Goal: Task Accomplishment & Management: Complete application form

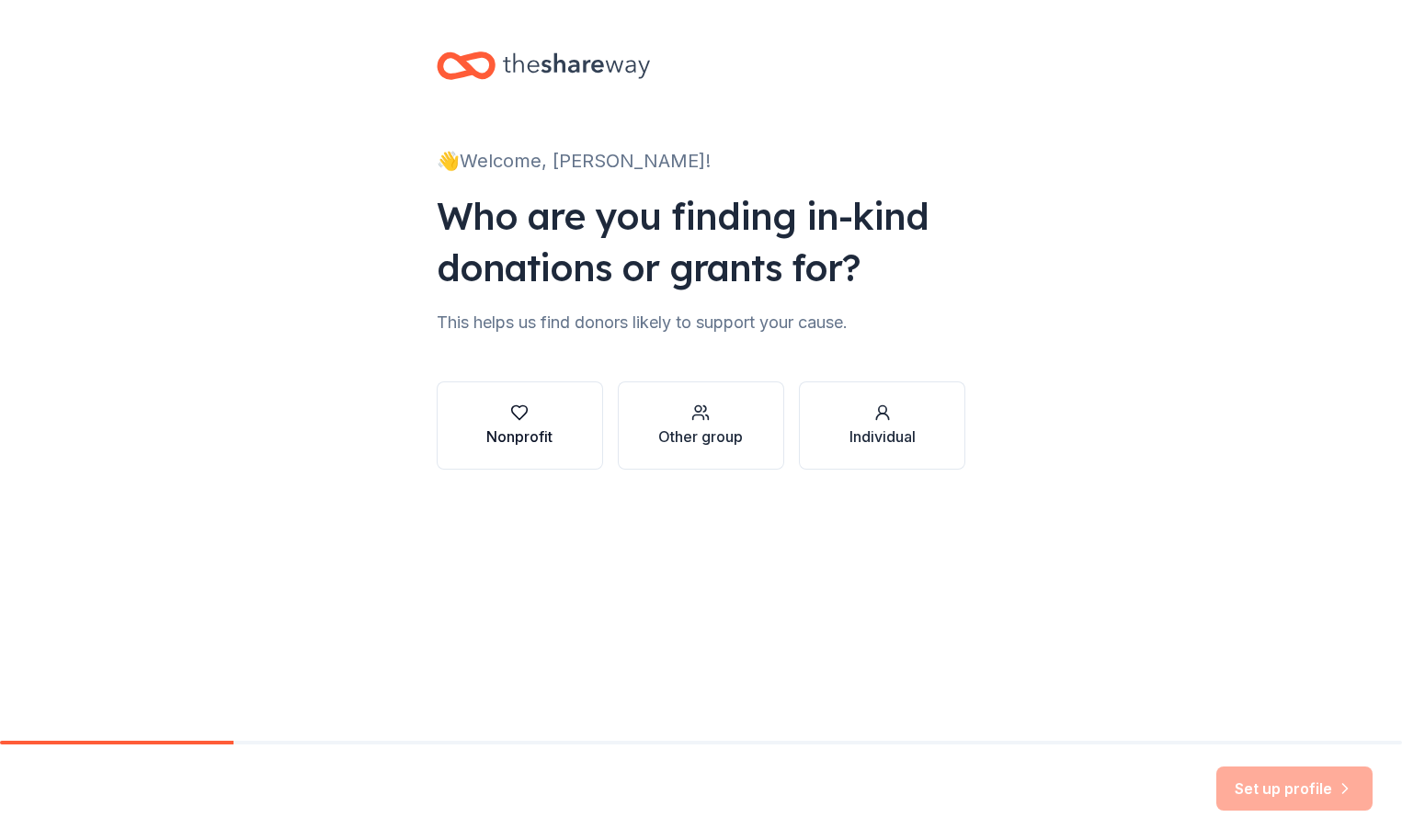
click at [530, 445] on div "Nonprofit" at bounding box center [520, 437] width 66 height 22
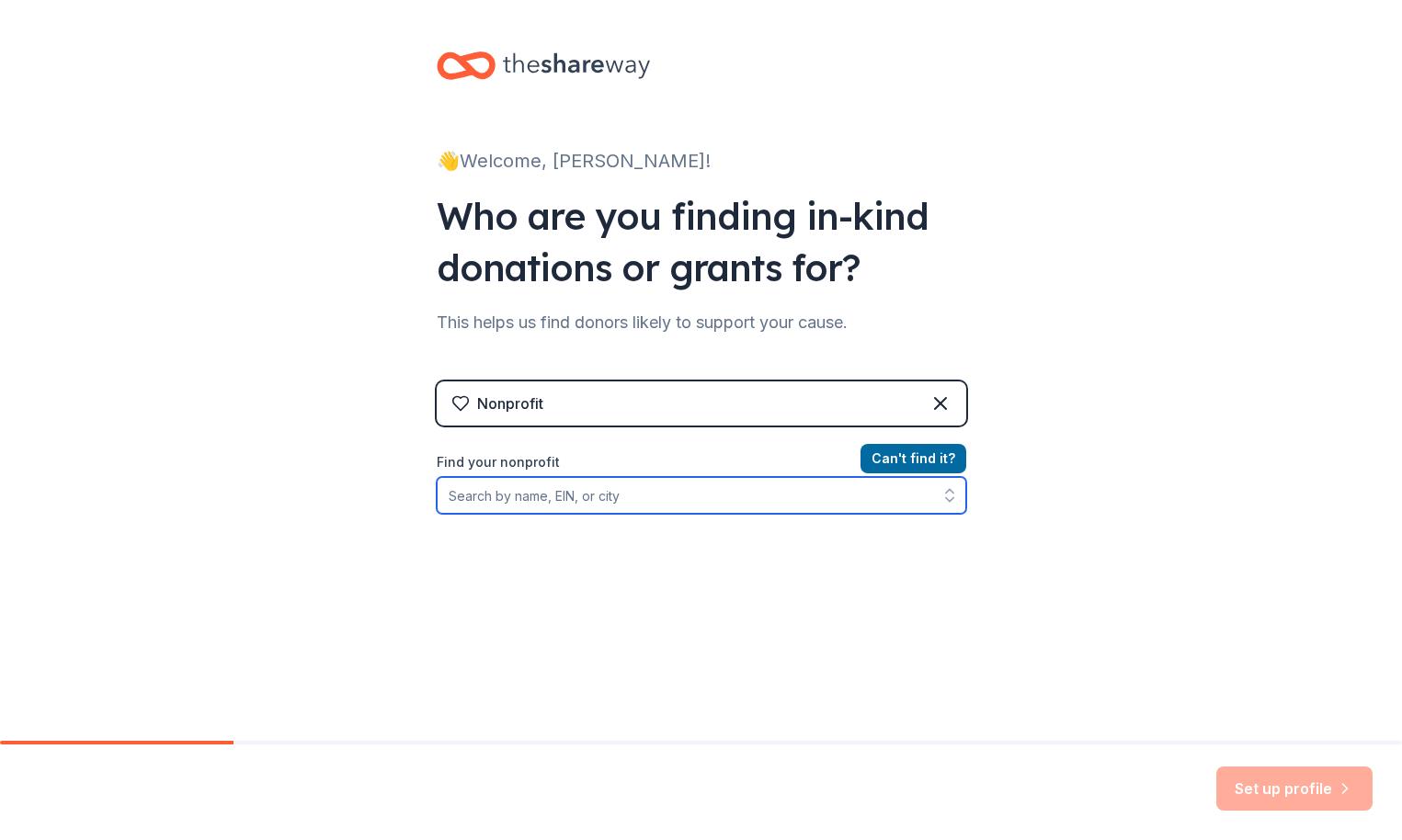
click at [511, 498] on input "Find your nonprofit" at bounding box center [702, 495] width 530 height 37
type input "[PERSON_NAME] Foundation for Independent"
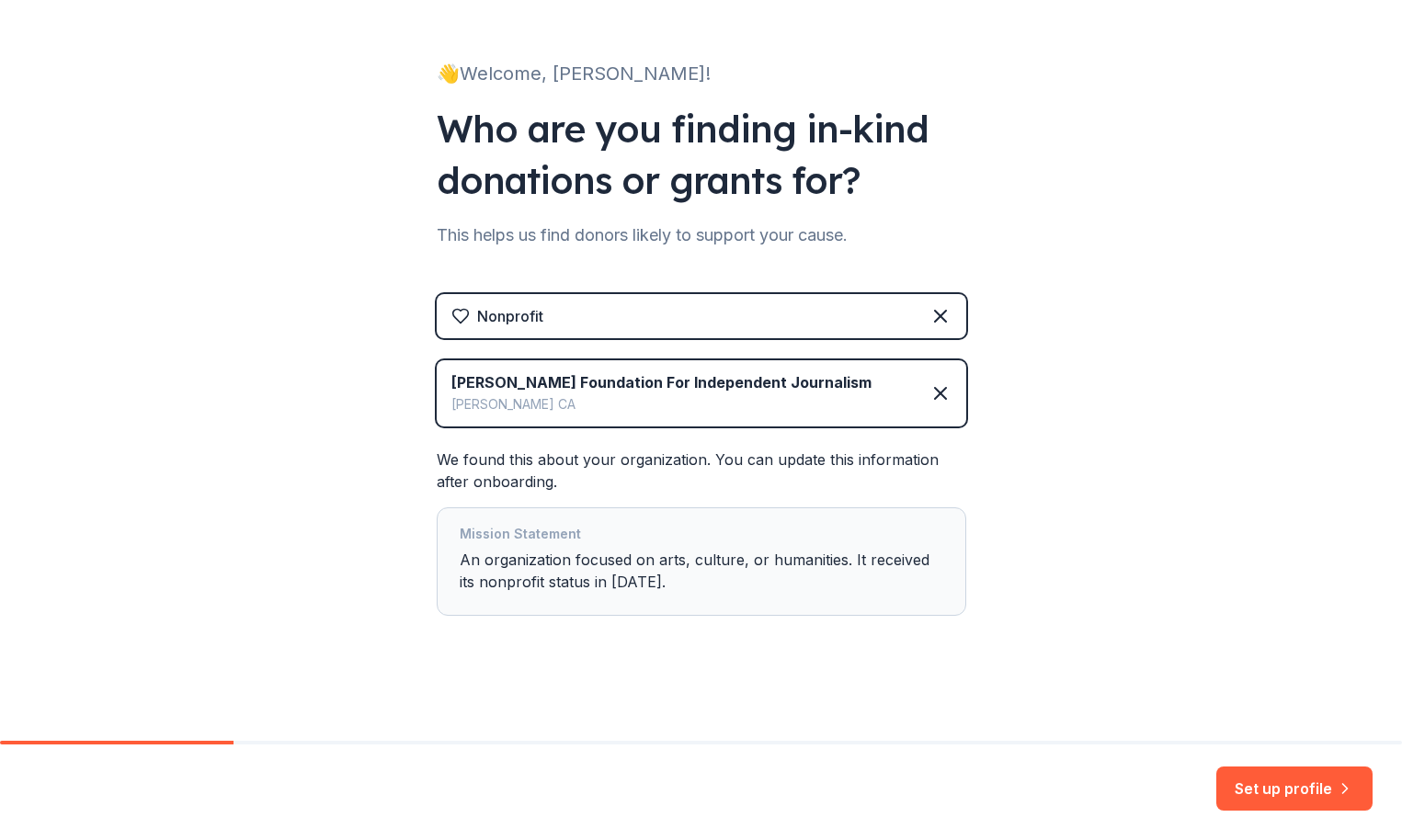
scroll to position [88, 0]
click at [1287, 782] on button "Set up profile" at bounding box center [1294, 788] width 156 height 44
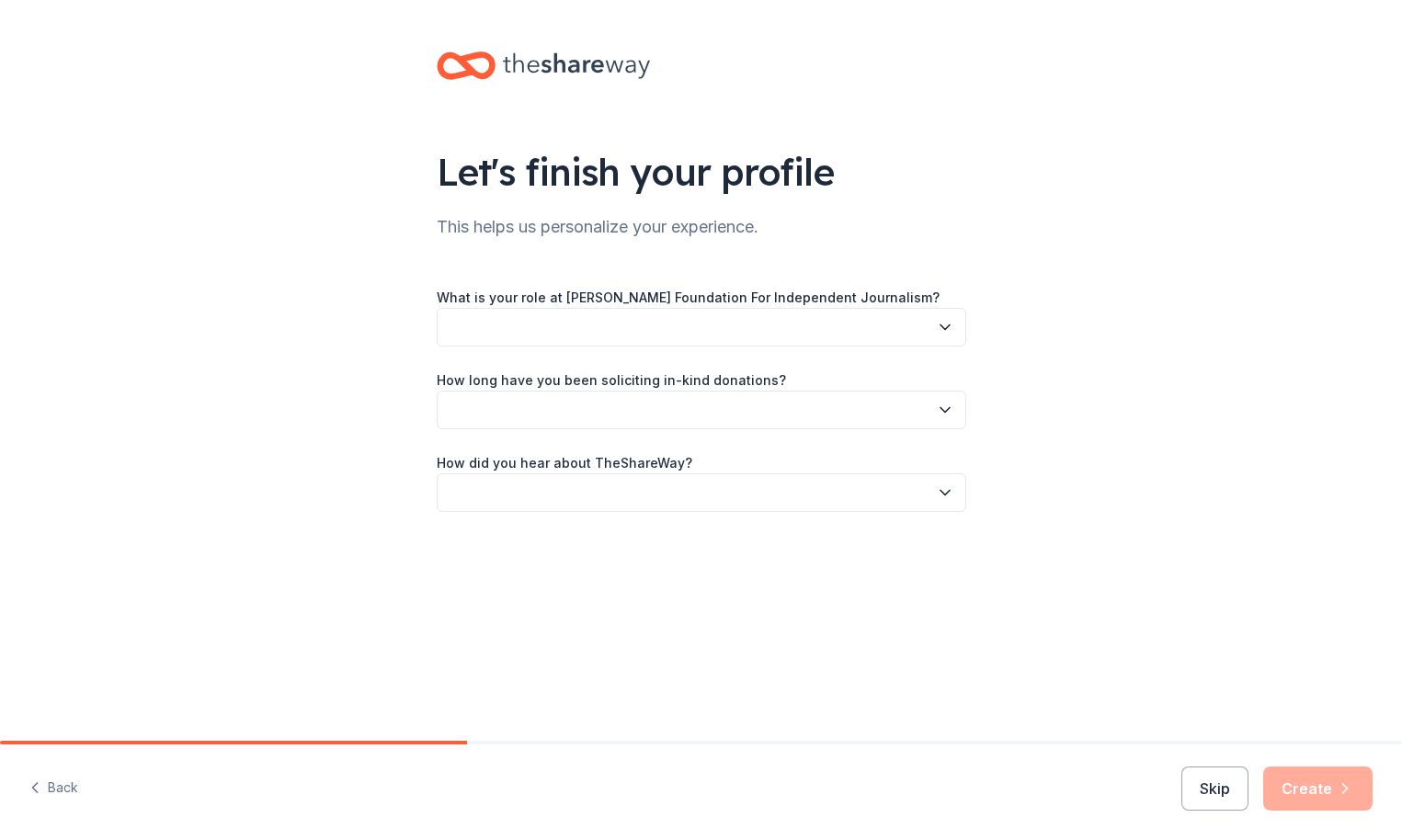
click at [878, 325] on button "button" at bounding box center [702, 326] width 530 height 39
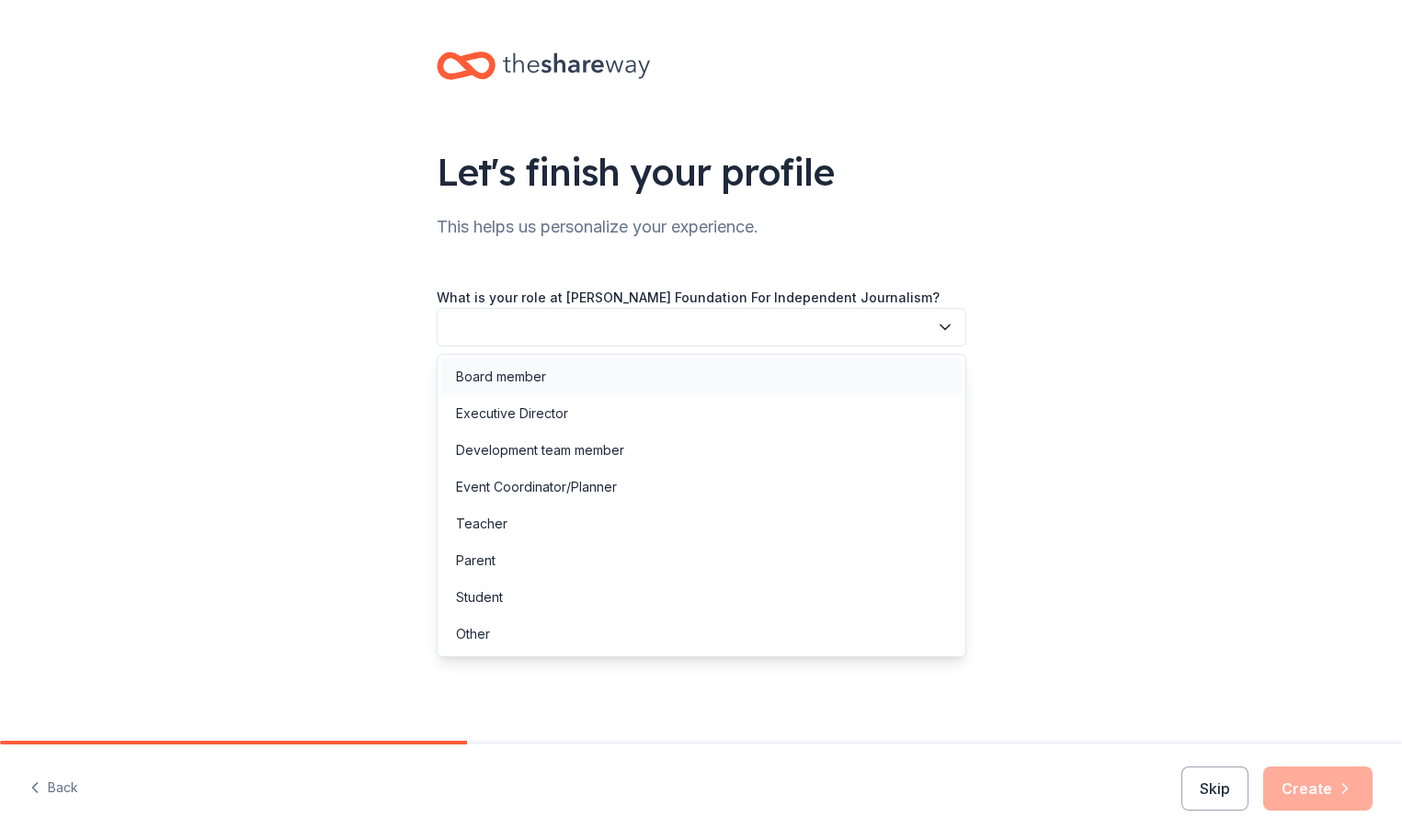
click at [599, 380] on div "Board member" at bounding box center [701, 376] width 521 height 37
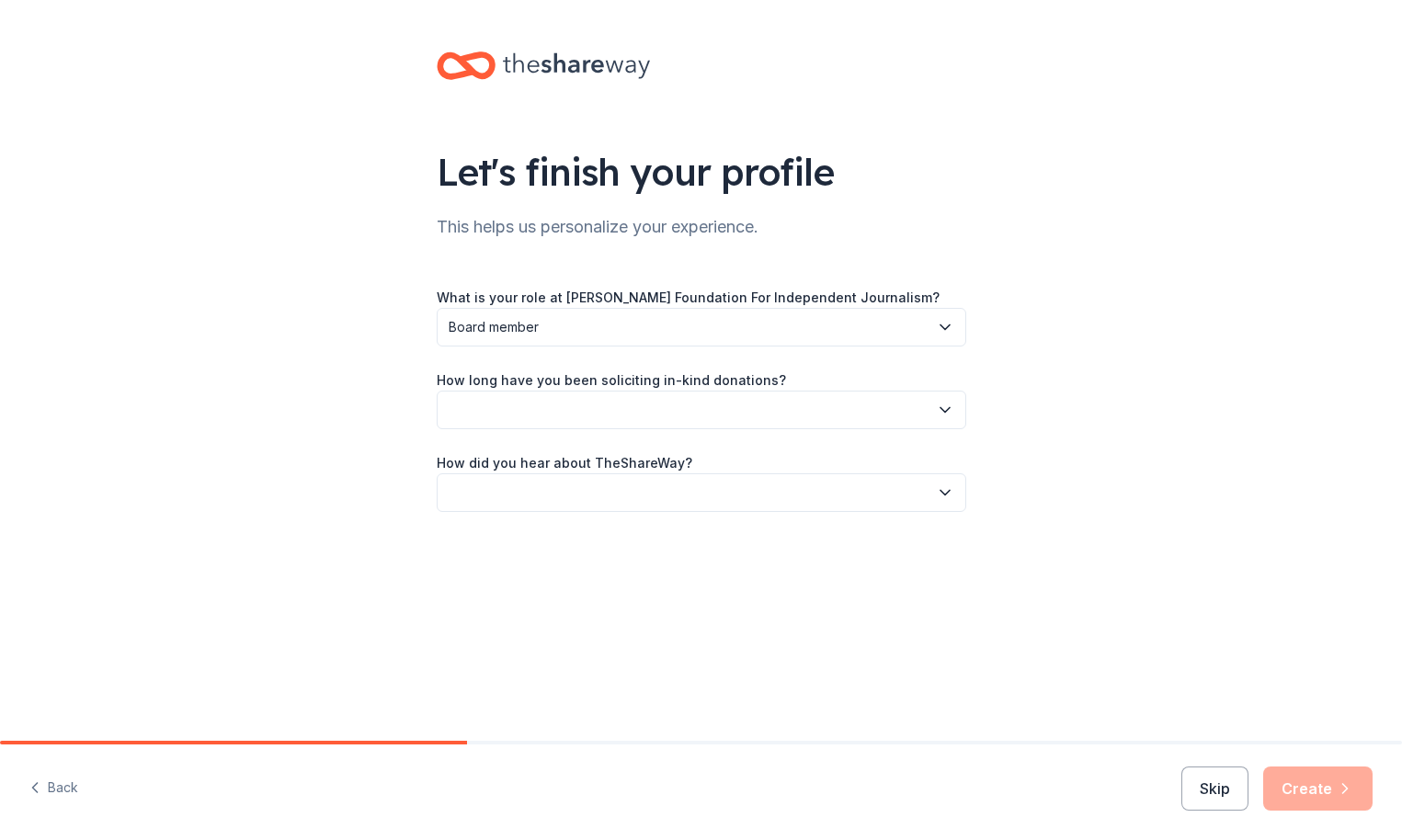
click at [580, 409] on button "button" at bounding box center [702, 409] width 530 height 39
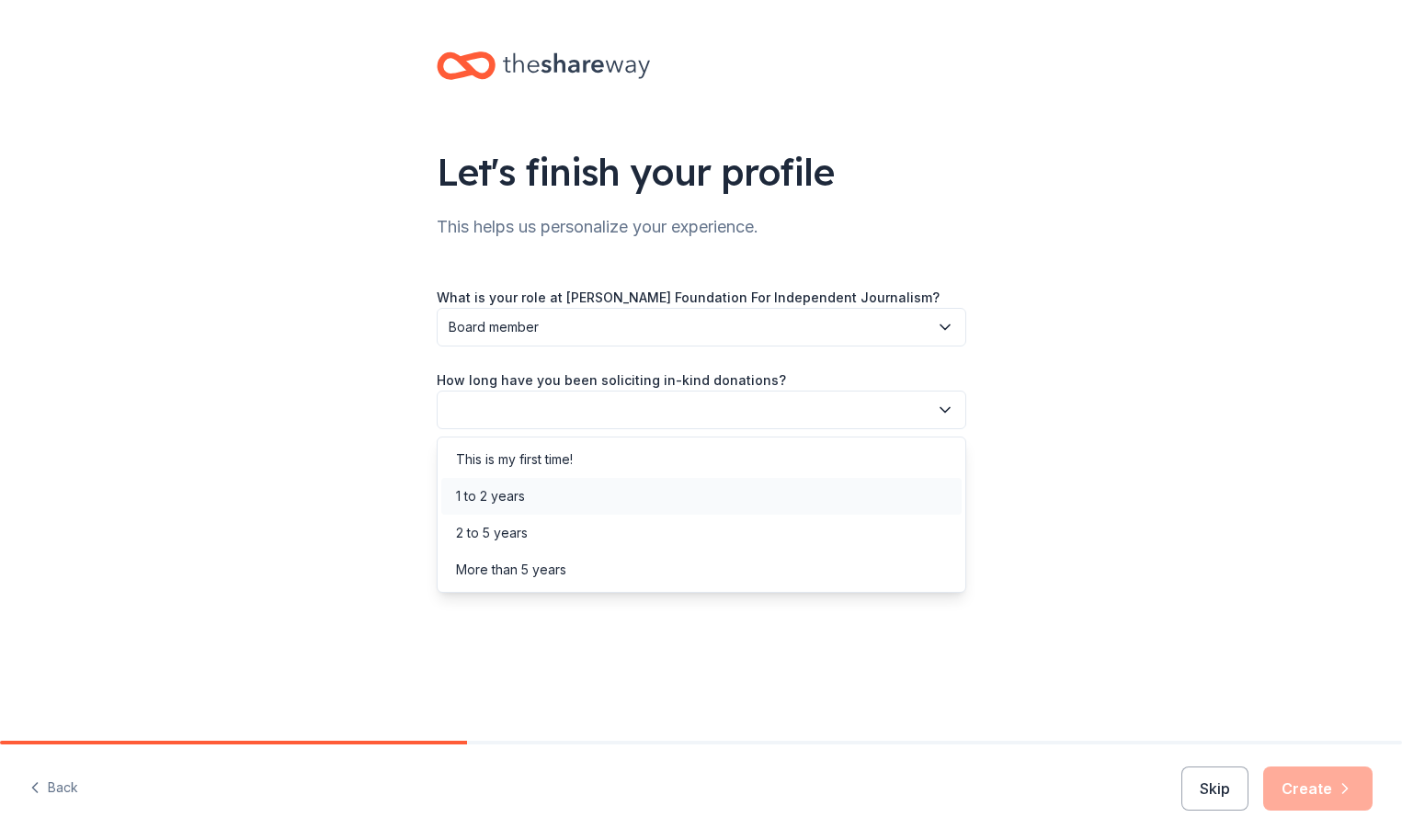
click at [548, 492] on div "1 to 2 years" at bounding box center [701, 496] width 521 height 37
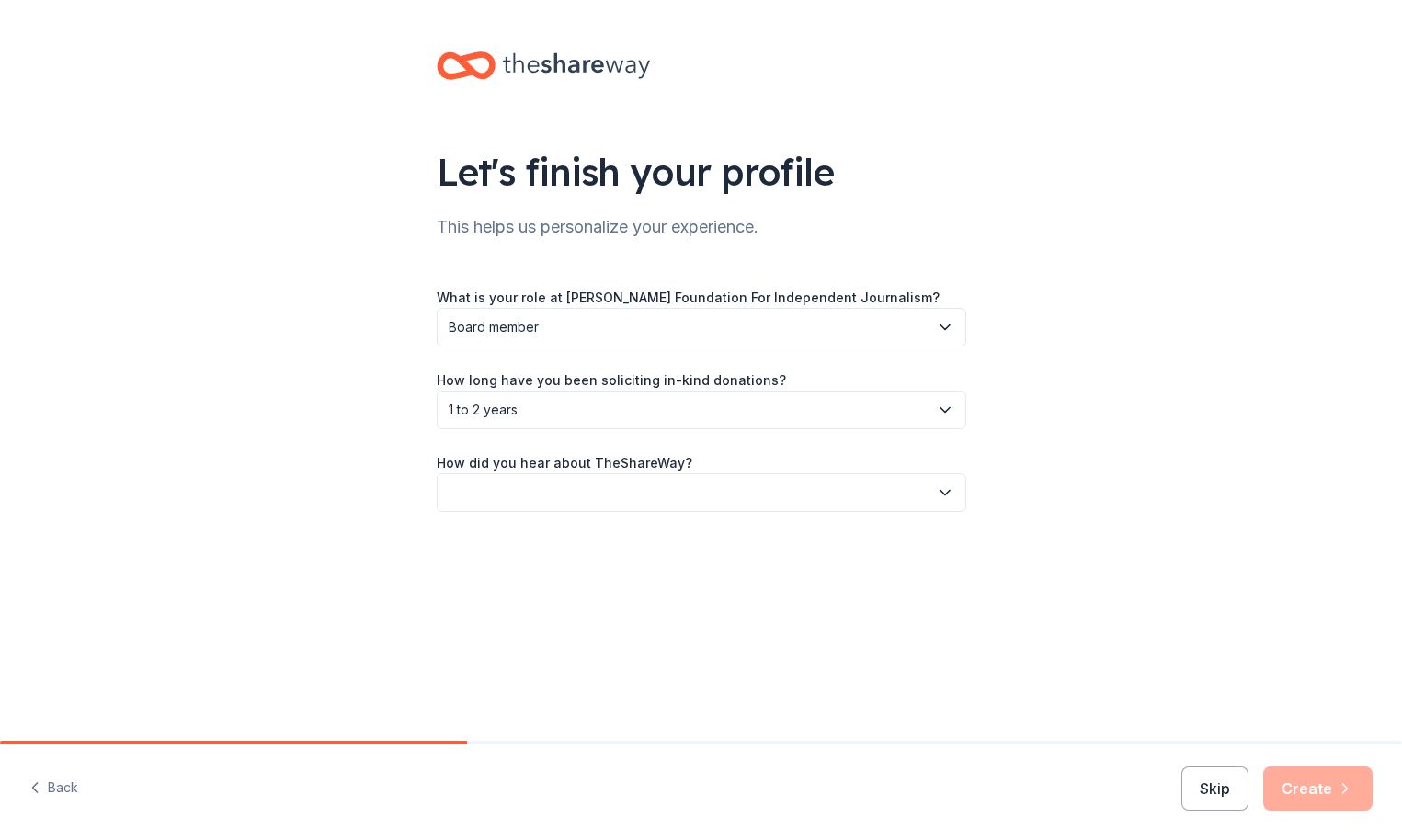
click at [548, 492] on button "button" at bounding box center [702, 493] width 530 height 39
click at [528, 552] on div "Friend or colleague" at bounding box center [516, 542] width 119 height 22
click at [1322, 799] on button "Create" at bounding box center [1318, 788] width 110 height 44
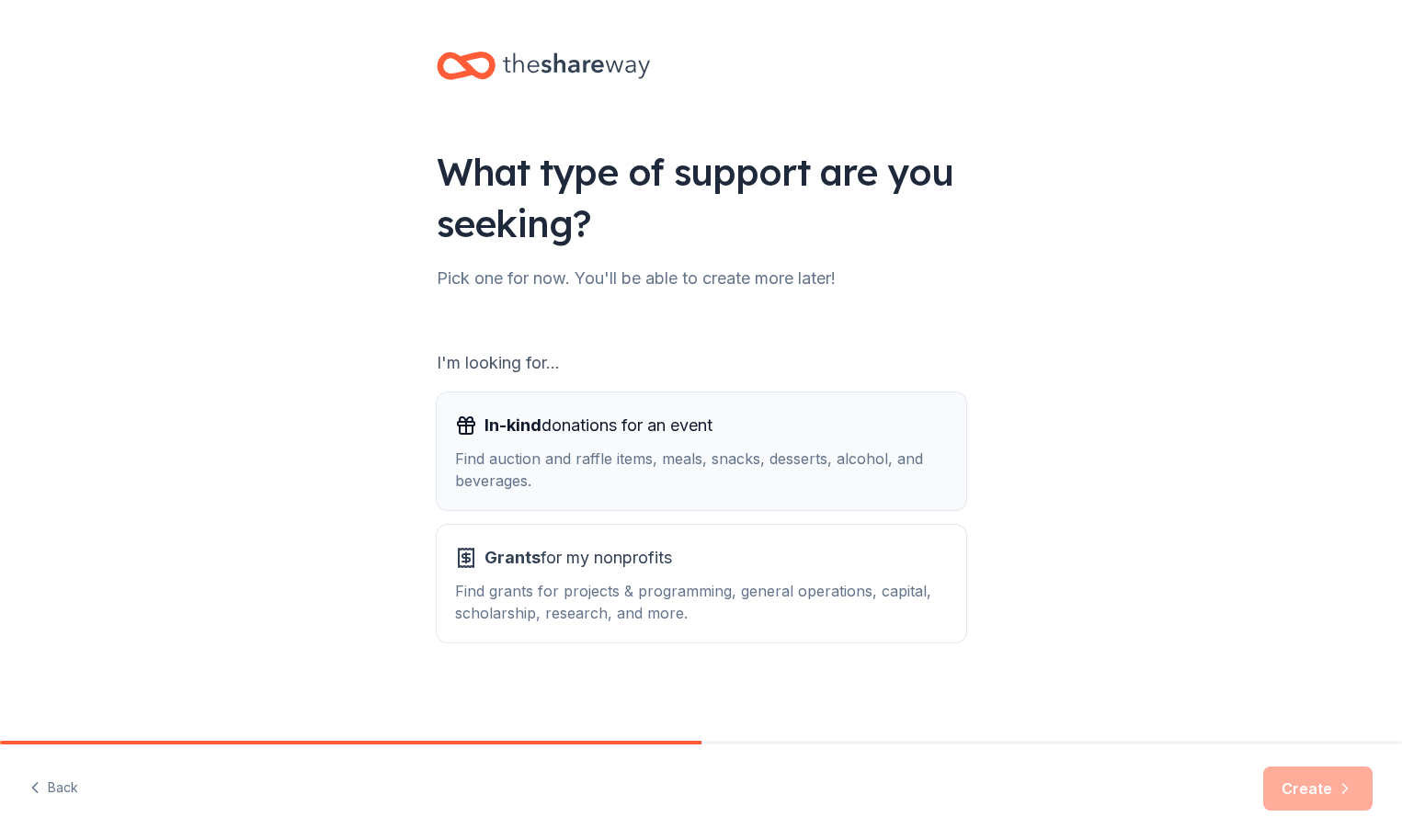
click at [723, 460] on div "Find auction and raffle items, meals, snacks, desserts, alcohol, and beverages." at bounding box center [701, 470] width 493 height 44
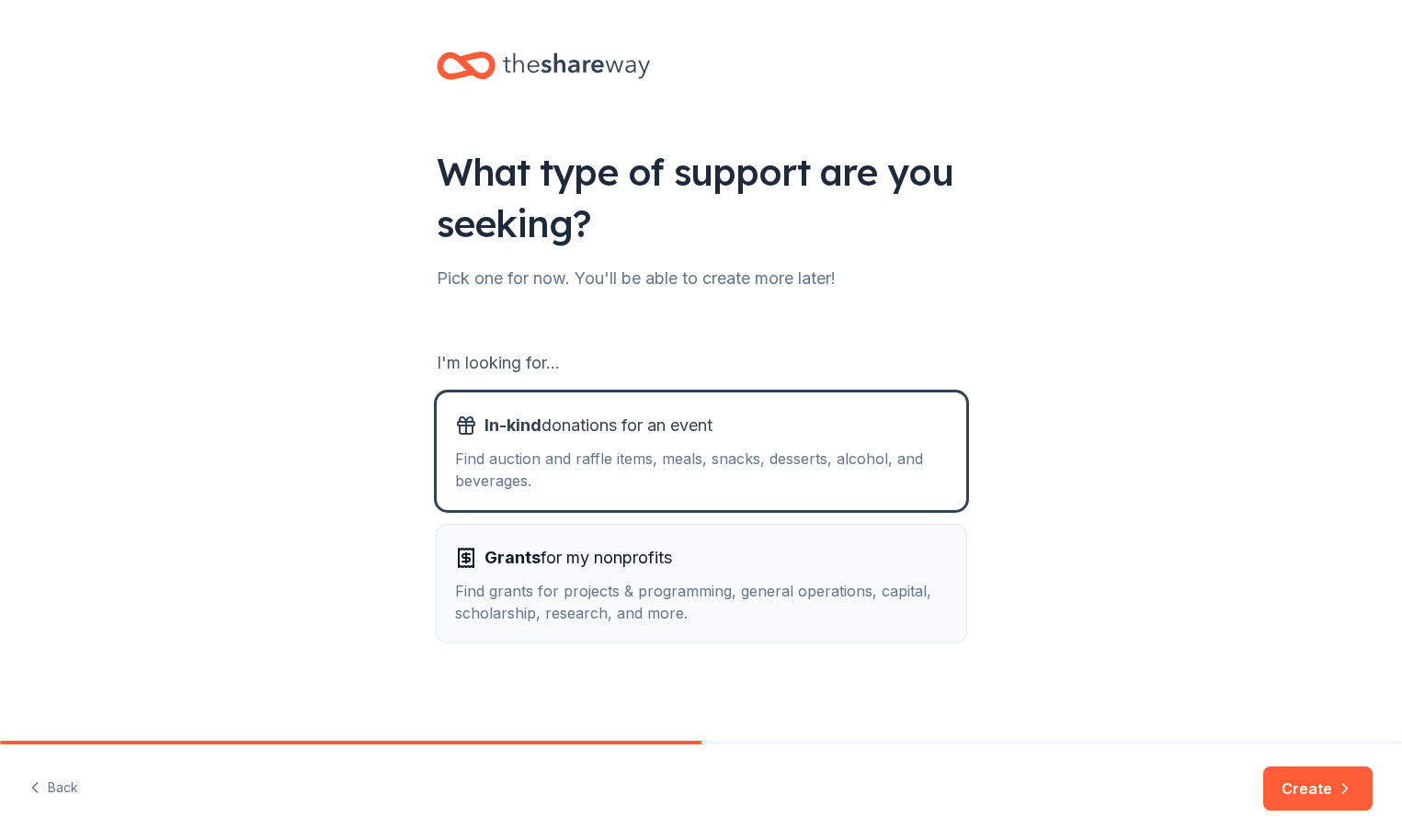
click at [664, 567] on span "Grants for my nonprofits" at bounding box center [579, 558] width 187 height 30
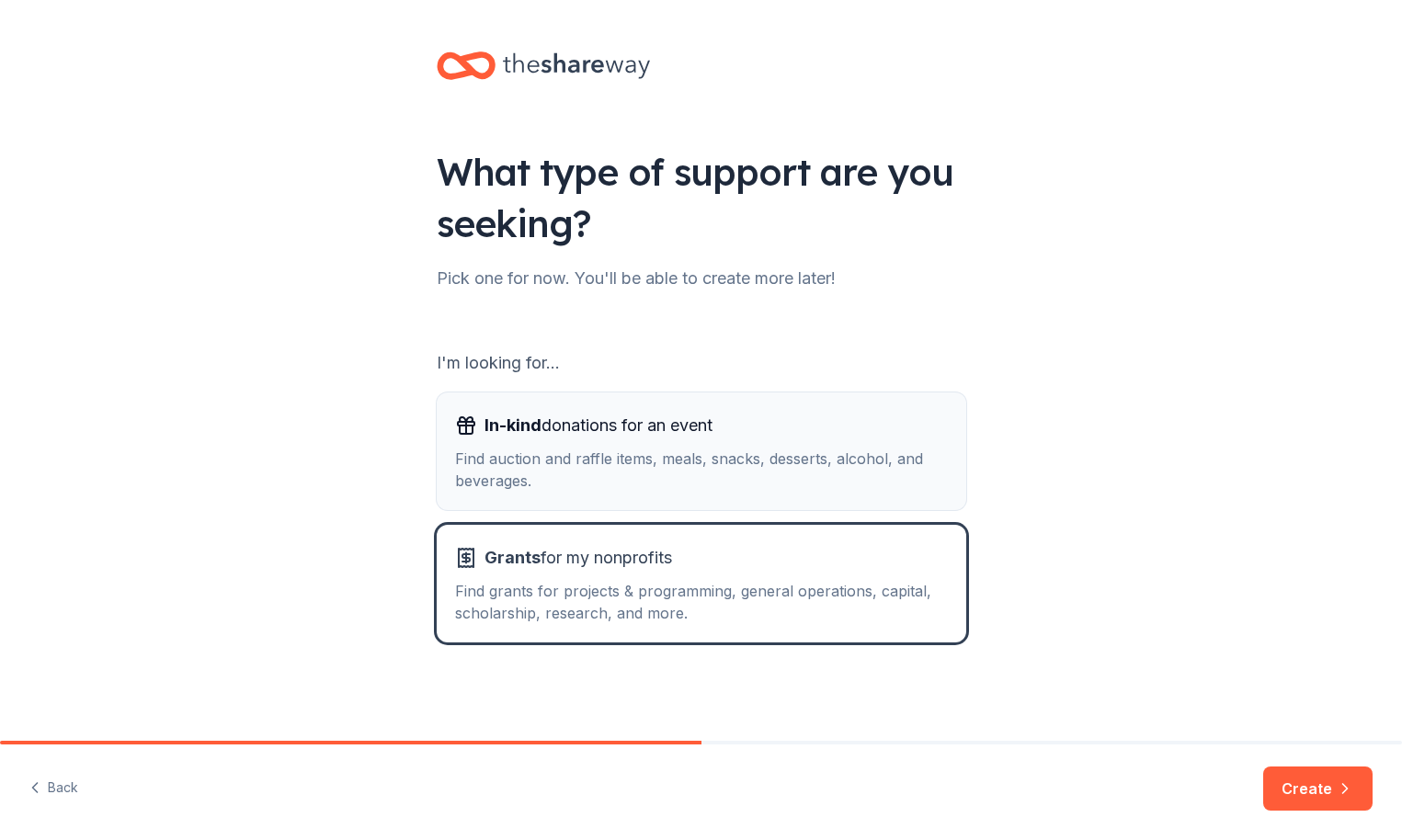
click at [676, 483] on div "Find auction and raffle items, meals, snacks, desserts, alcohol, and beverages." at bounding box center [701, 470] width 493 height 44
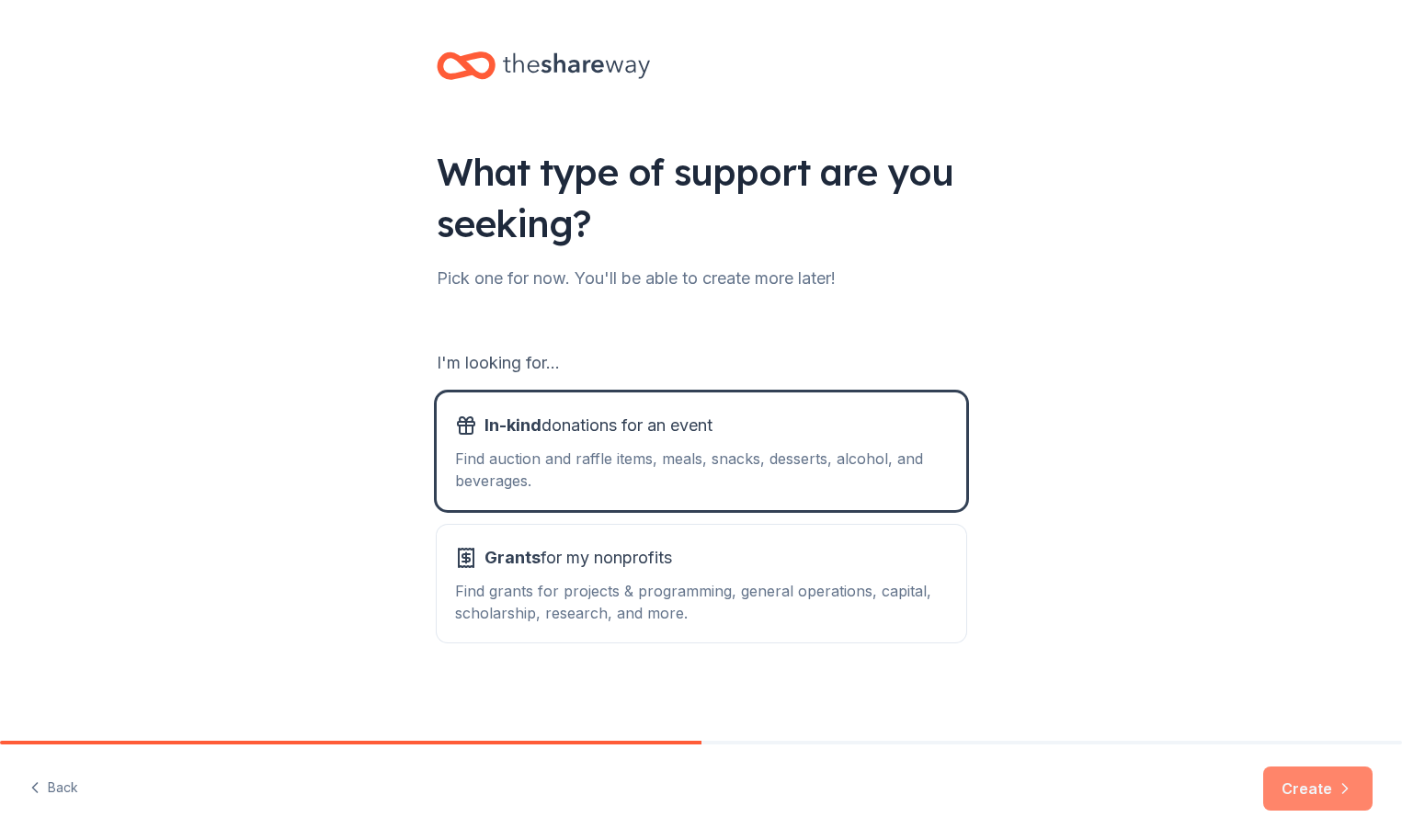
click at [1318, 785] on button "Create" at bounding box center [1318, 788] width 110 height 44
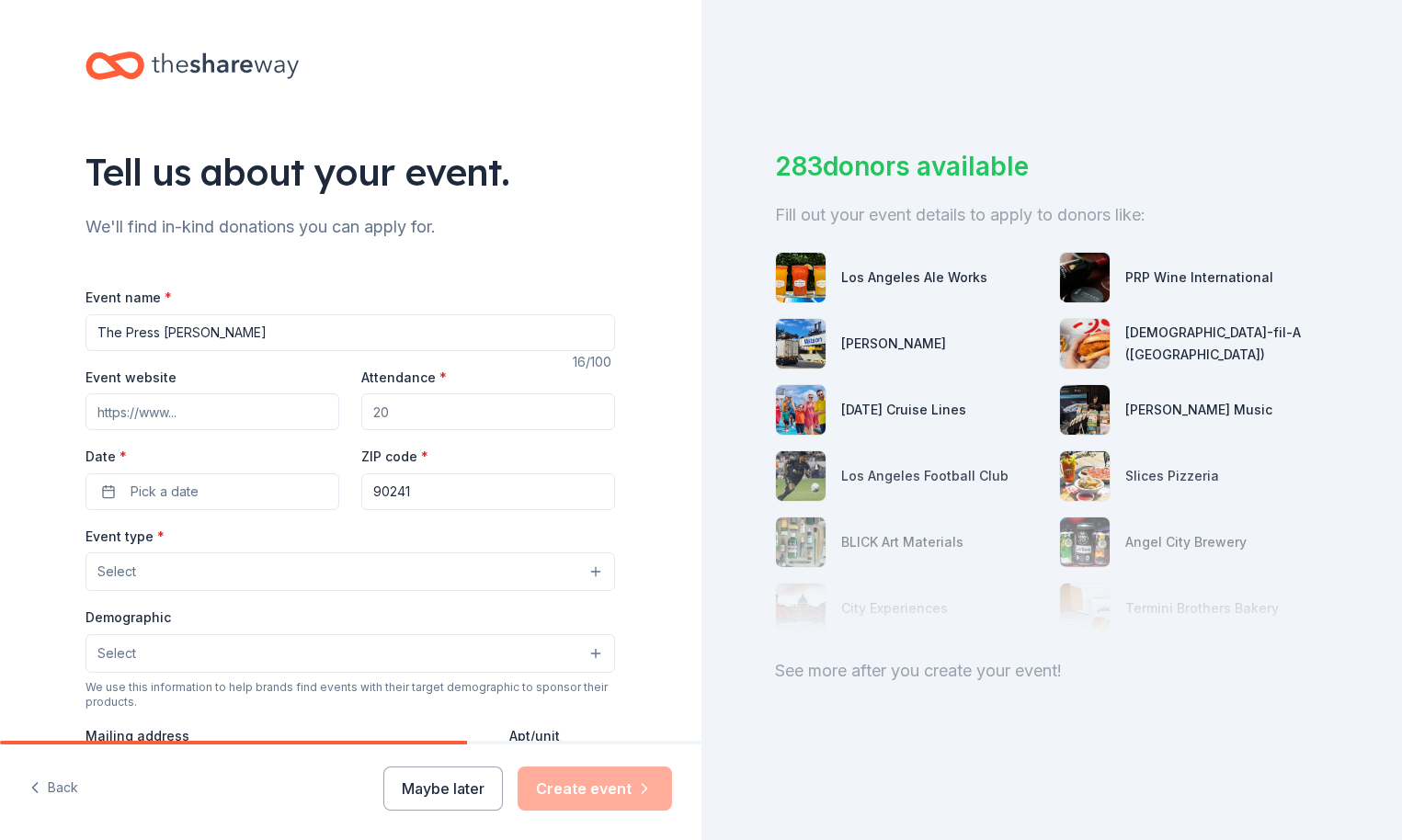
type input "The Press Addair"
type input "175"
click at [227, 487] on button "Pick a date" at bounding box center [212, 492] width 254 height 37
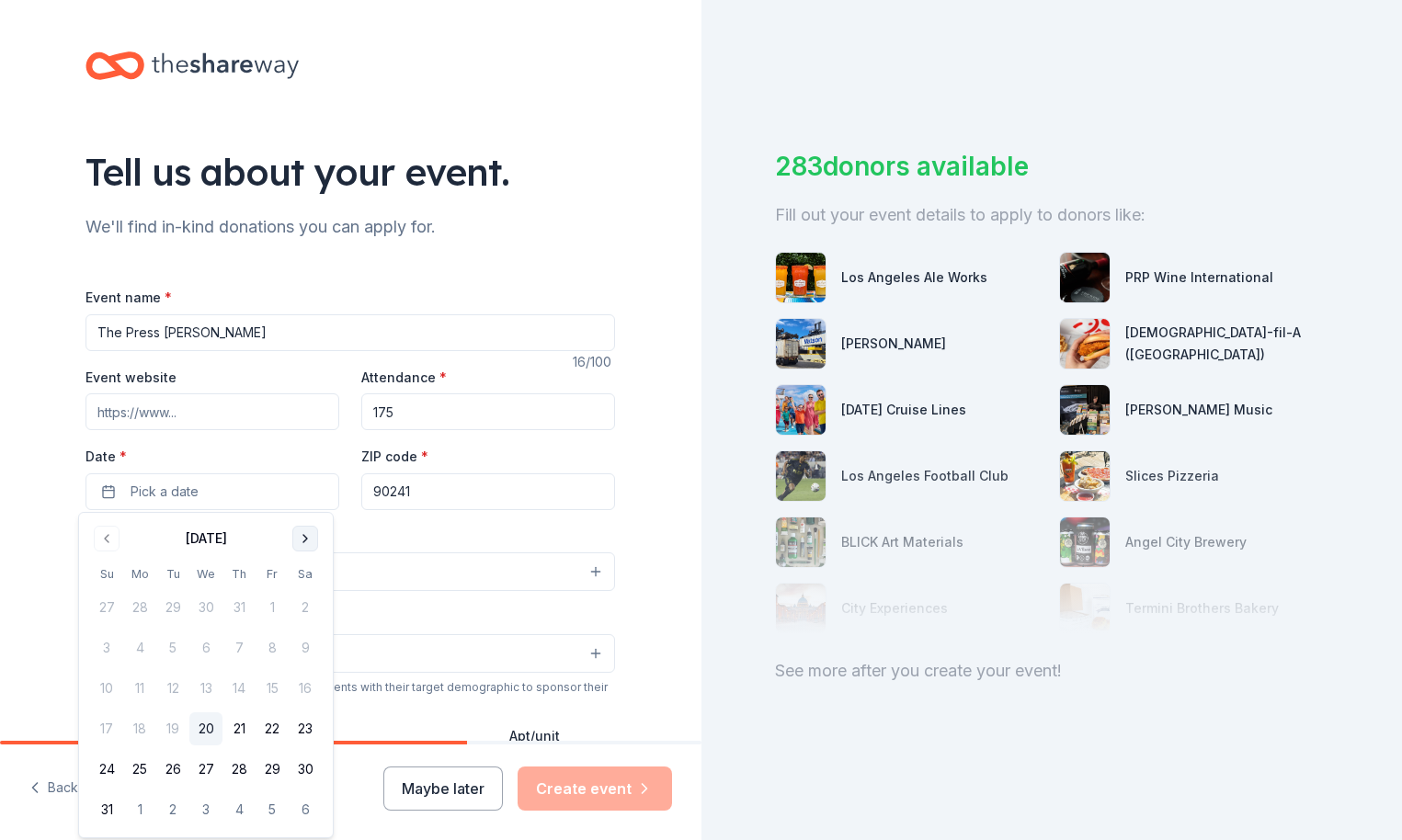
click at [301, 537] on button "Go to next month" at bounding box center [306, 538] width 26 height 26
click at [273, 655] on button "12" at bounding box center [272, 647] width 33 height 33
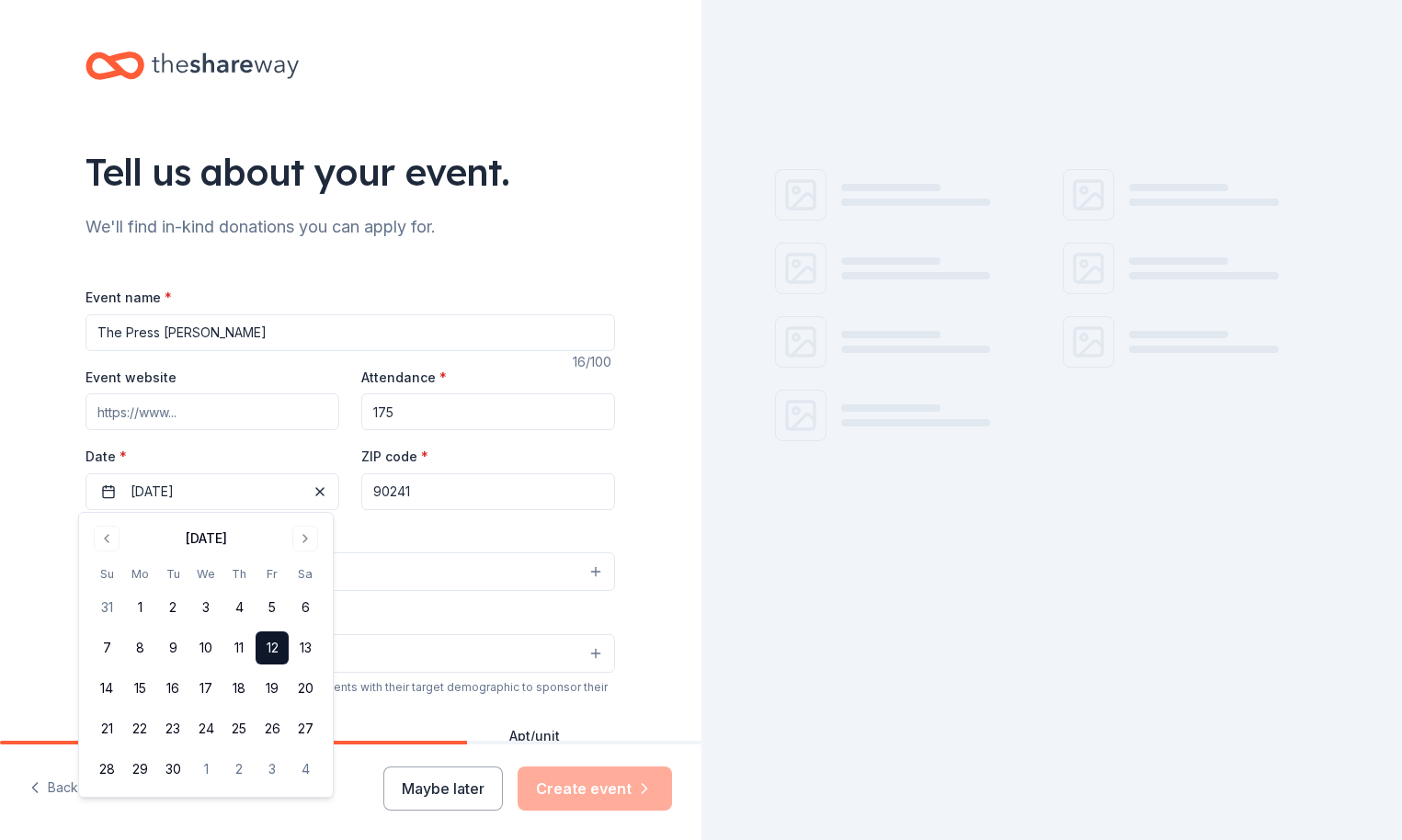
click at [362, 558] on button "Select" at bounding box center [350, 571] width 530 height 39
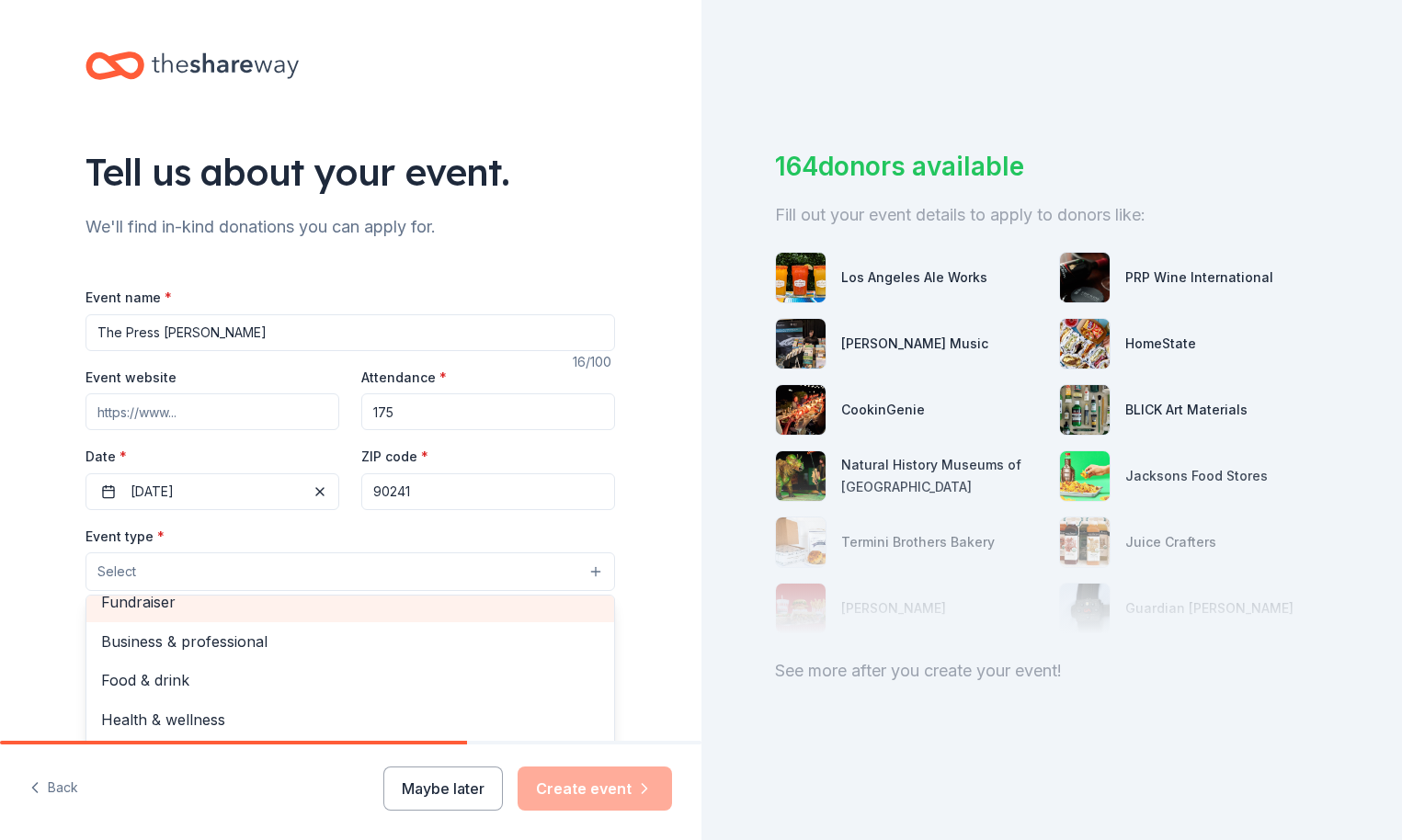
scroll to position [4, 0]
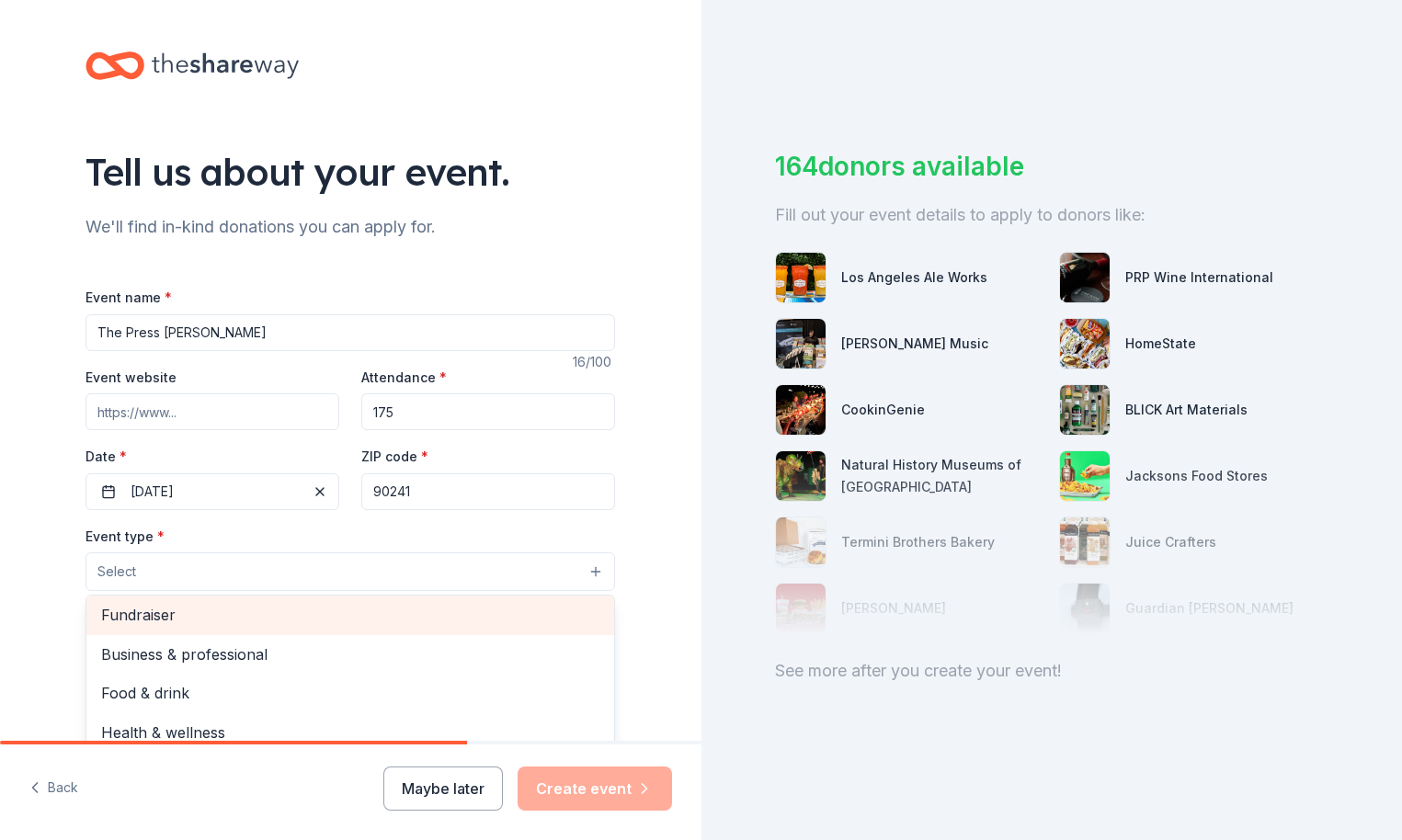
click at [241, 614] on div "Fundraiser" at bounding box center [350, 614] width 528 height 39
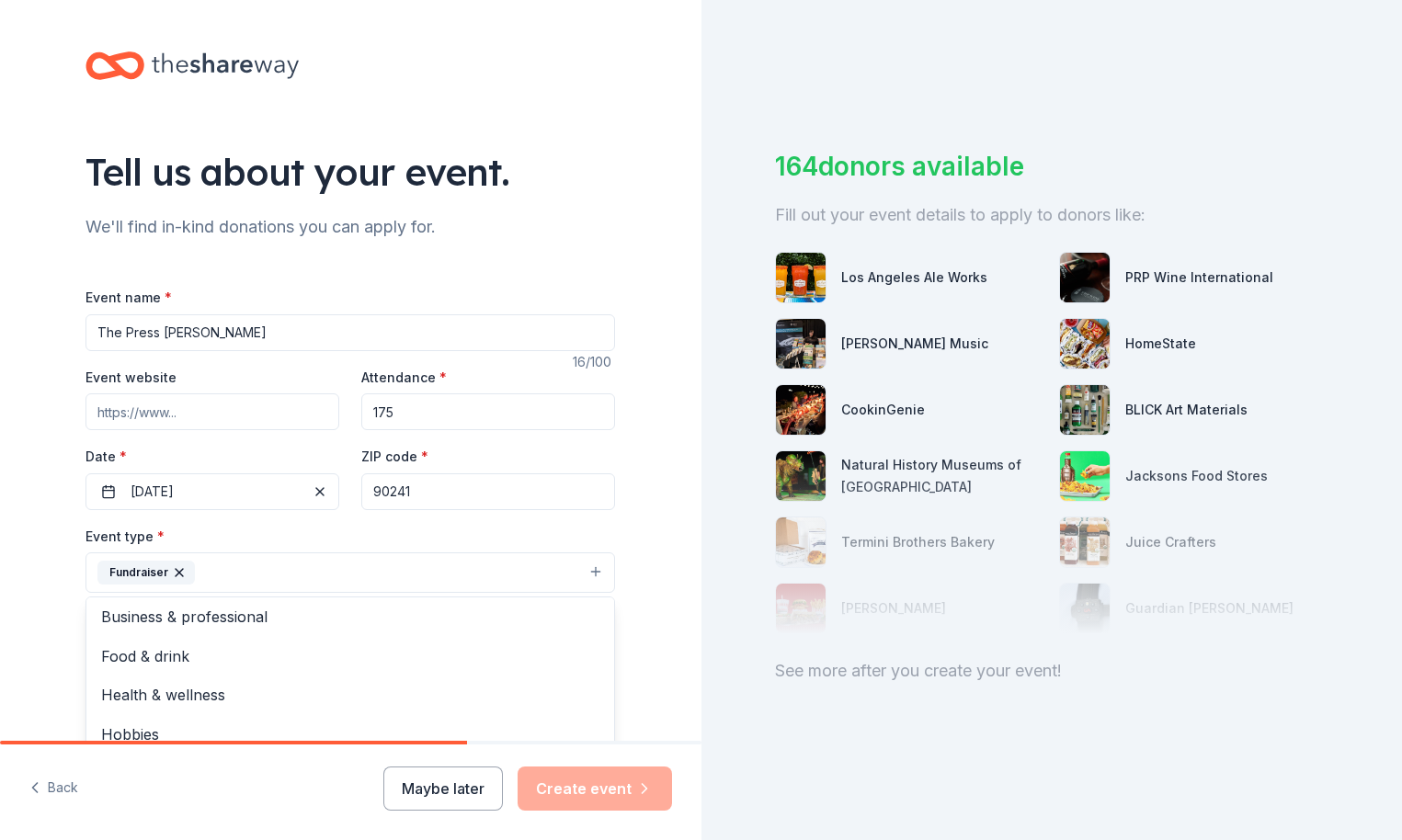
click at [660, 636] on div "Tell us about your event. We'll find in-kind donations you can apply for. Event…" at bounding box center [350, 612] width 702 height 1225
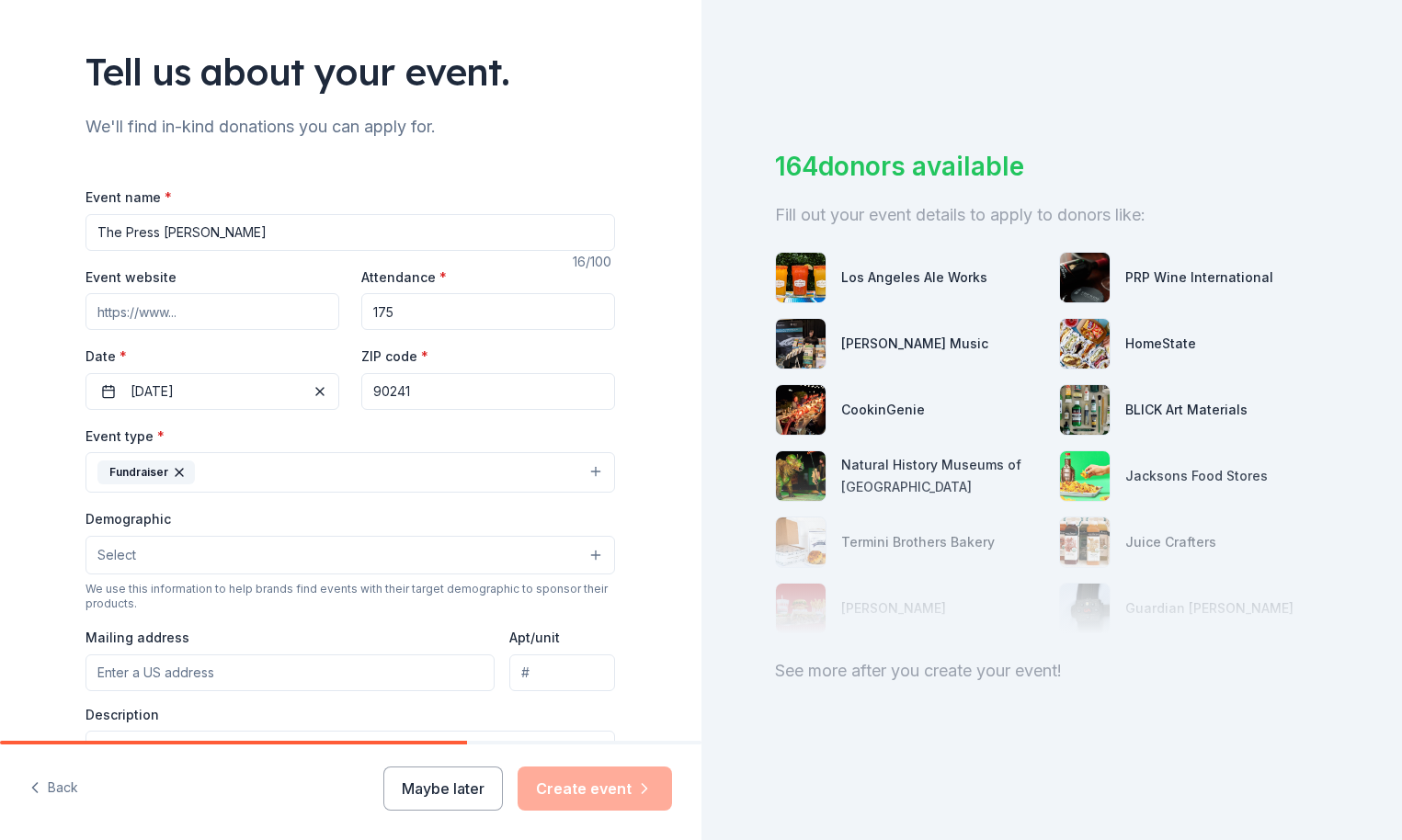
scroll to position [114, 0]
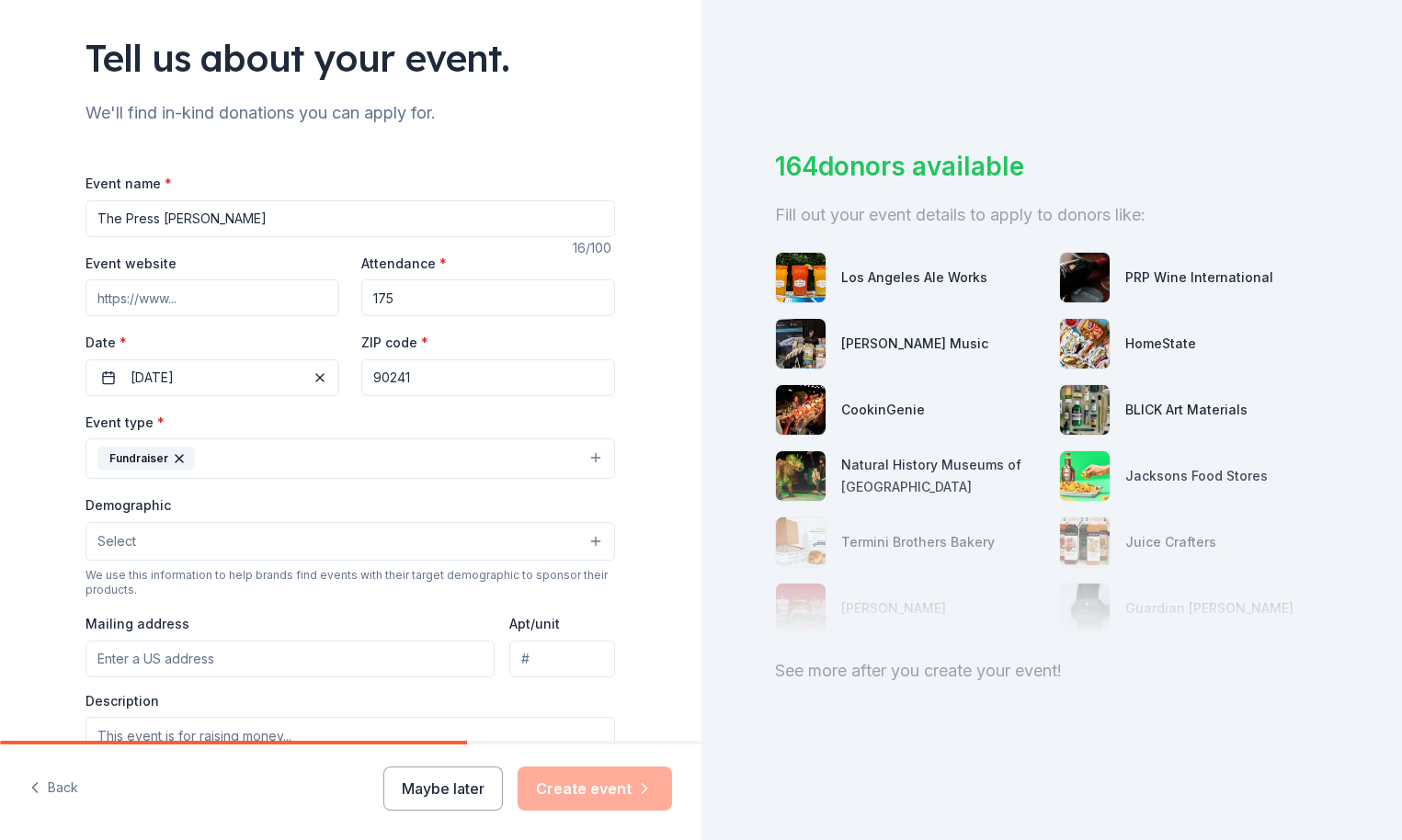
click at [415, 534] on button "Select" at bounding box center [350, 541] width 530 height 39
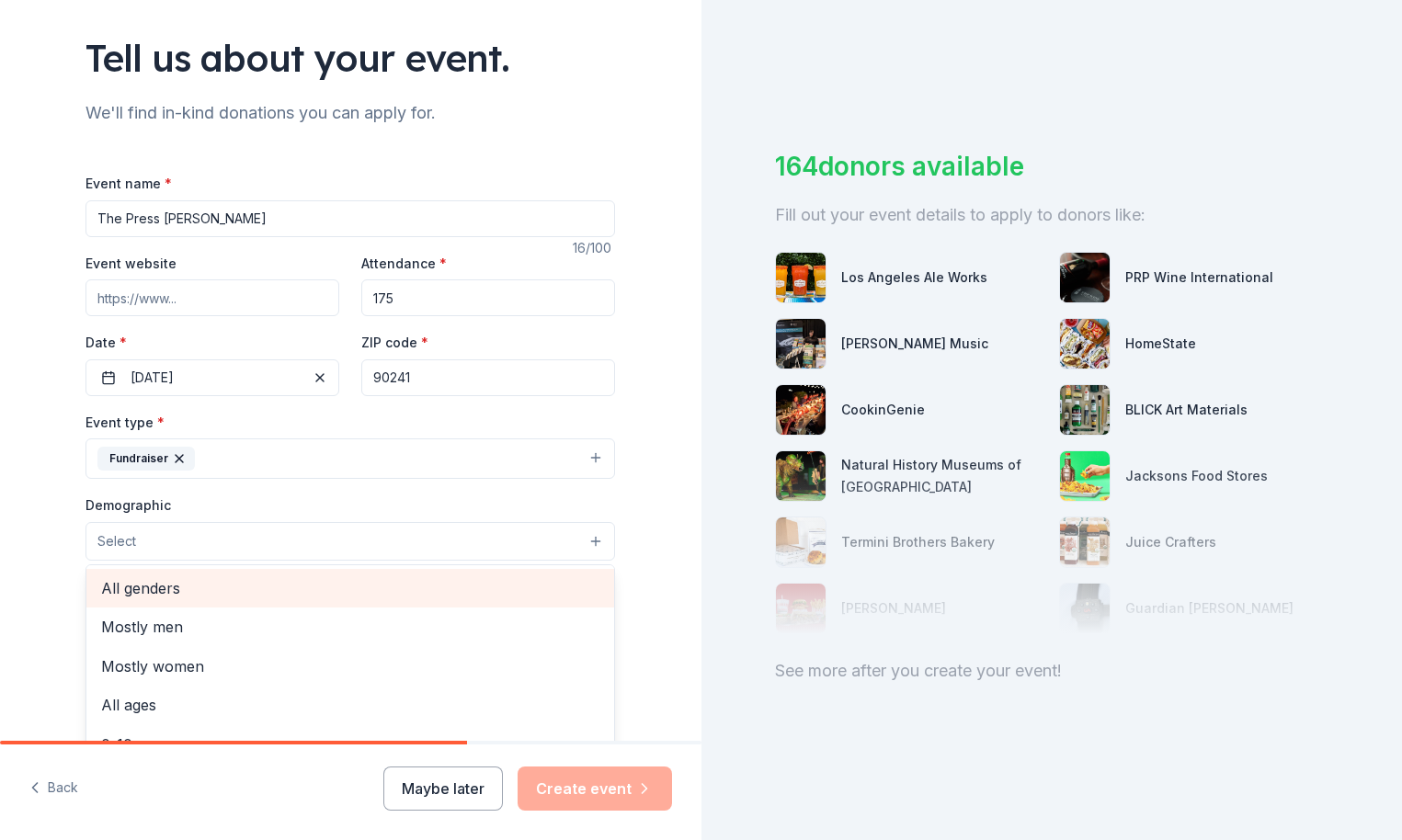
click at [341, 584] on span "All genders" at bounding box center [350, 588] width 499 height 24
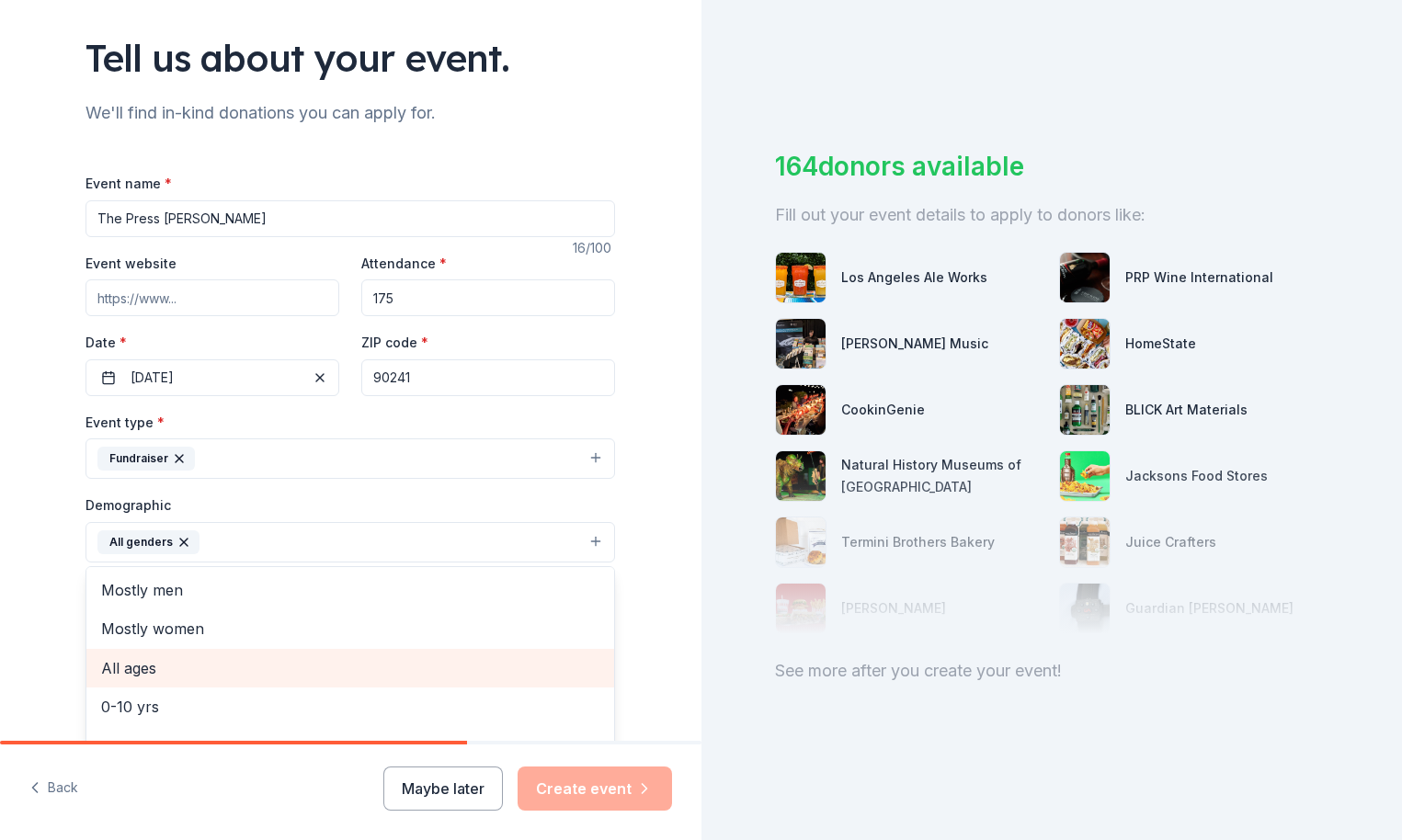
scroll to position [0, 0]
click at [218, 683] on div "All ages" at bounding box center [350, 668] width 528 height 39
click at [19, 629] on div "Tell us about your event. We'll find in-kind donations you can apply for. Event…" at bounding box center [350, 499] width 702 height 1227
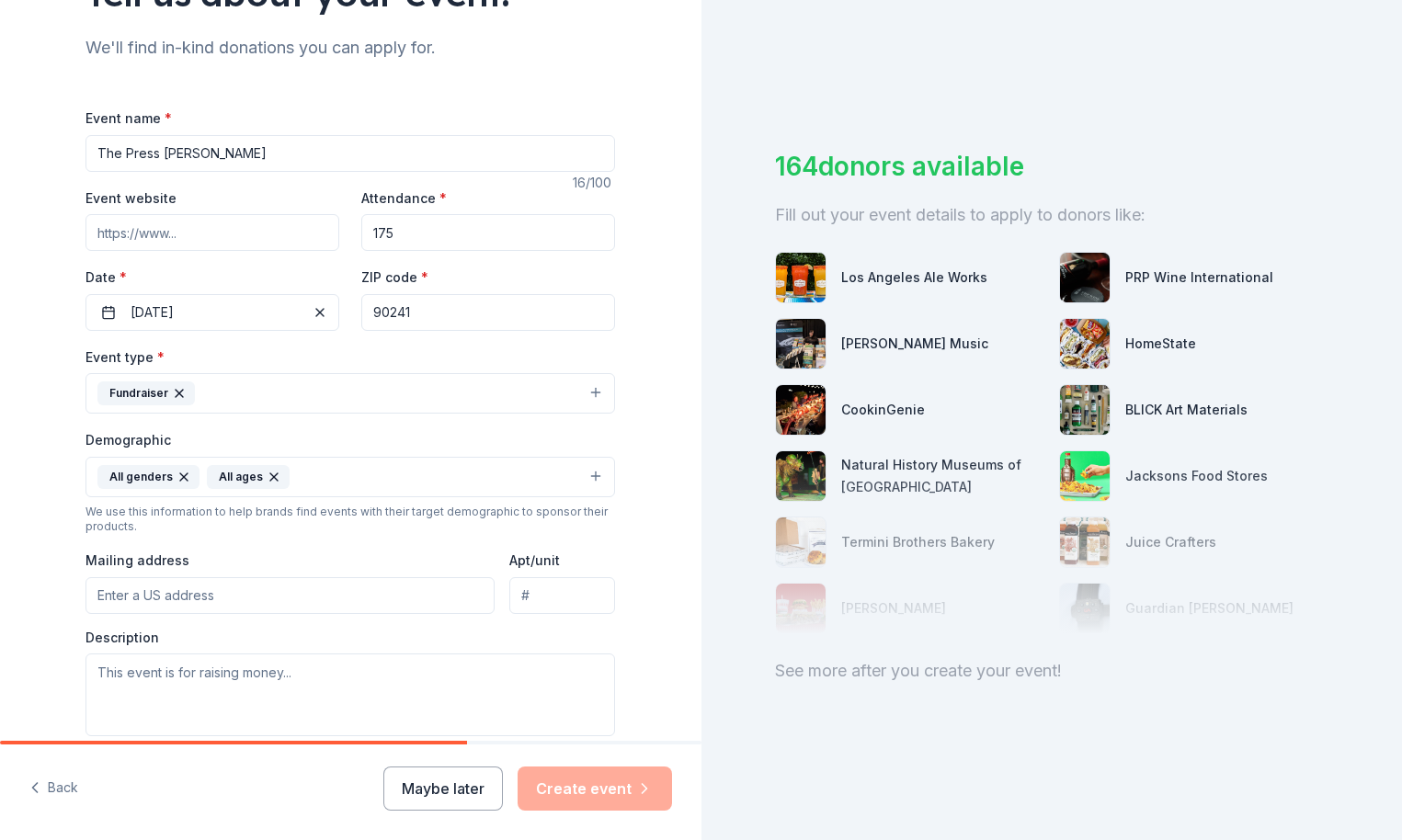
scroll to position [197, 0]
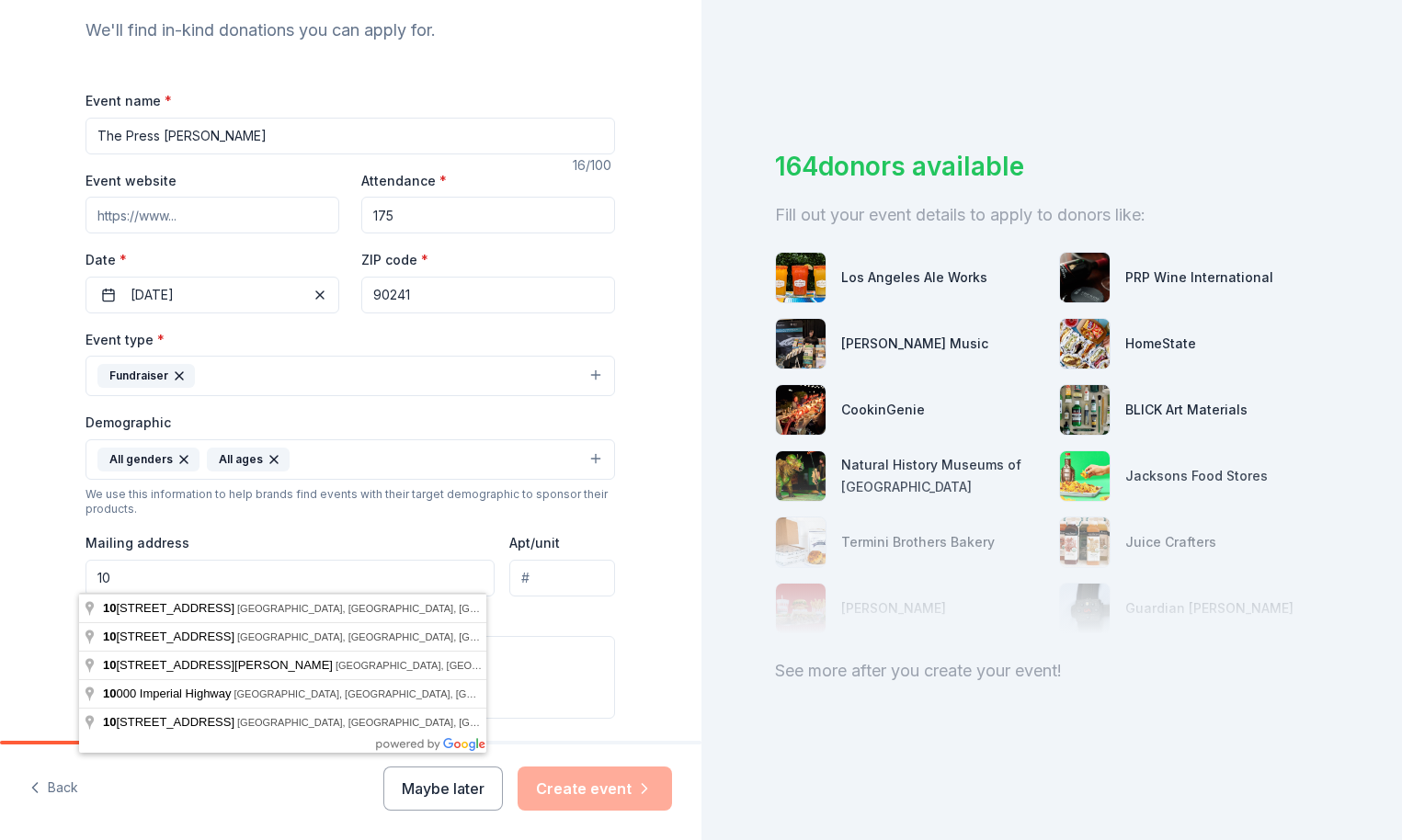
type input "1"
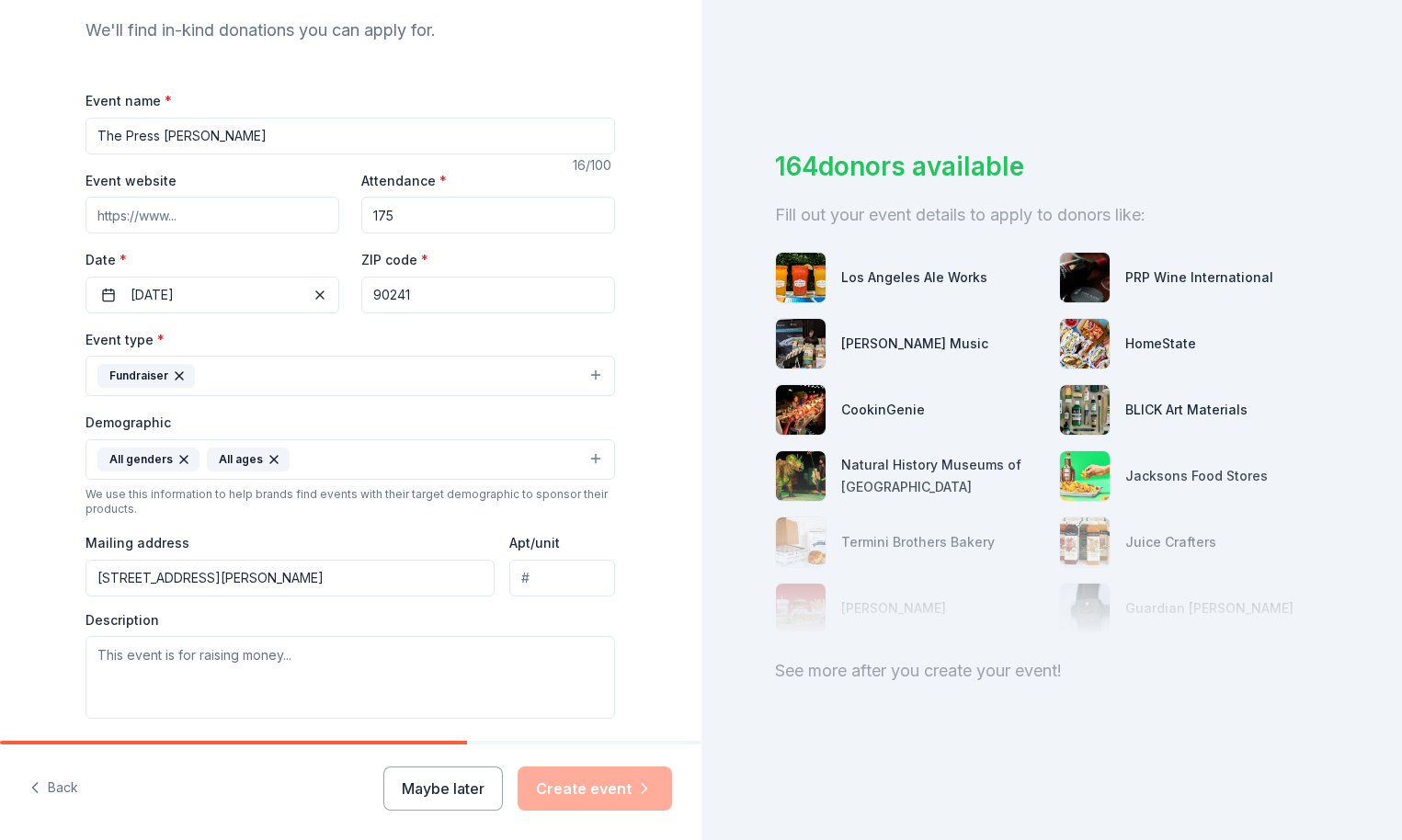
type input "10927 Downey Avenue, Downey, CA, 90241"
type input "C"
click at [151, 660] on textarea at bounding box center [350, 677] width 530 height 83
paste textarea "This event is designed to raise money allowing the continuation and growth of T…"
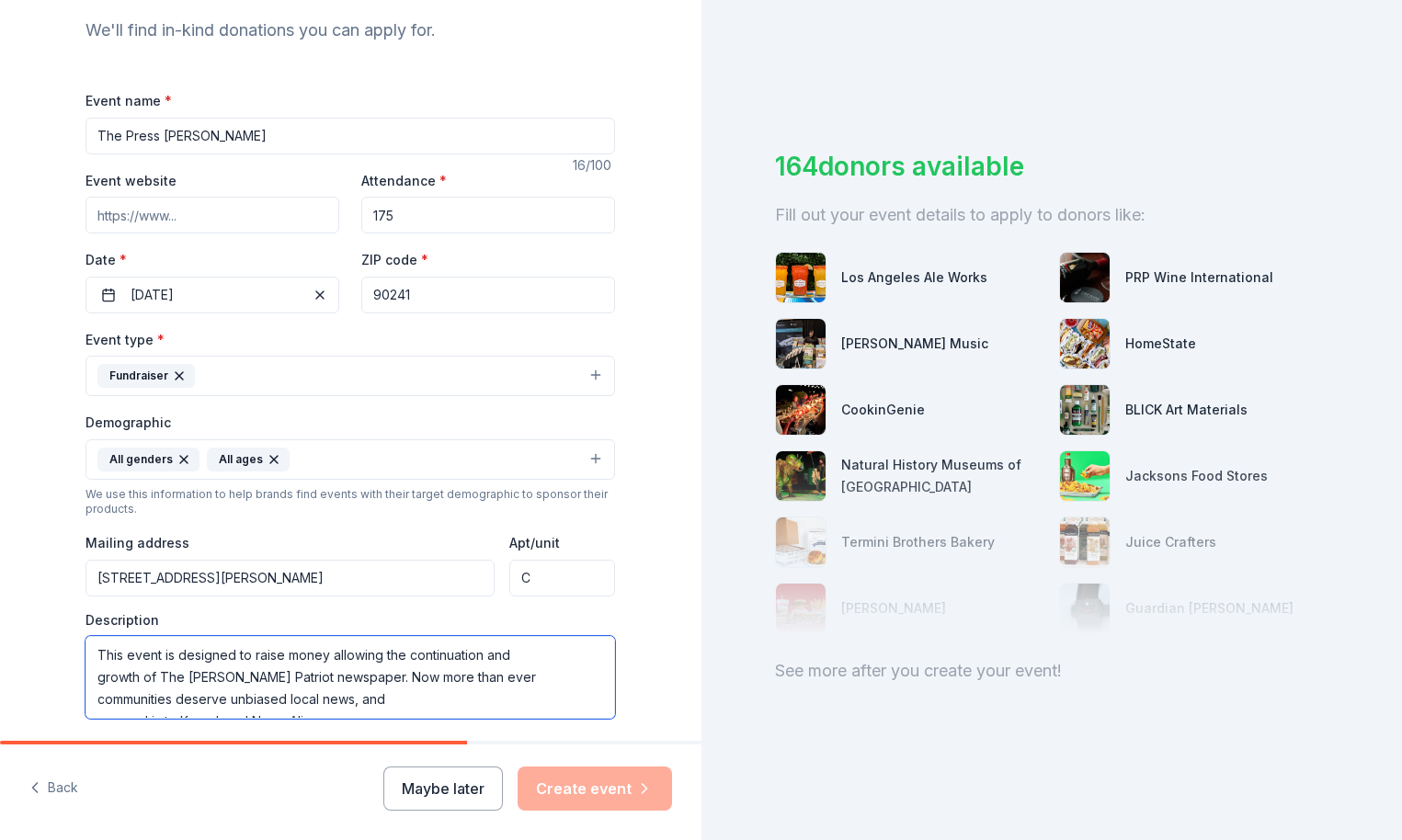
scroll to position [11, 0]
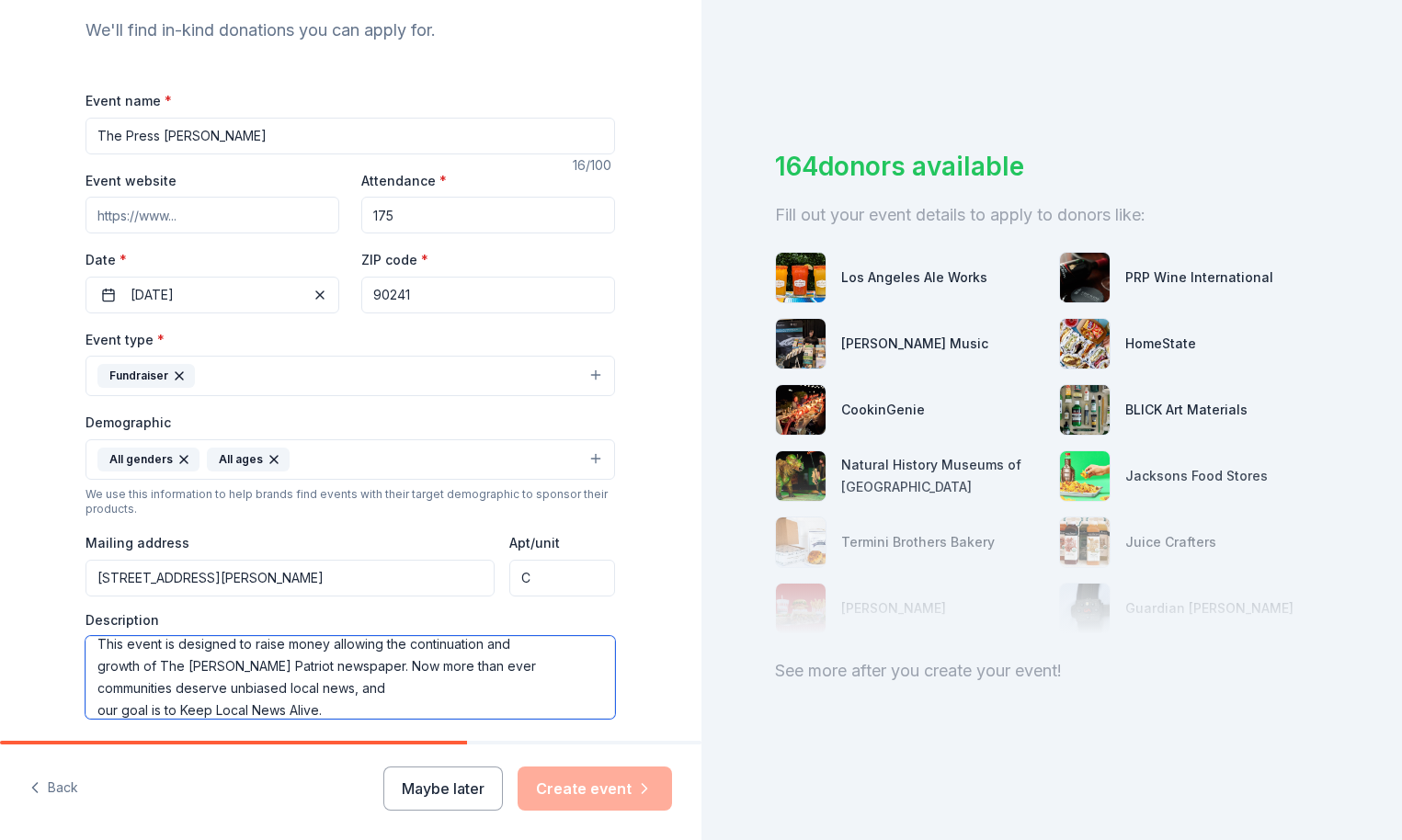
click at [92, 705] on textarea "This event is designed to raise money allowing the continuation and growth of T…" at bounding box center [350, 677] width 530 height 83
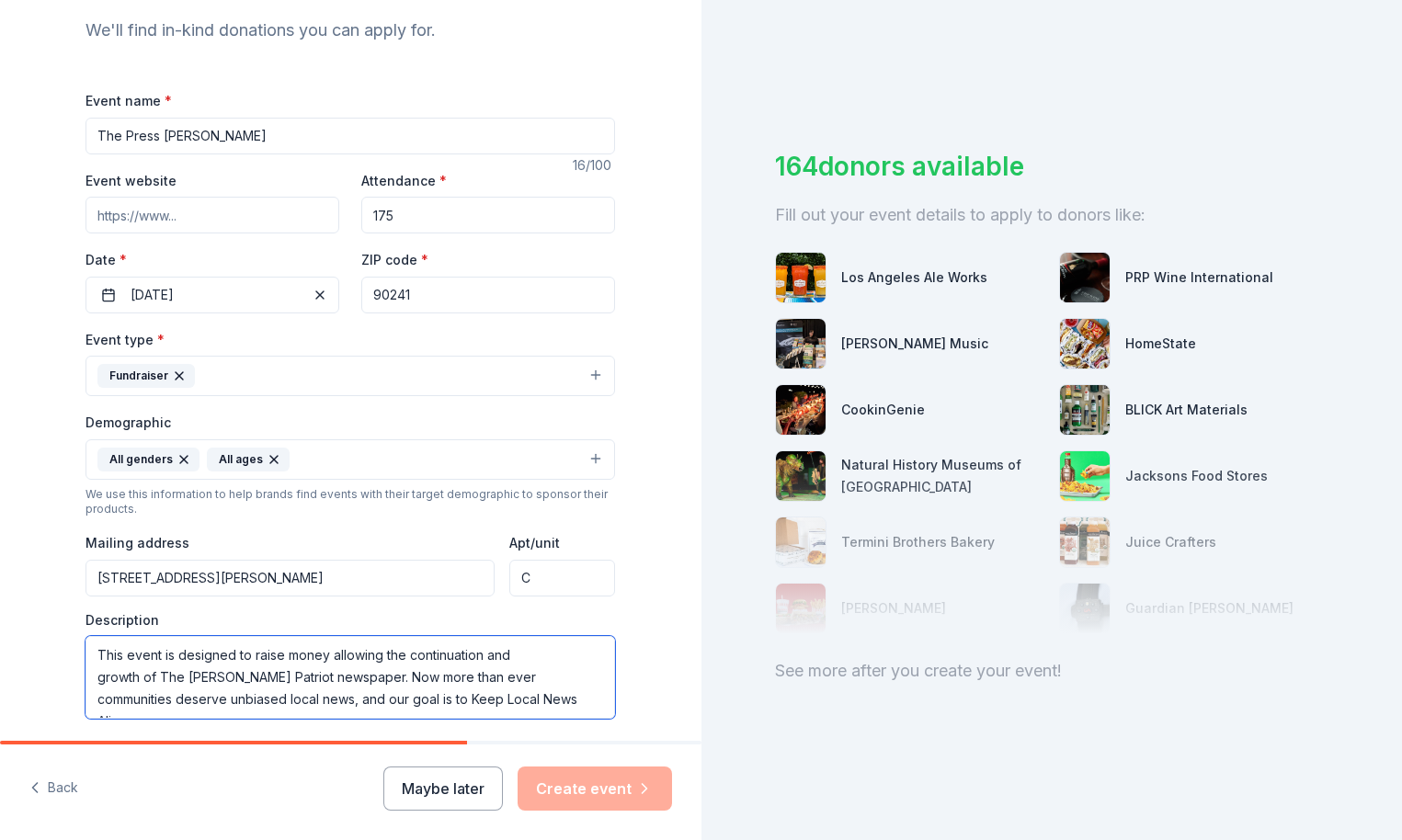
click at [557, 695] on textarea "This event is designed to raise money allowing the continuation and growth of T…" at bounding box center [350, 677] width 530 height 83
paste textarea "will help us keep and expand our high school sports page, implement more invest…"
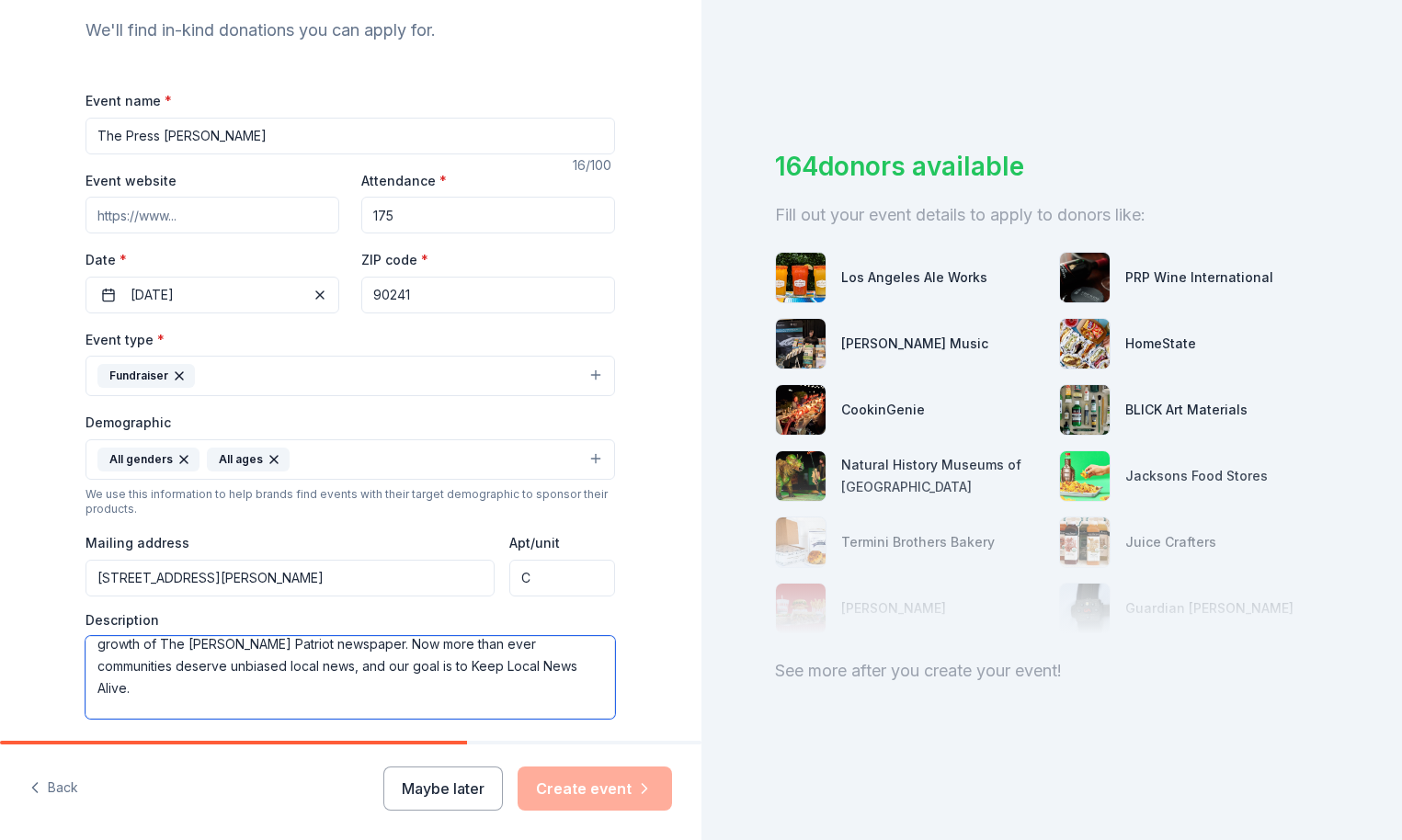
scroll to position [154, 0]
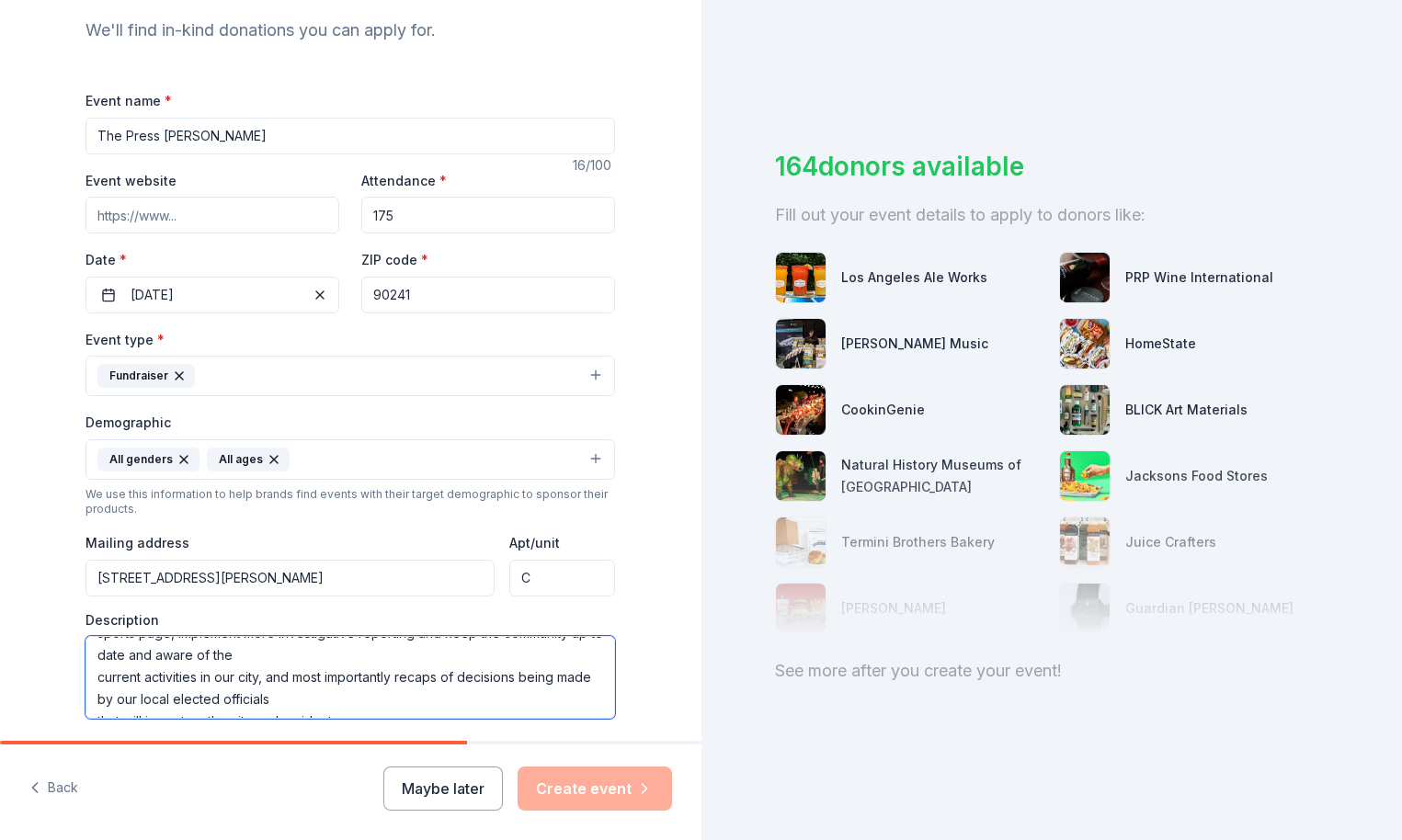
click at [89, 696] on textarea "This event is designed to raise money allowing the continuation and growth of T…" at bounding box center [350, 677] width 530 height 83
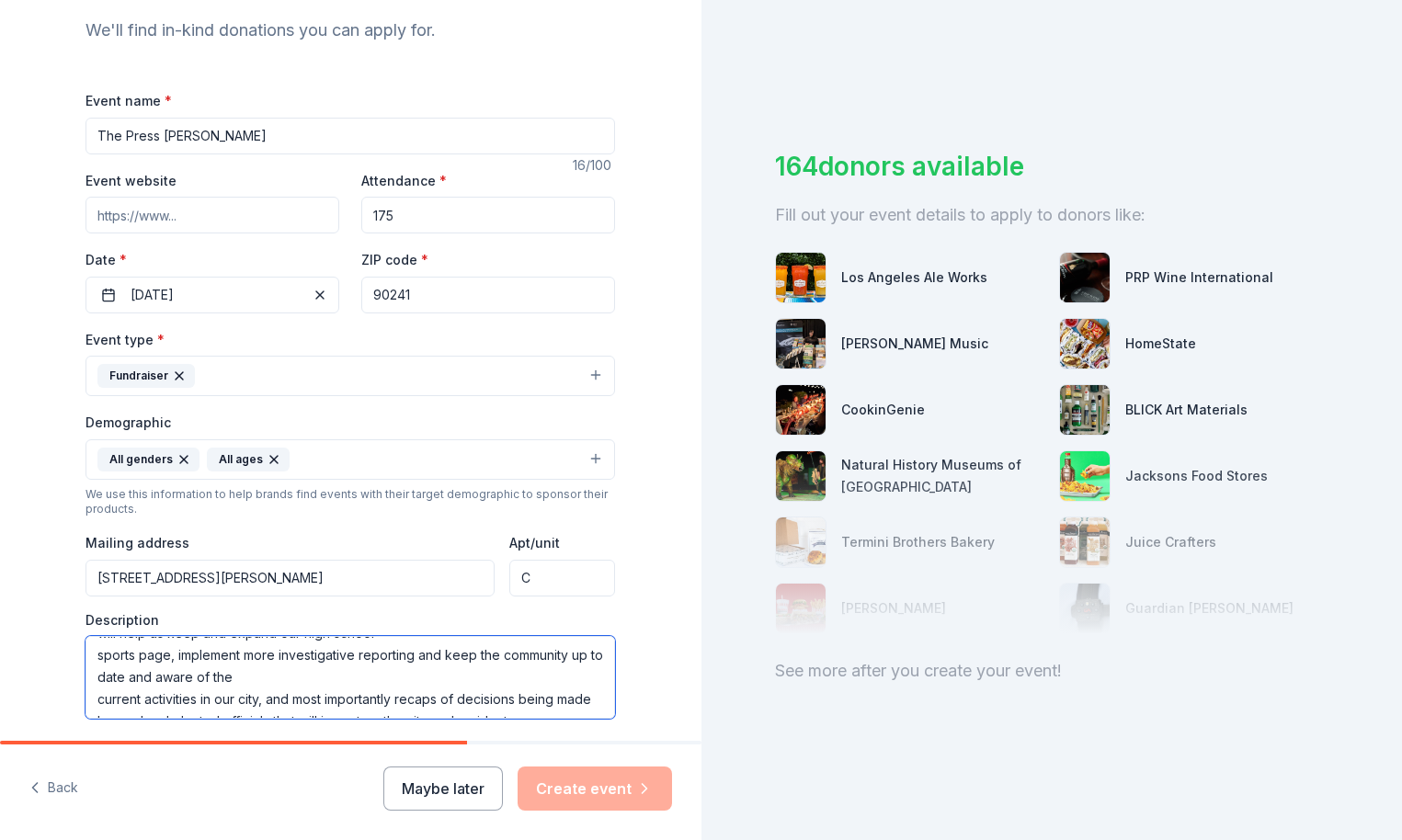
click at [91, 675] on textarea "This event is designed to raise money allowing the continuation and growth of T…" at bounding box center [350, 677] width 530 height 83
click at [373, 688] on textarea "This event is designed to raise money allowing the continuation and growth of T…" at bounding box center [350, 677] width 530 height 83
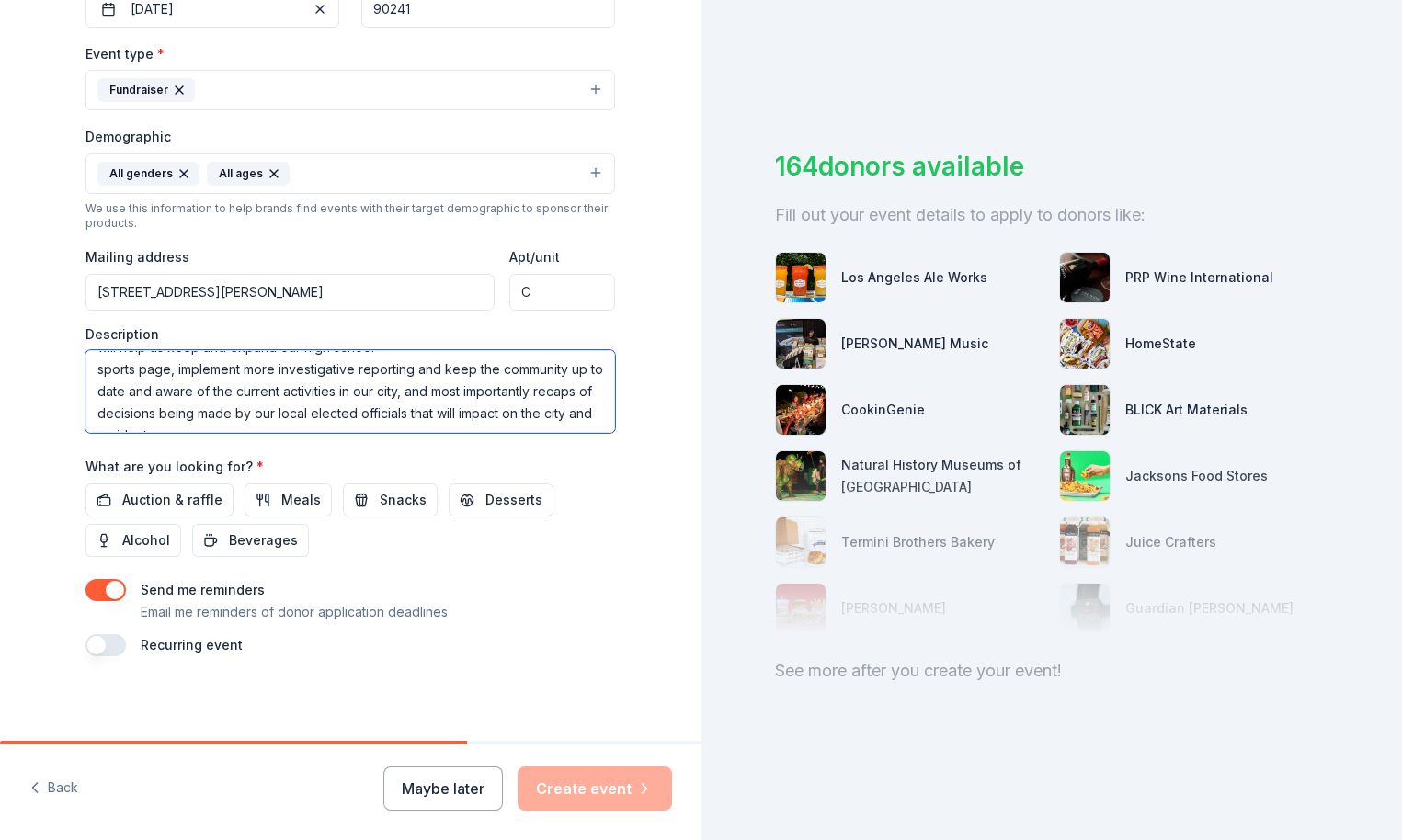
scroll to position [482, 0]
type textarea "This event is designed to raise money allowing the continuation and growth of T…"
click at [194, 499] on span "Auction & raffle" at bounding box center [172, 501] width 101 height 22
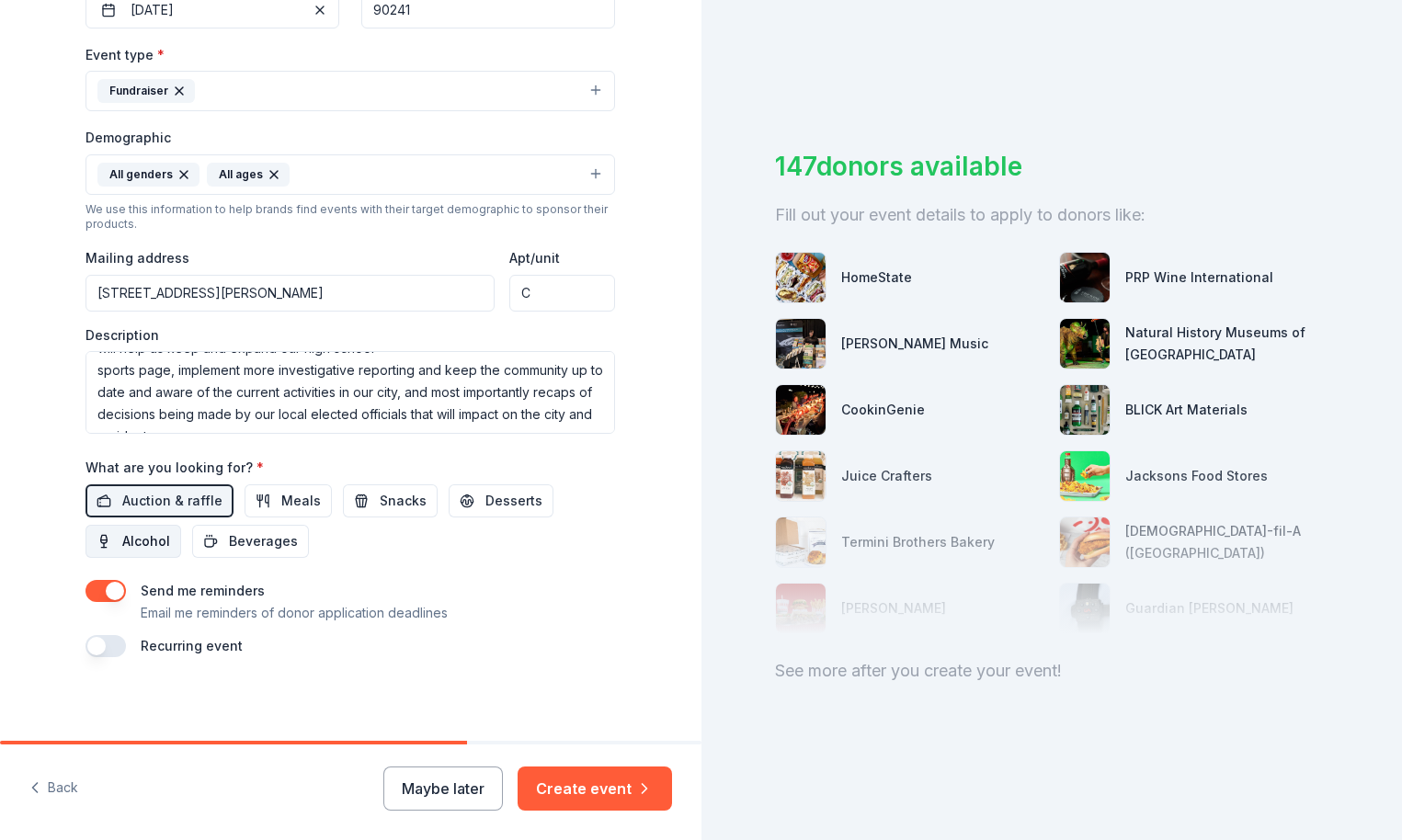
click at [150, 544] on span "Alcohol" at bounding box center [146, 541] width 48 height 22
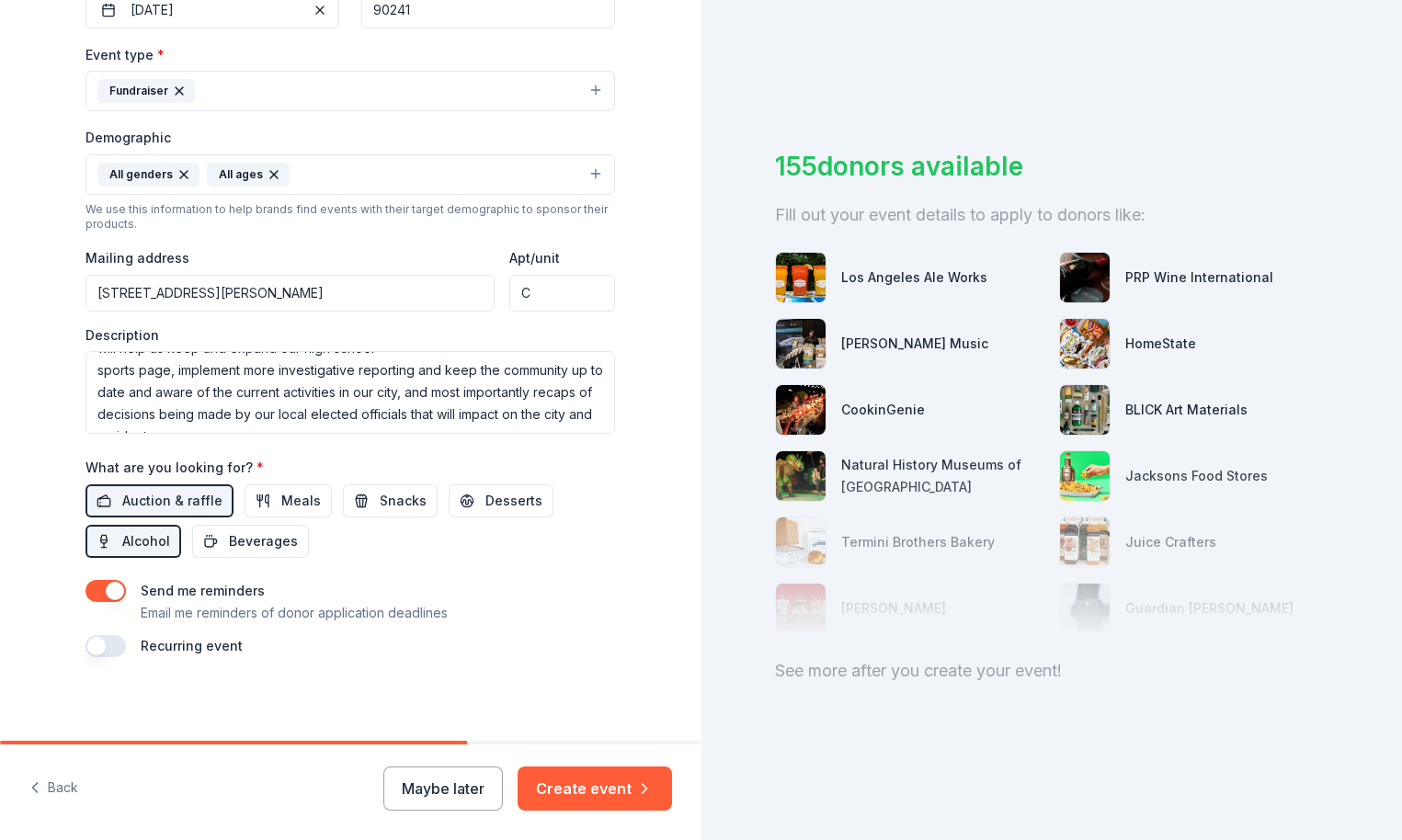
scroll to position [0, 0]
click at [587, 784] on button "Create event" at bounding box center [594, 788] width 154 height 44
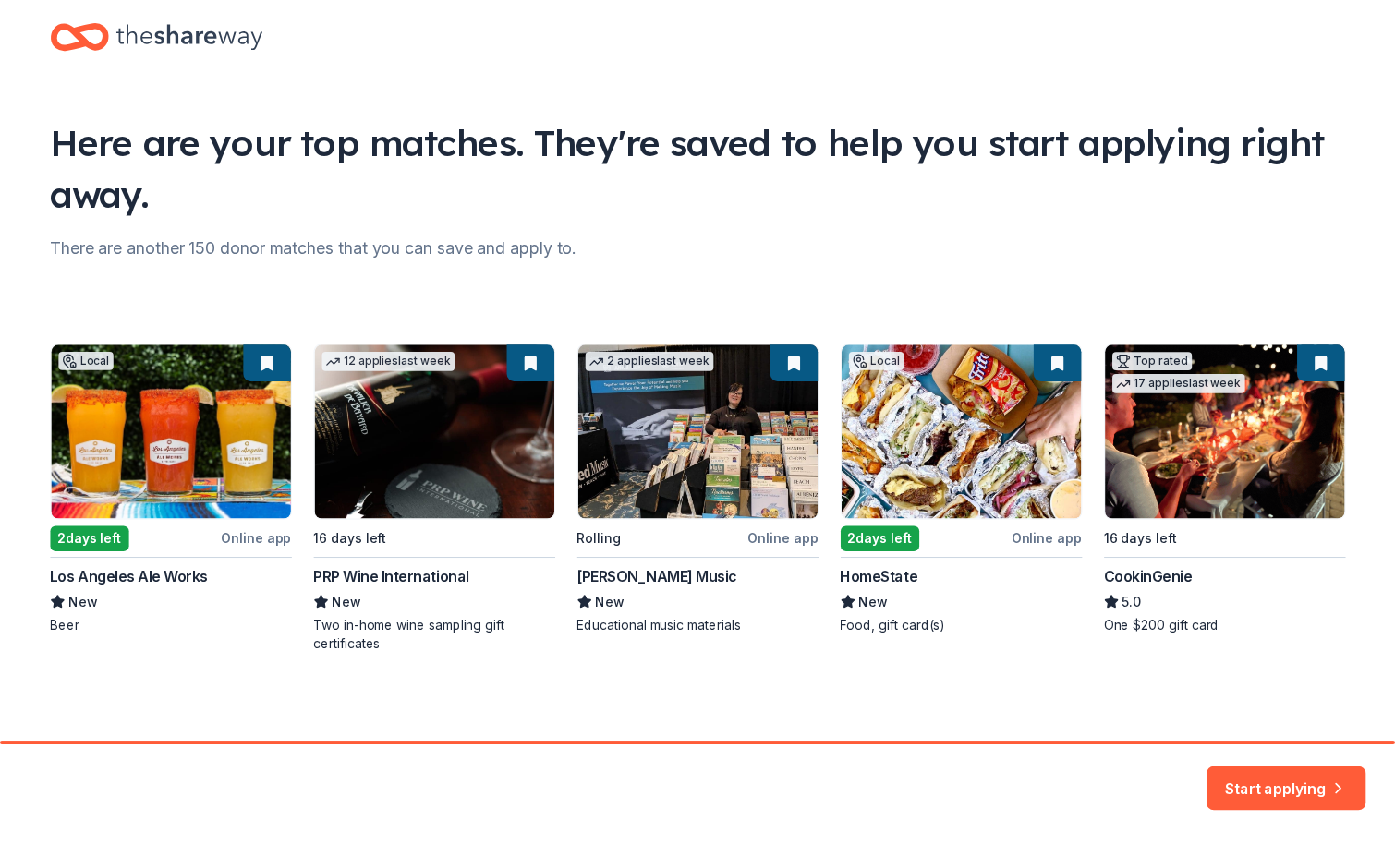
scroll to position [32, 0]
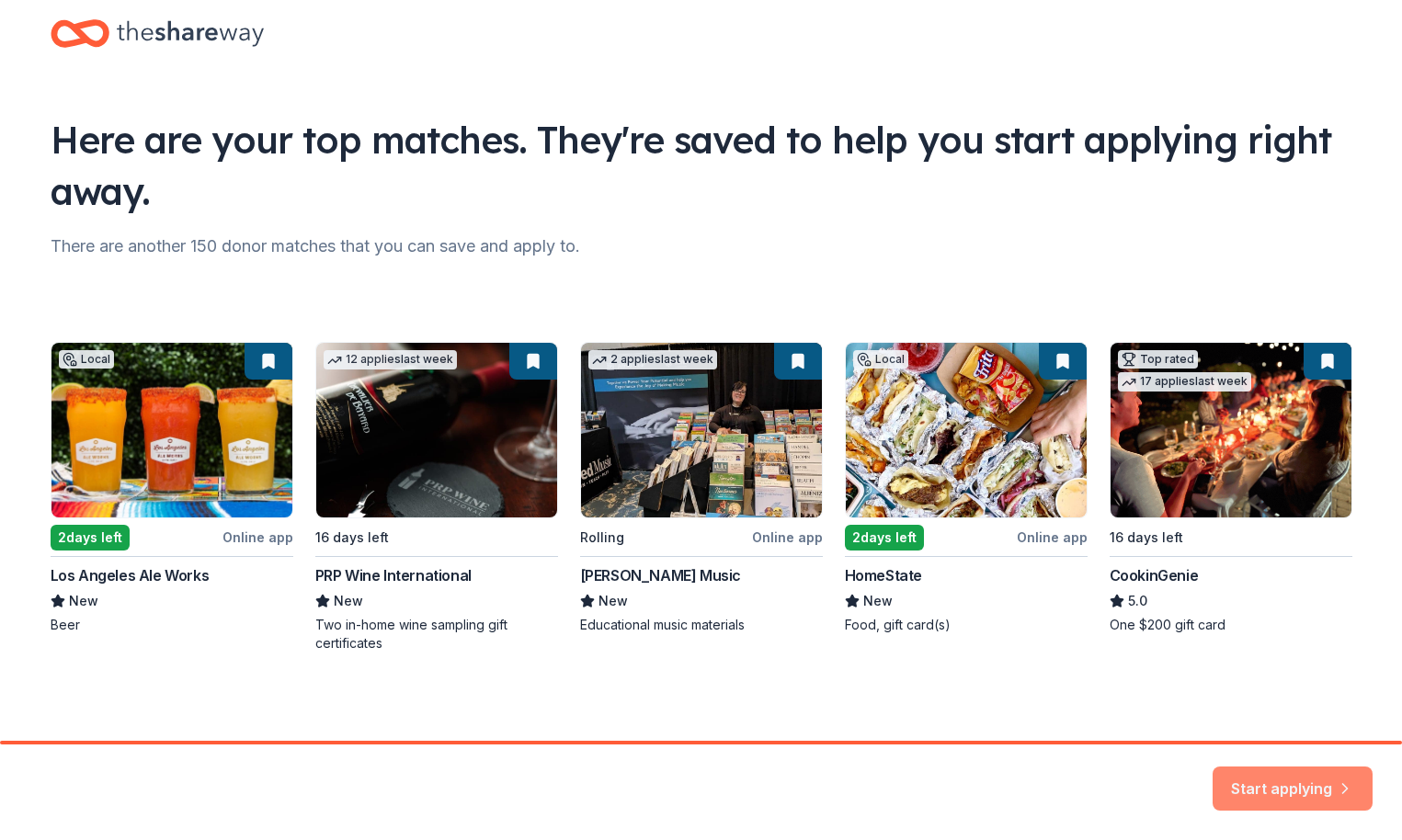
click at [1283, 773] on button "Start applying" at bounding box center [1292, 777] width 160 height 44
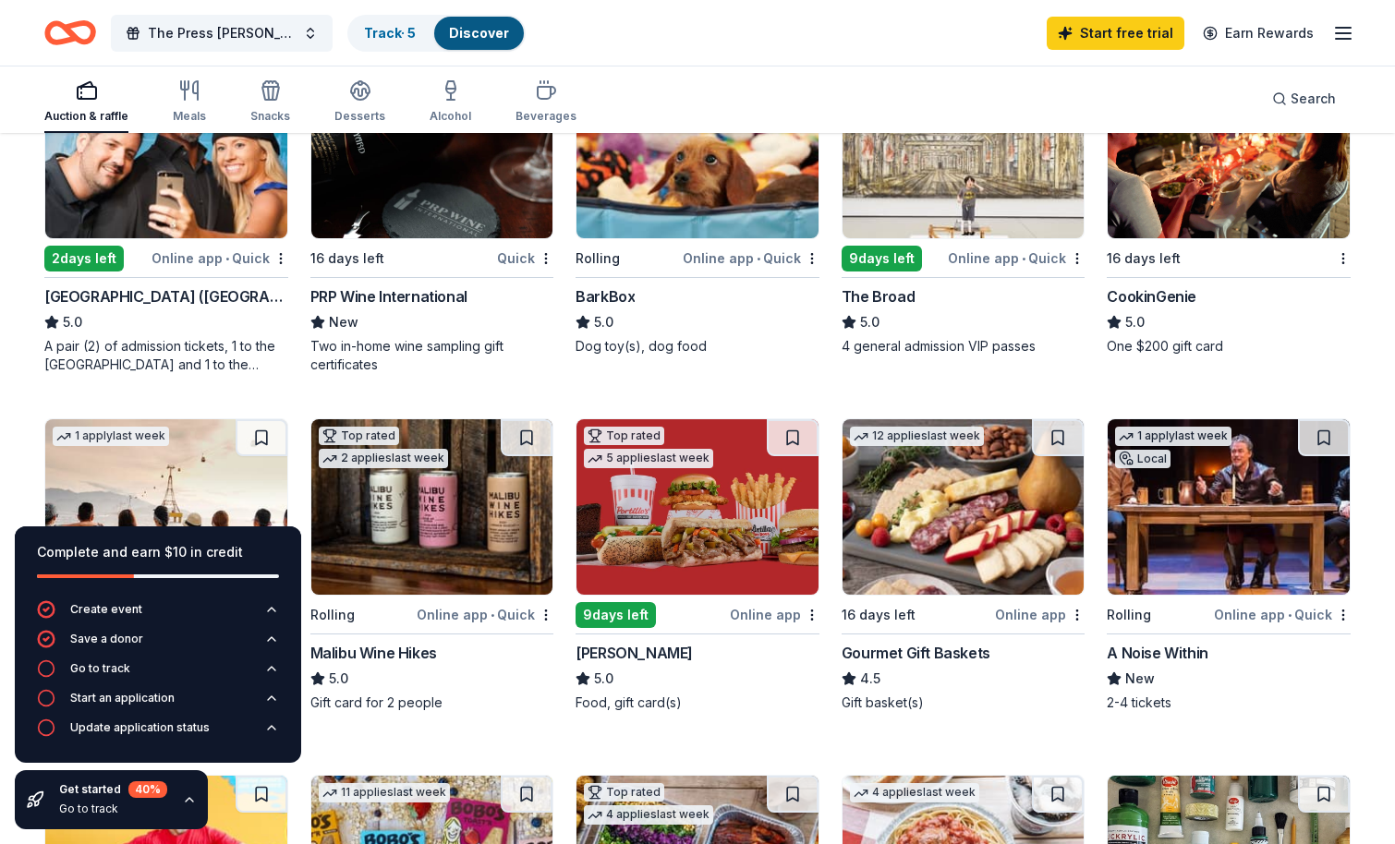
scroll to position [114, 0]
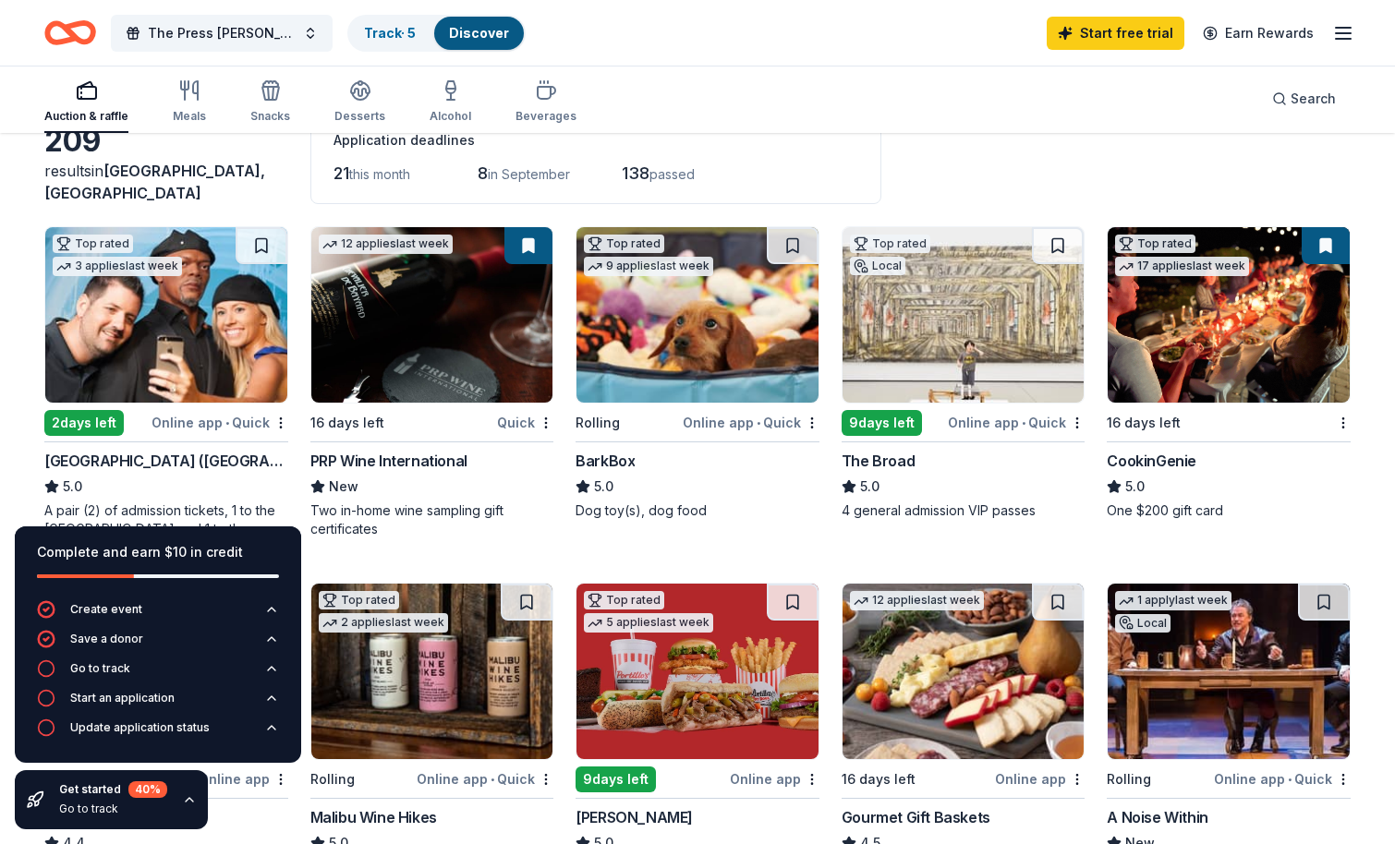
click at [214, 338] on img at bounding box center [166, 314] width 242 height 175
click at [454, 336] on img at bounding box center [432, 314] width 242 height 175
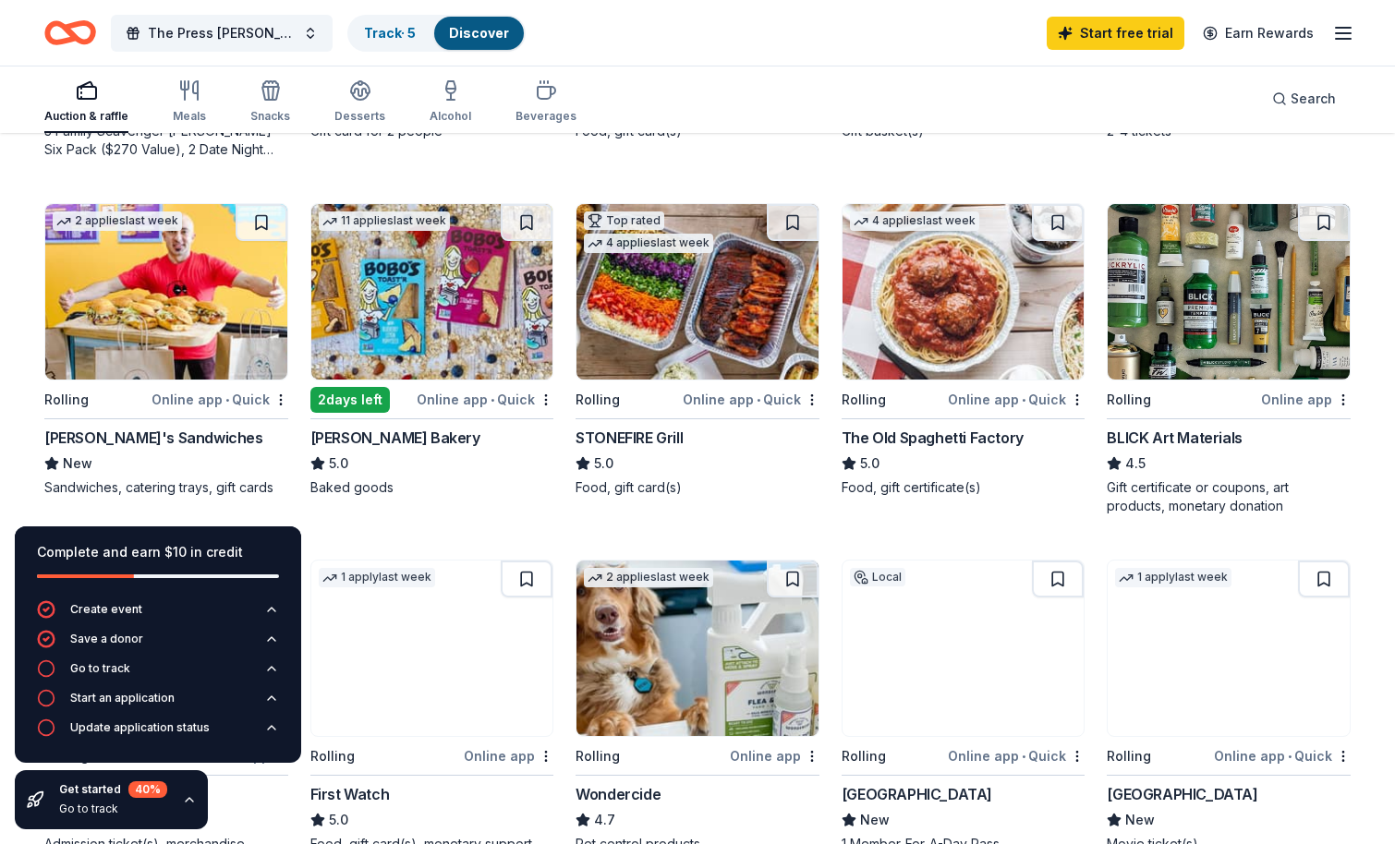
scroll to position [848, 0]
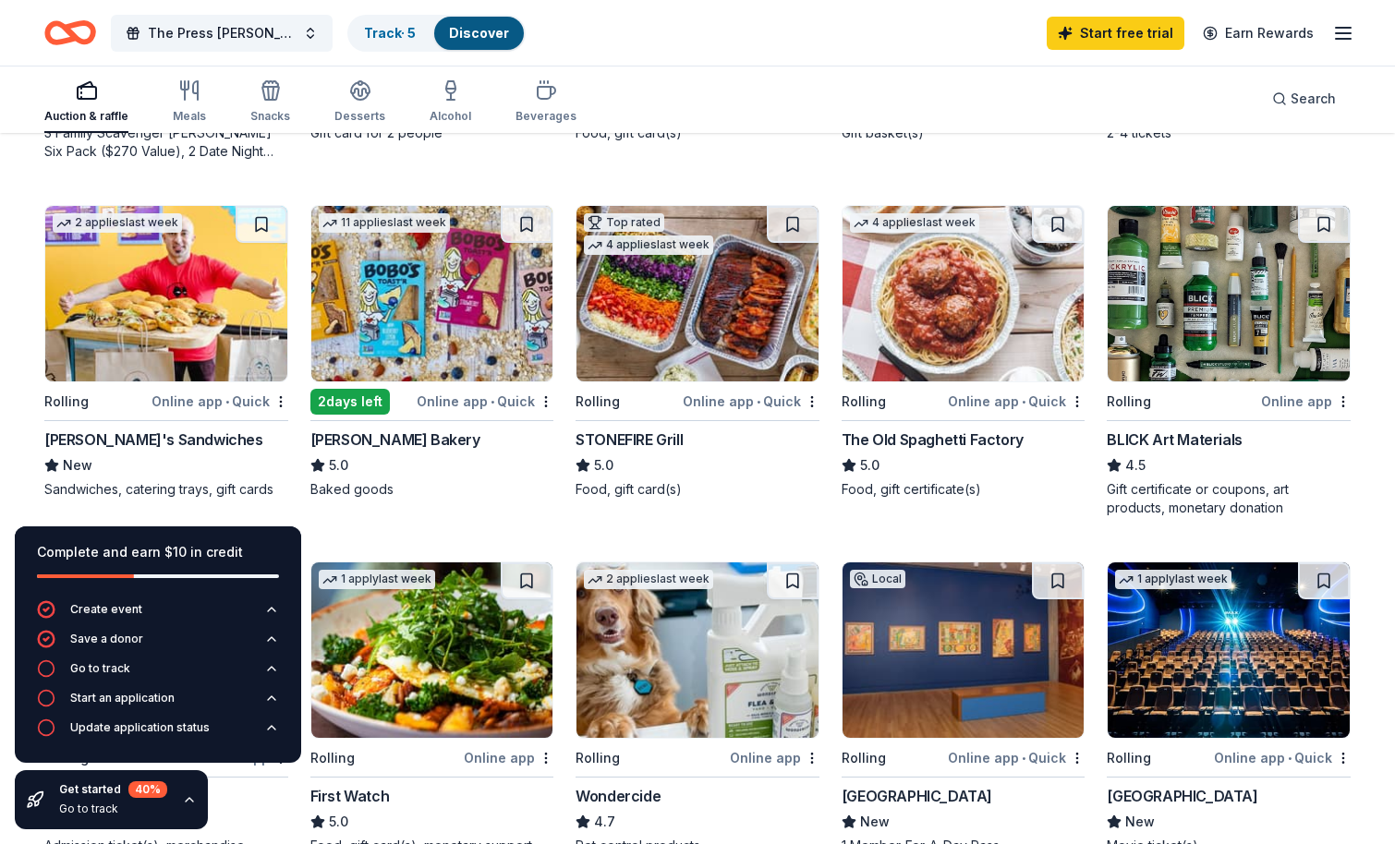
click at [707, 333] on img at bounding box center [697, 293] width 242 height 175
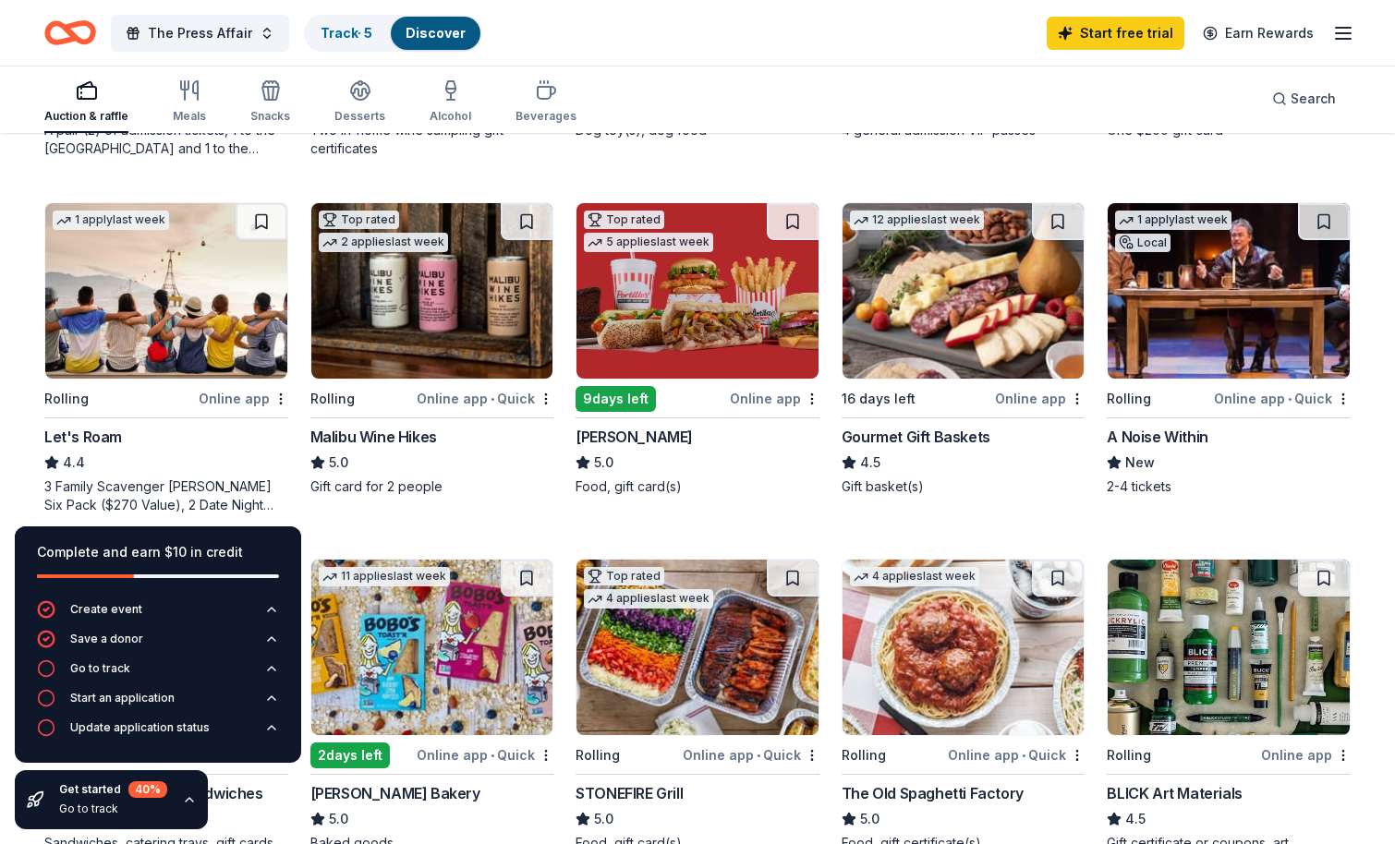
scroll to position [525, 0]
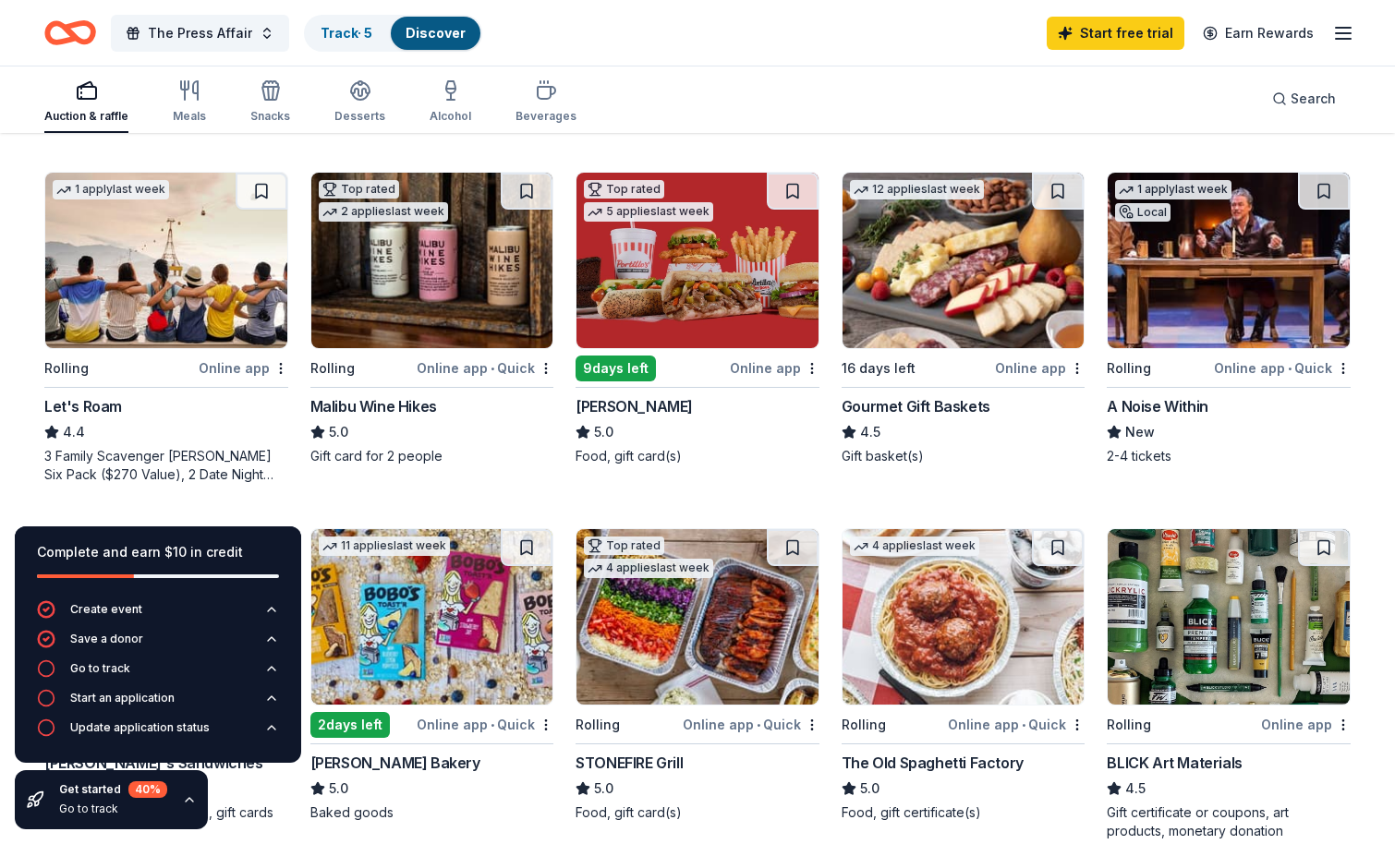
click at [147, 278] on img at bounding box center [166, 260] width 242 height 175
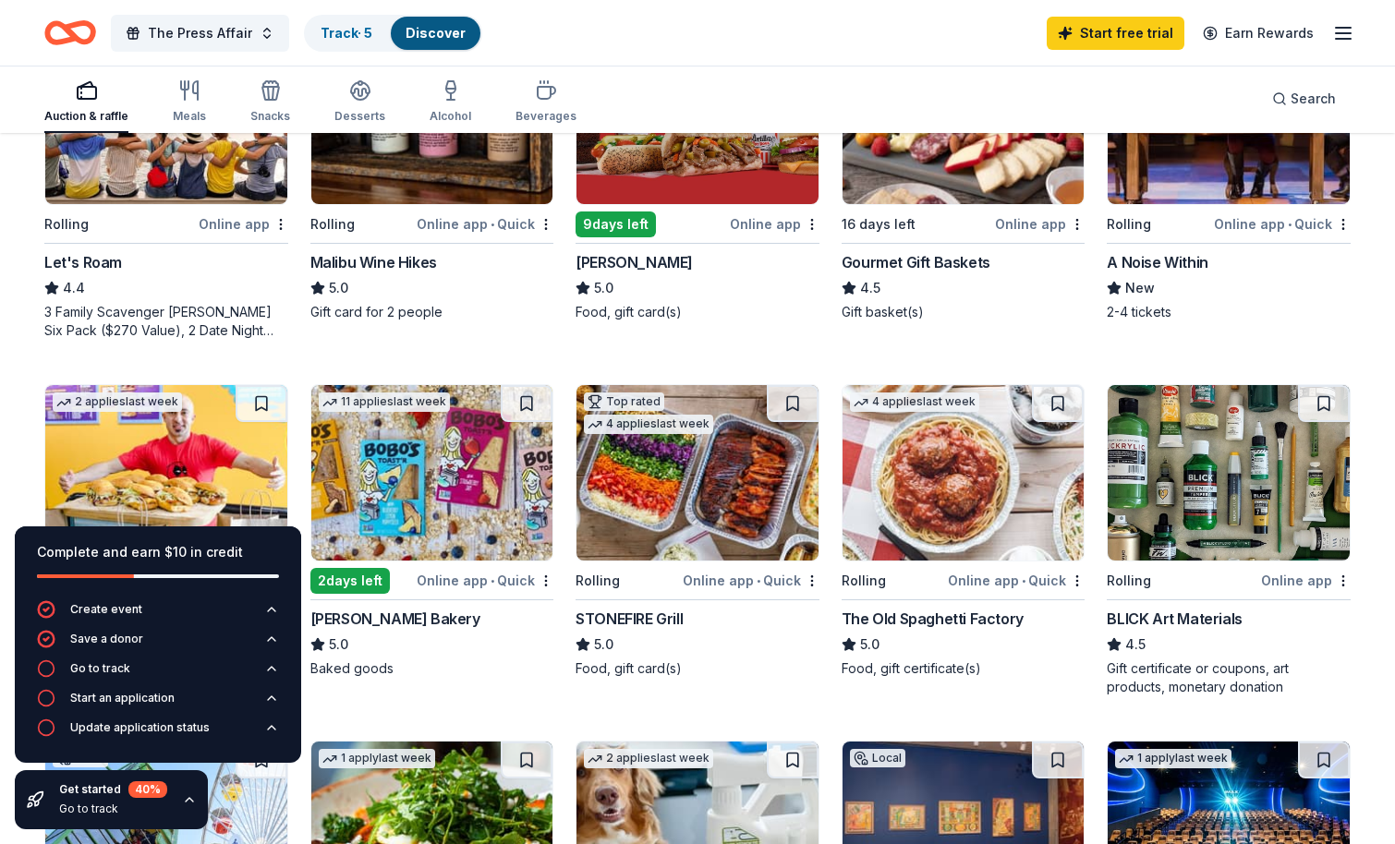
scroll to position [681, 0]
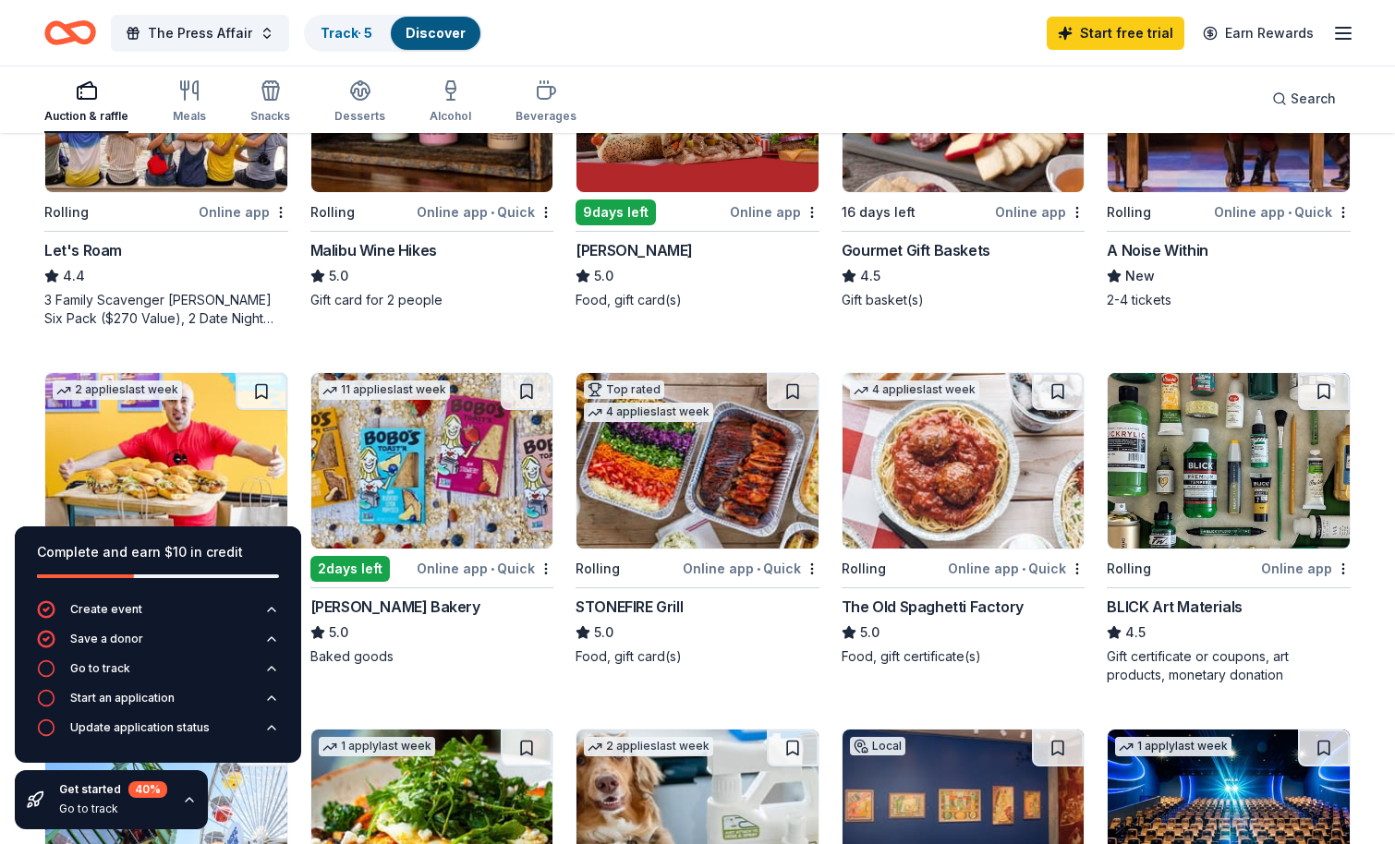
click at [960, 451] on img at bounding box center [963, 460] width 242 height 175
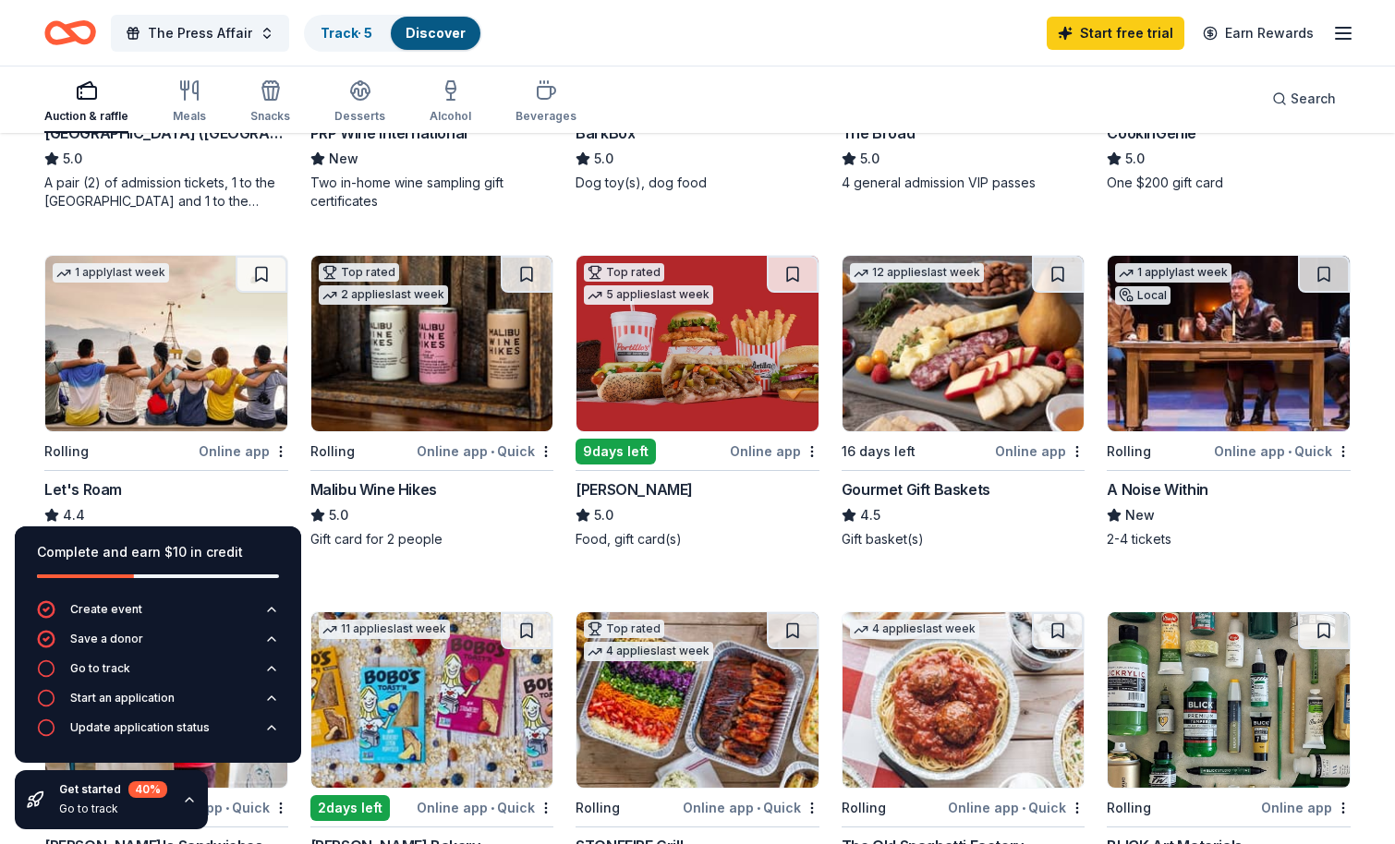
scroll to position [442, 0]
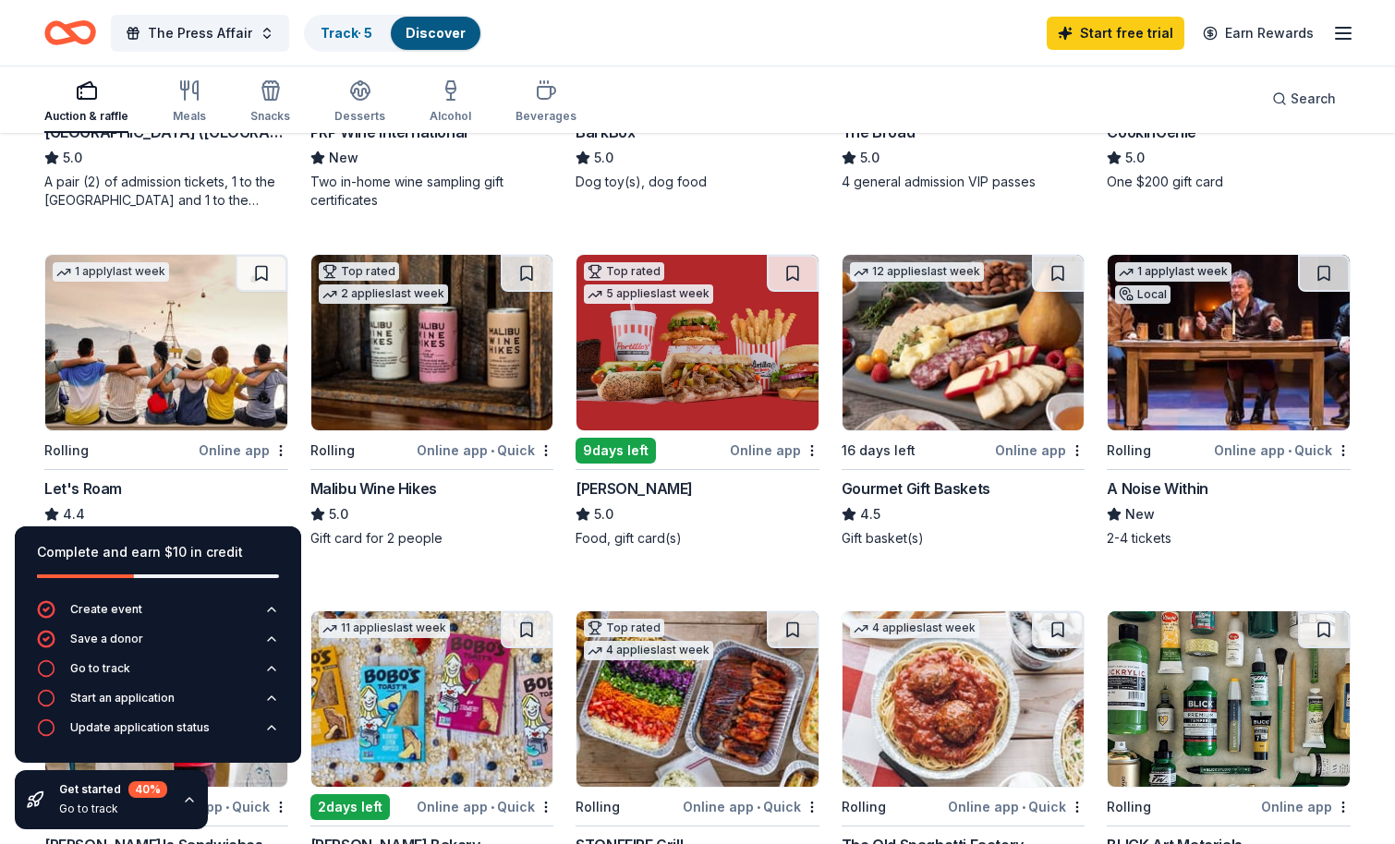
click at [444, 344] on img at bounding box center [432, 342] width 242 height 175
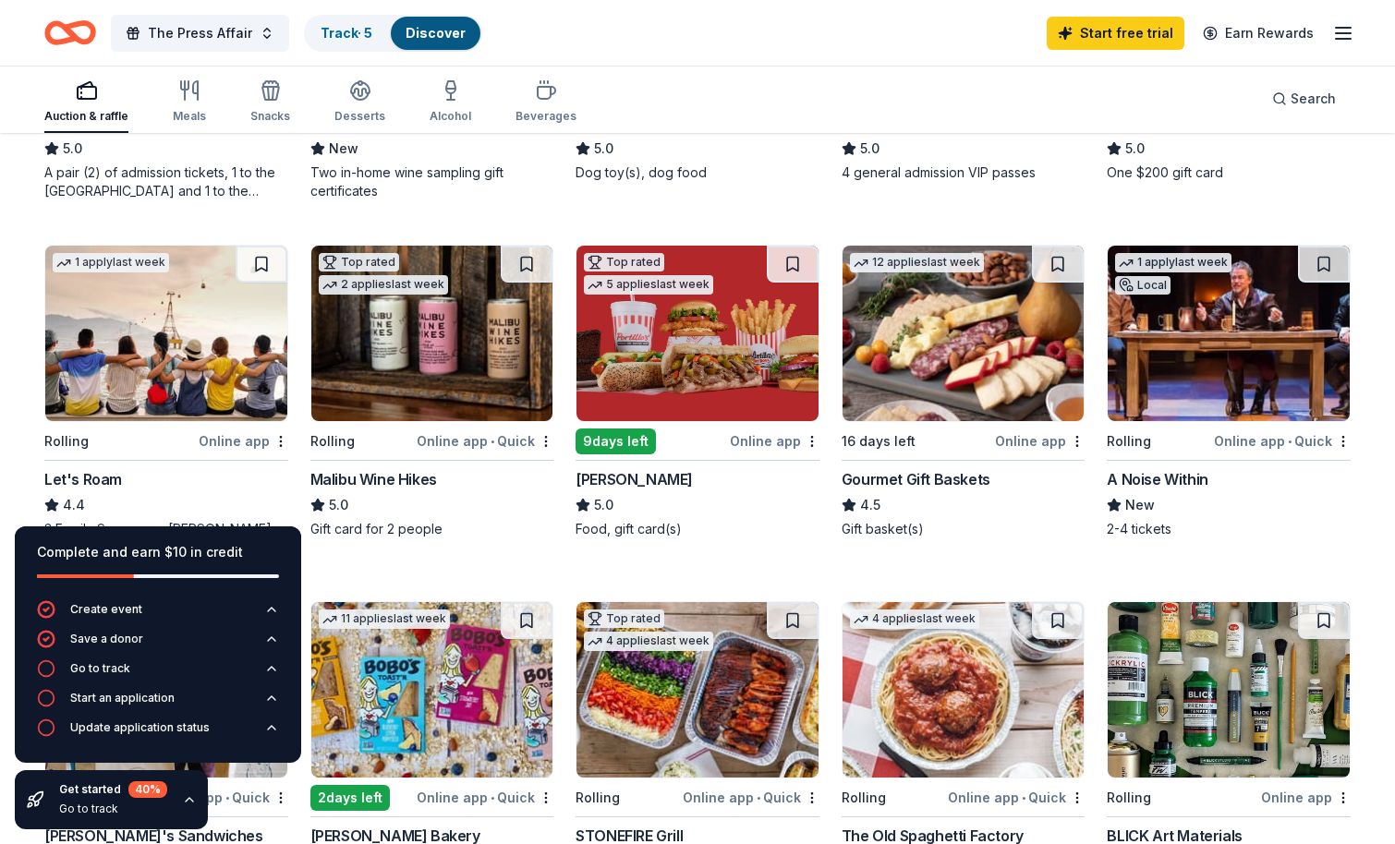
scroll to position [455, 0]
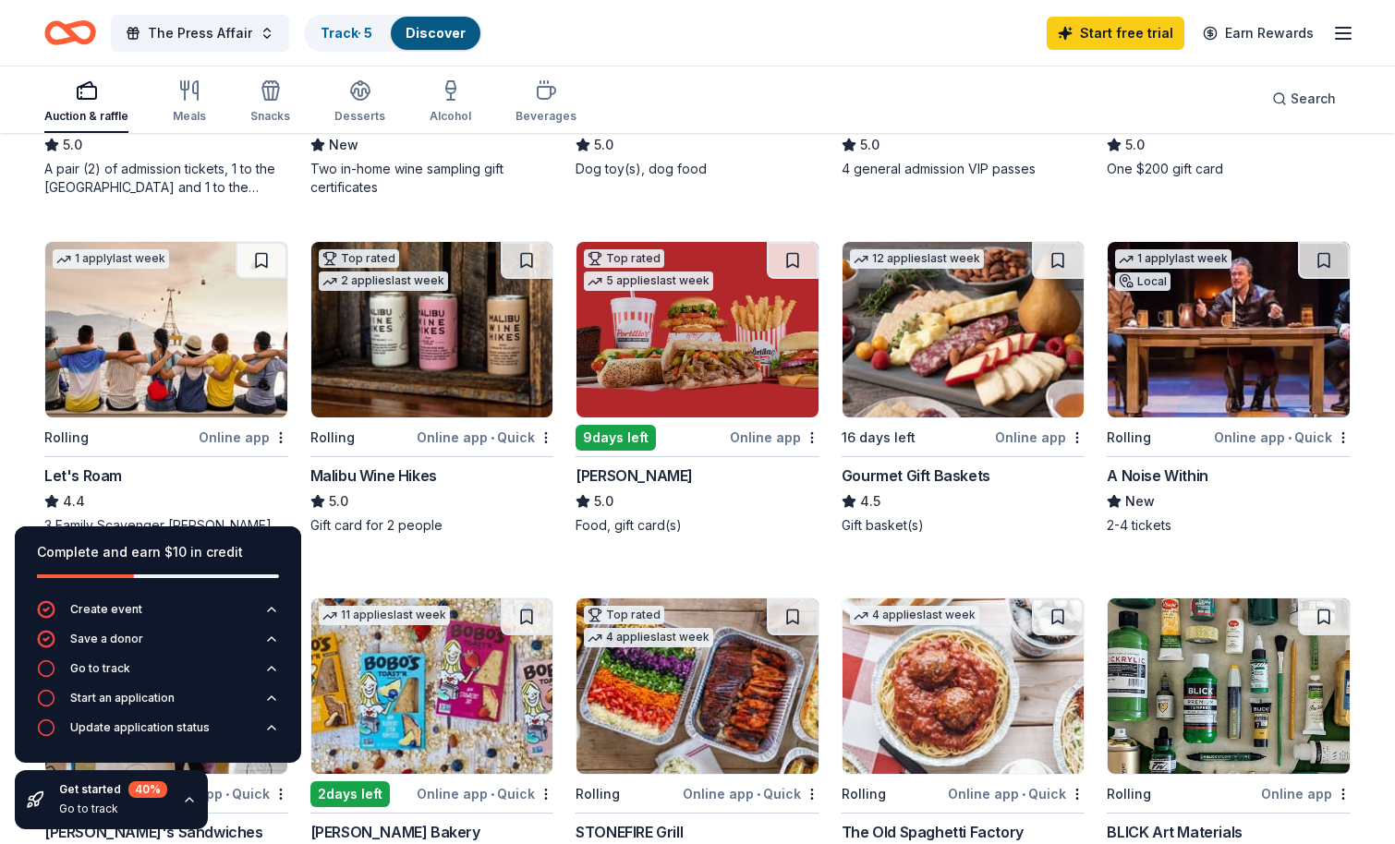
click at [1210, 344] on img at bounding box center [1228, 329] width 242 height 175
click at [941, 373] on img at bounding box center [963, 329] width 242 height 175
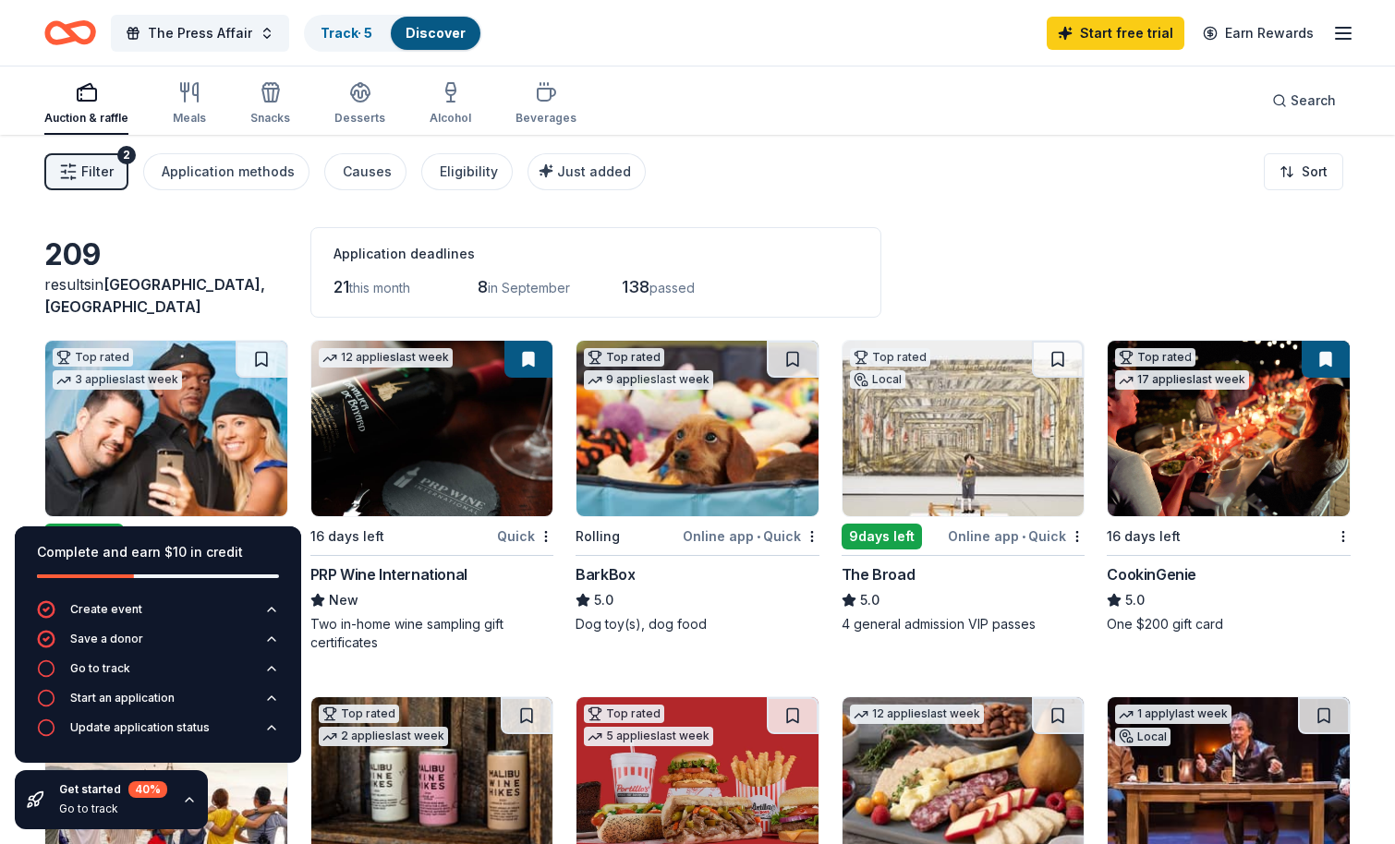
scroll to position [0, 0]
click at [278, 175] on div "Application methods" at bounding box center [228, 172] width 133 height 22
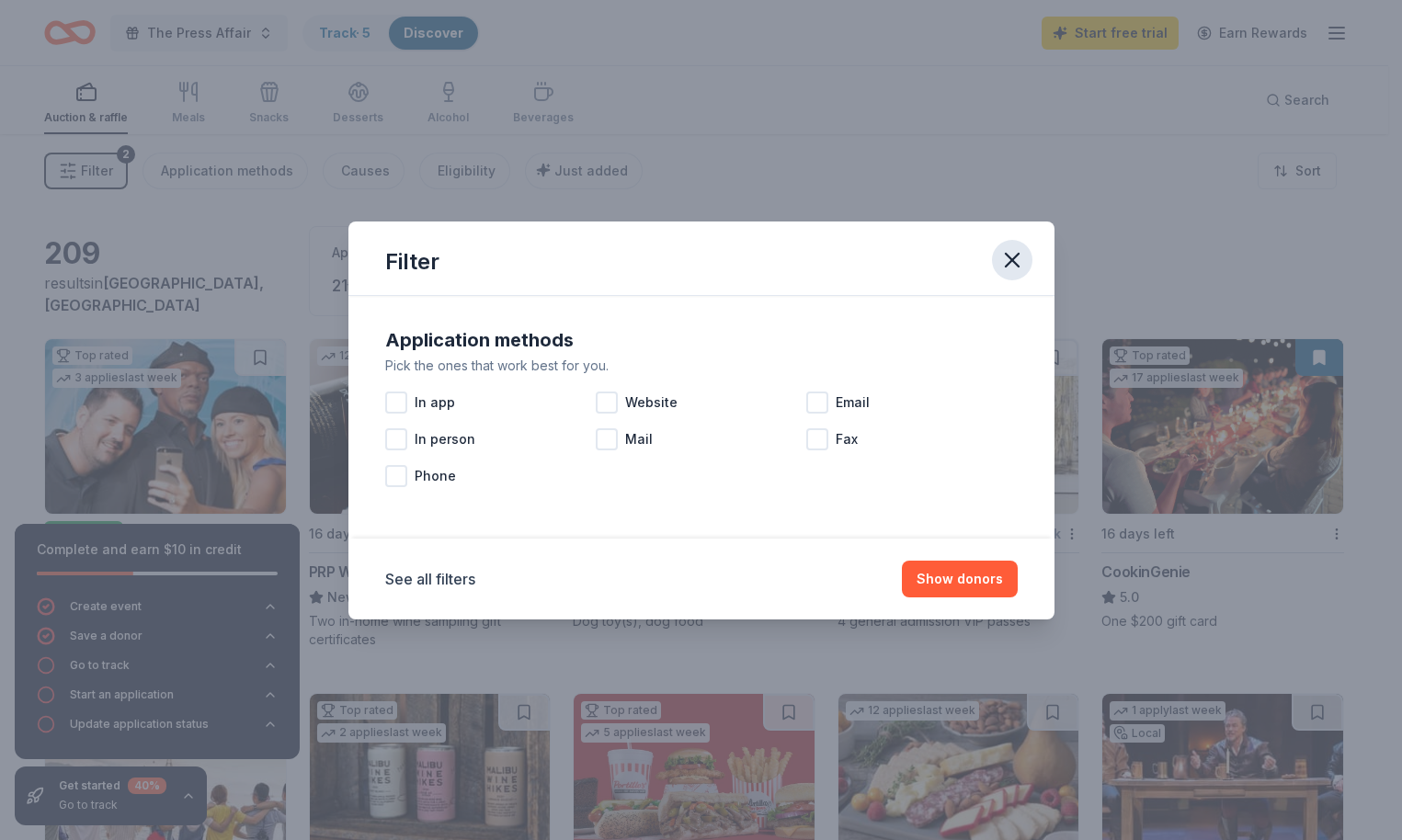
click at [1013, 258] on icon "button" at bounding box center [1013, 260] width 26 height 26
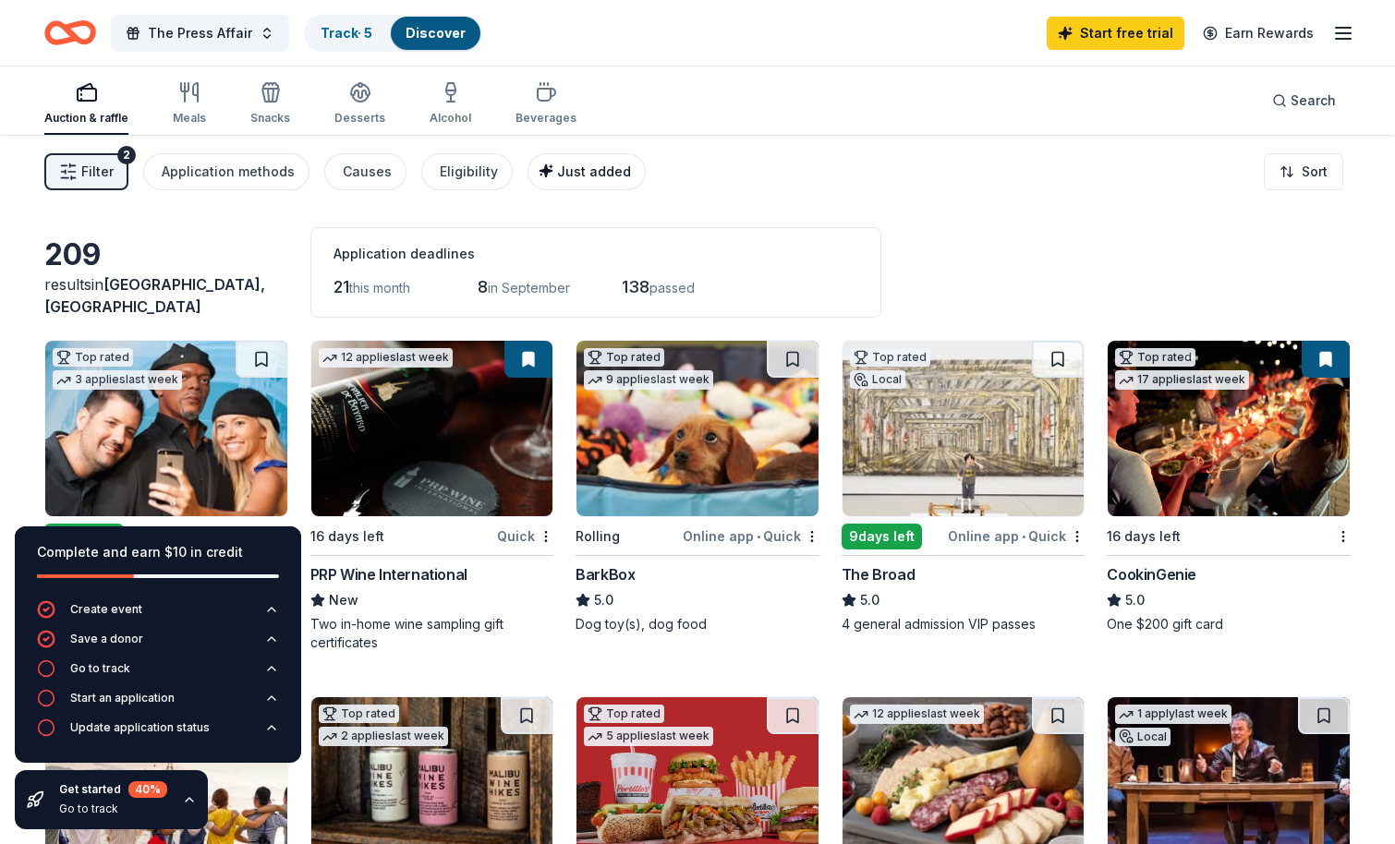
click at [567, 177] on span "Just added" at bounding box center [594, 171] width 74 height 16
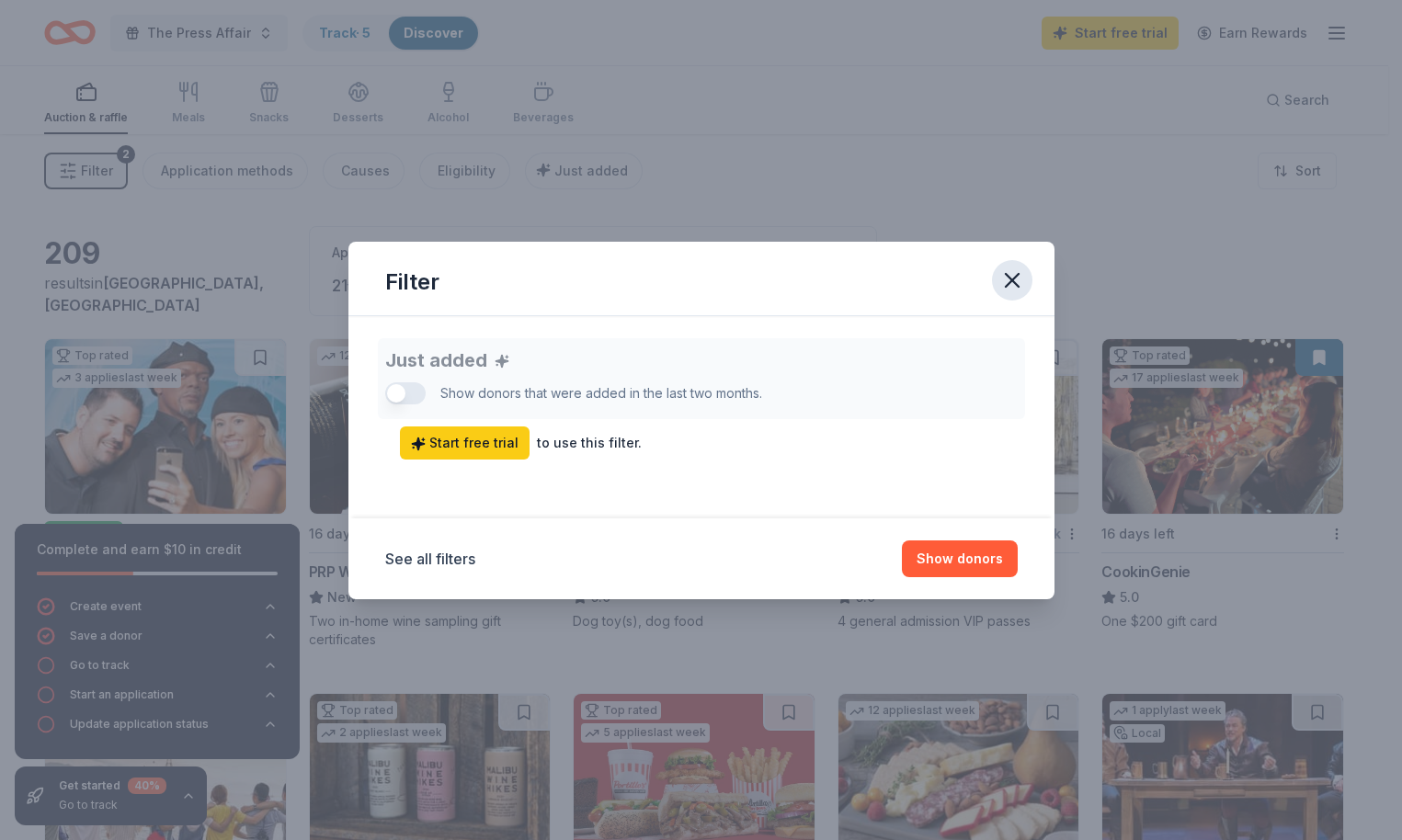
click at [1013, 282] on icon "button" at bounding box center [1012, 280] width 13 height 13
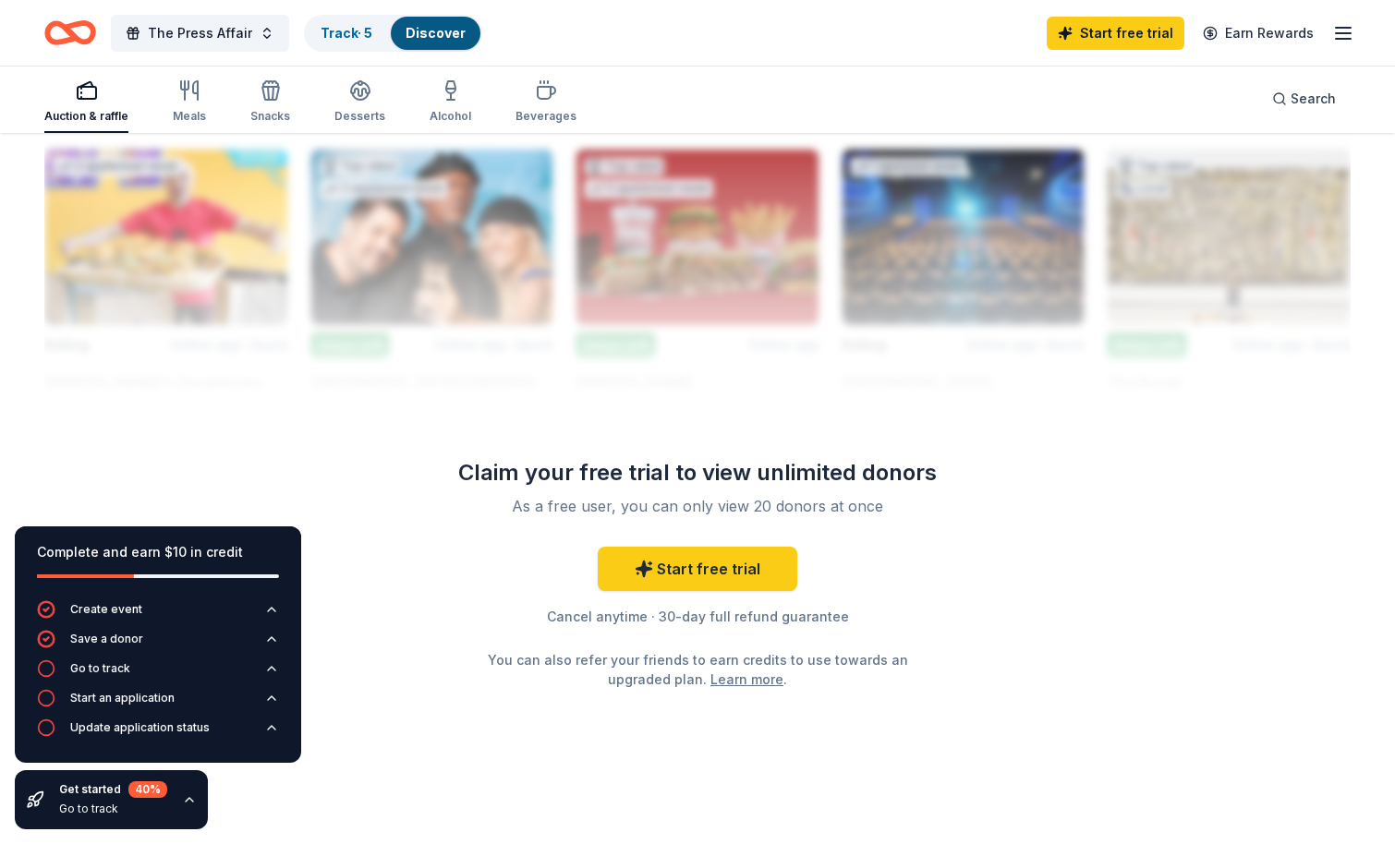
scroll to position [1644, 0]
click at [108, 671] on div "Go to track" at bounding box center [100, 668] width 60 height 15
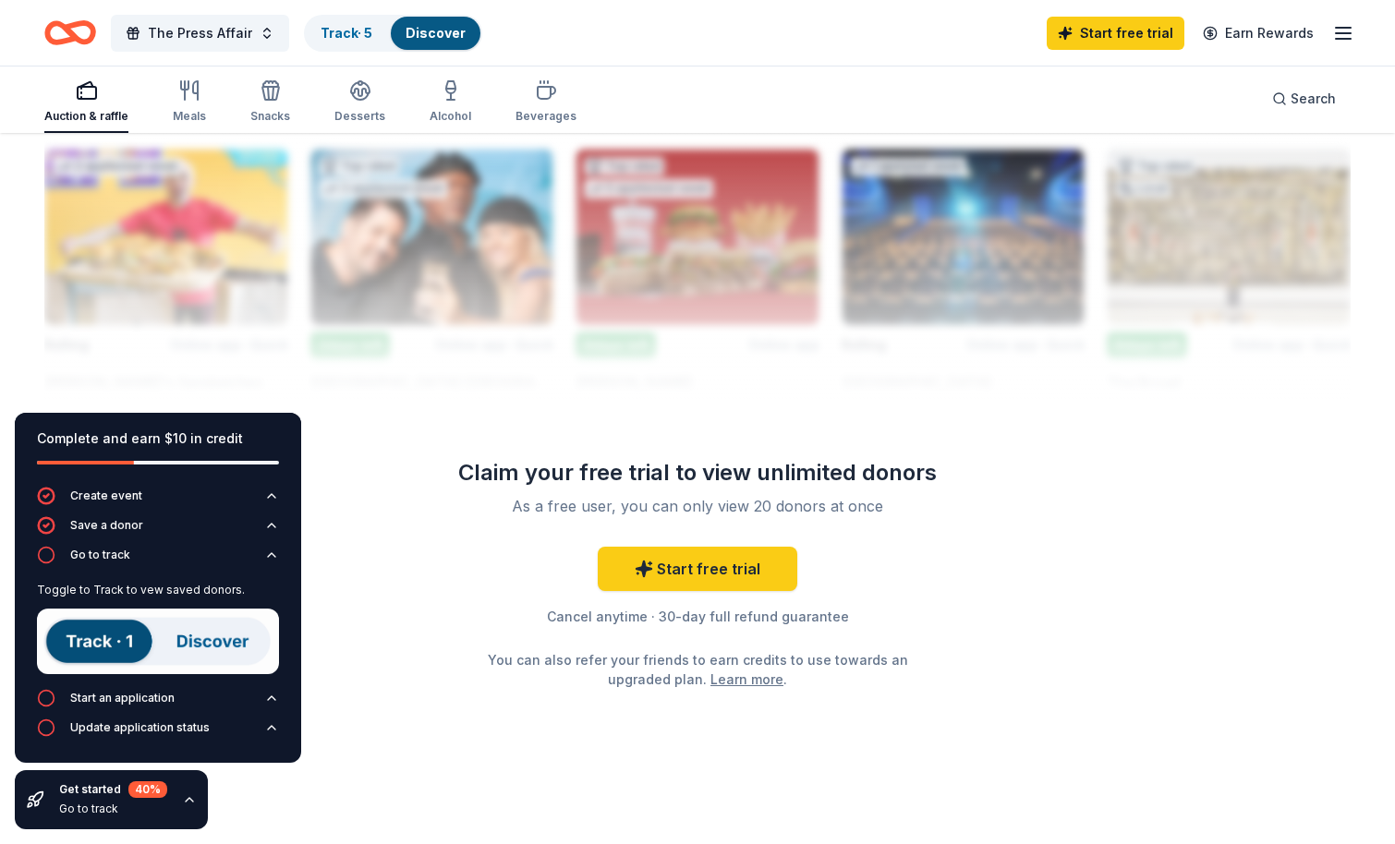
click at [214, 361] on div at bounding box center [697, 251] width 1306 height 296
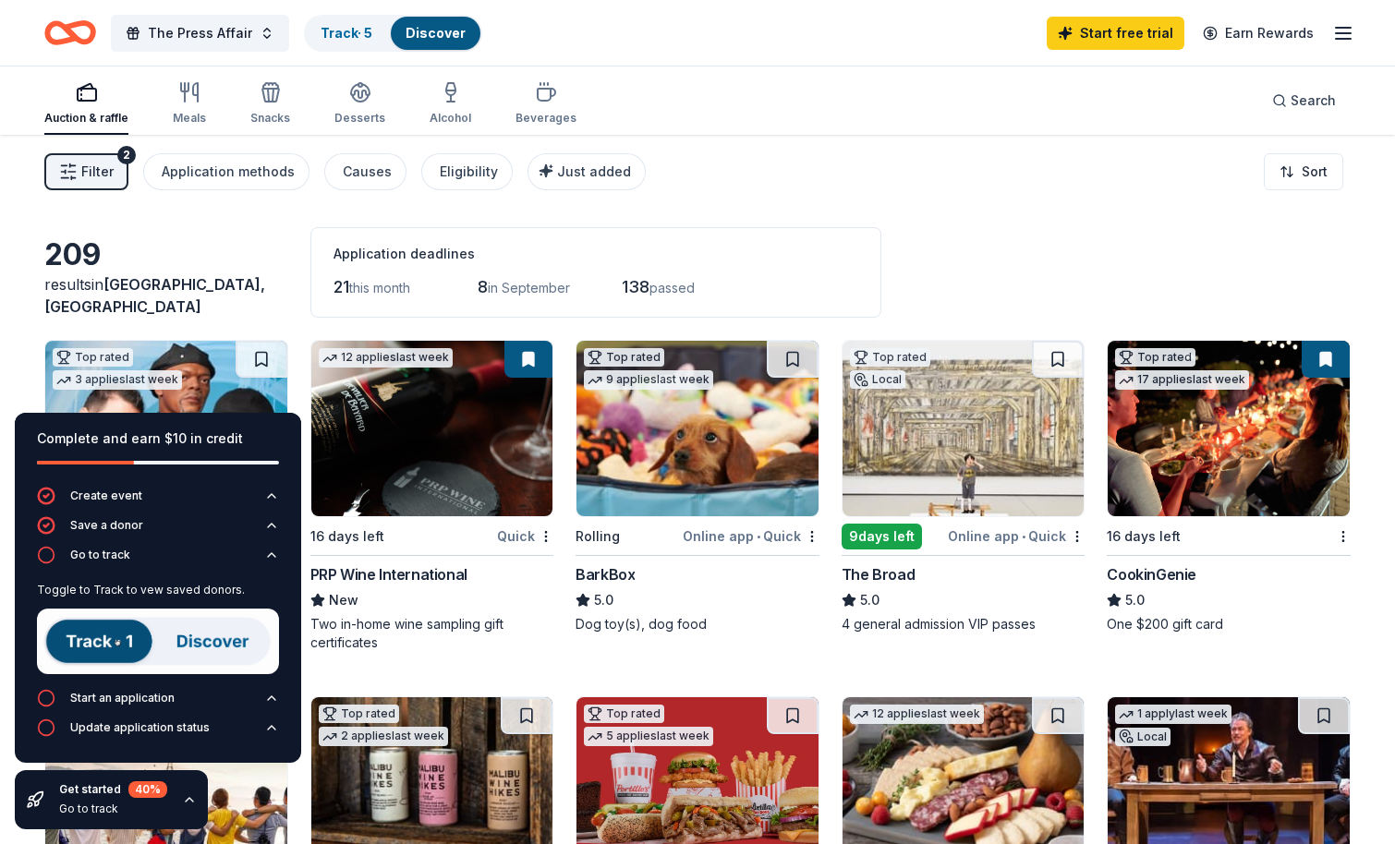
scroll to position [0, 0]
click at [361, 37] on link "Track · 5" at bounding box center [346, 33] width 52 height 16
click at [416, 38] on link "Discover" at bounding box center [435, 33] width 60 height 16
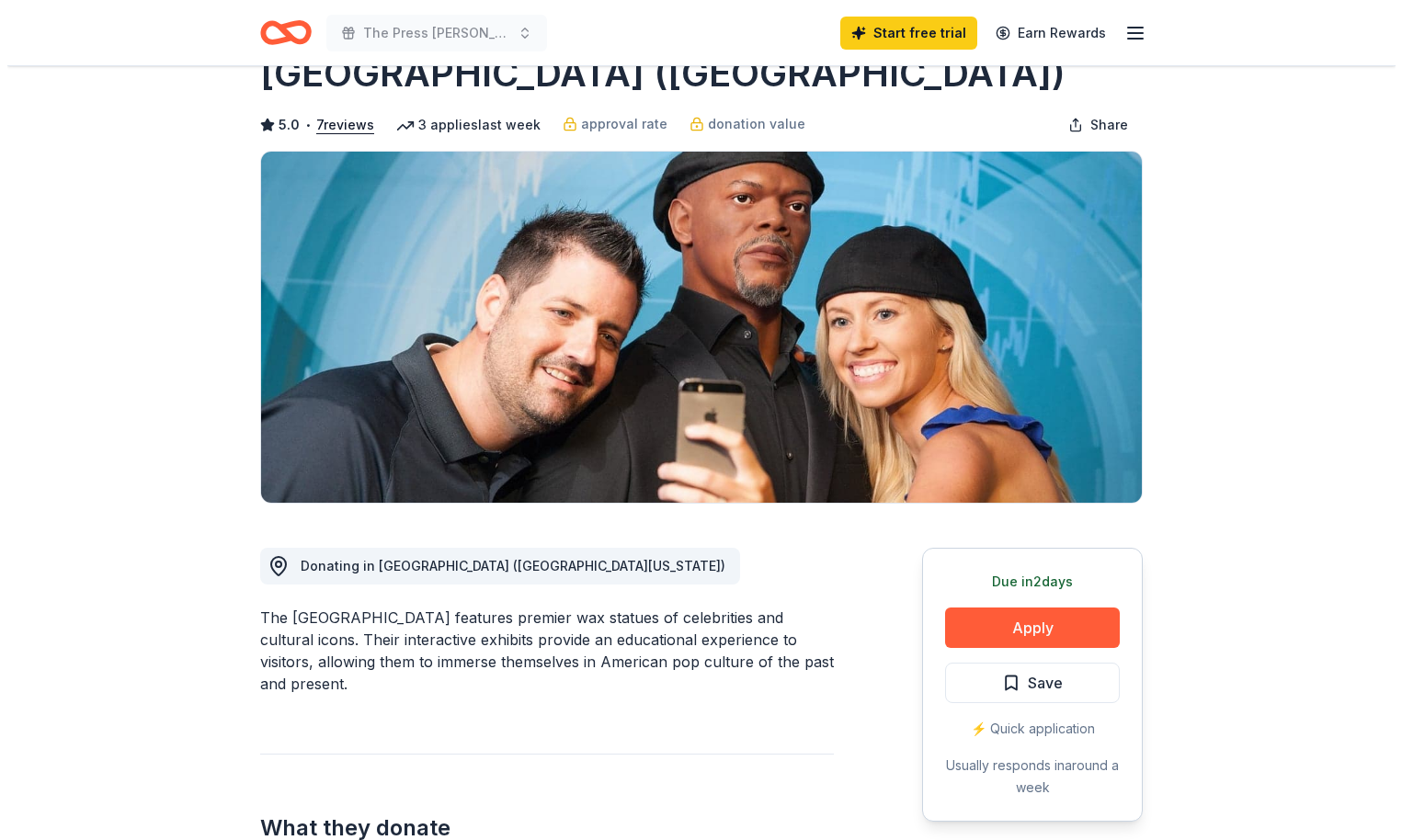
scroll to position [103, 0]
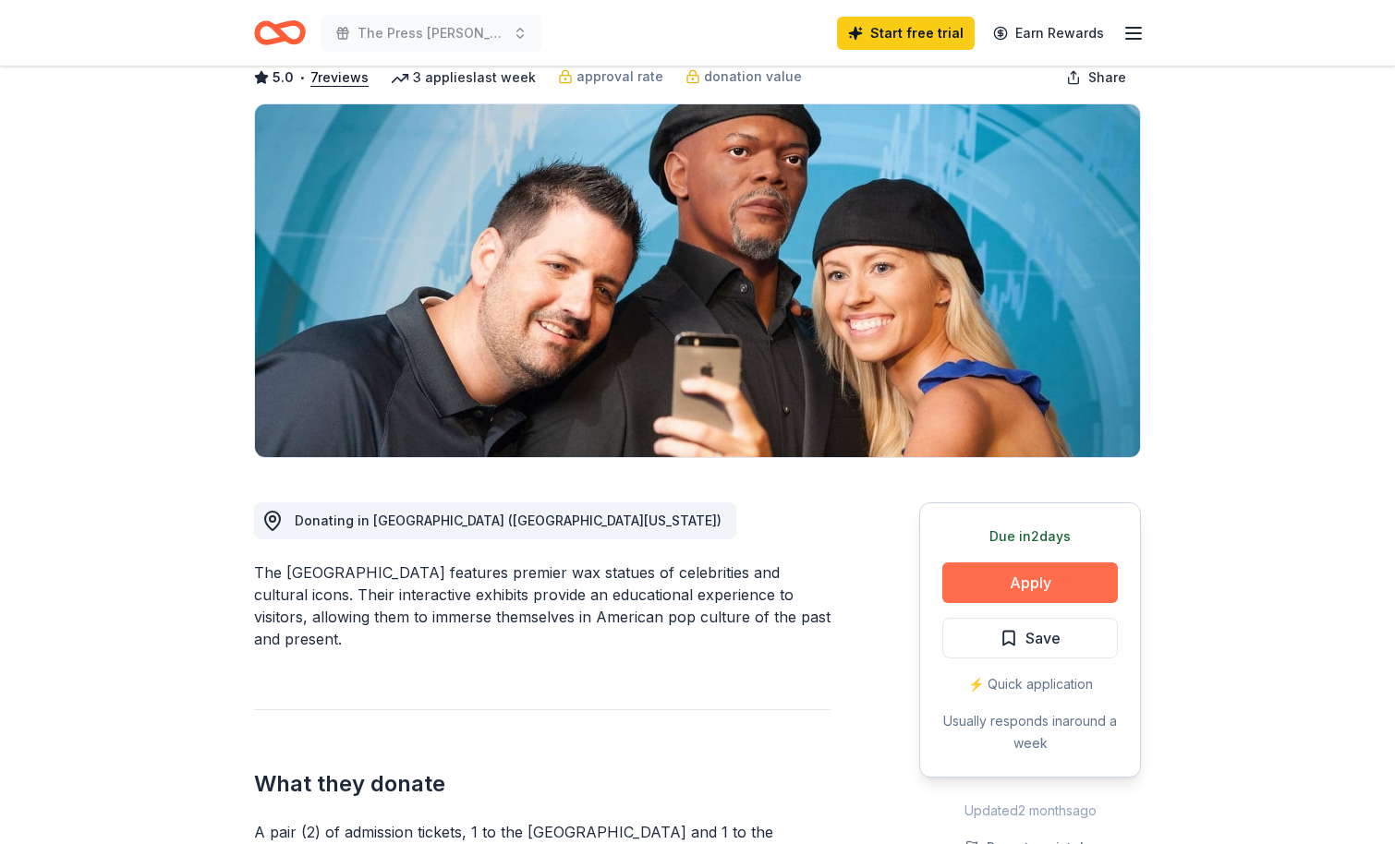
click at [1046, 590] on button "Apply" at bounding box center [1029, 582] width 175 height 41
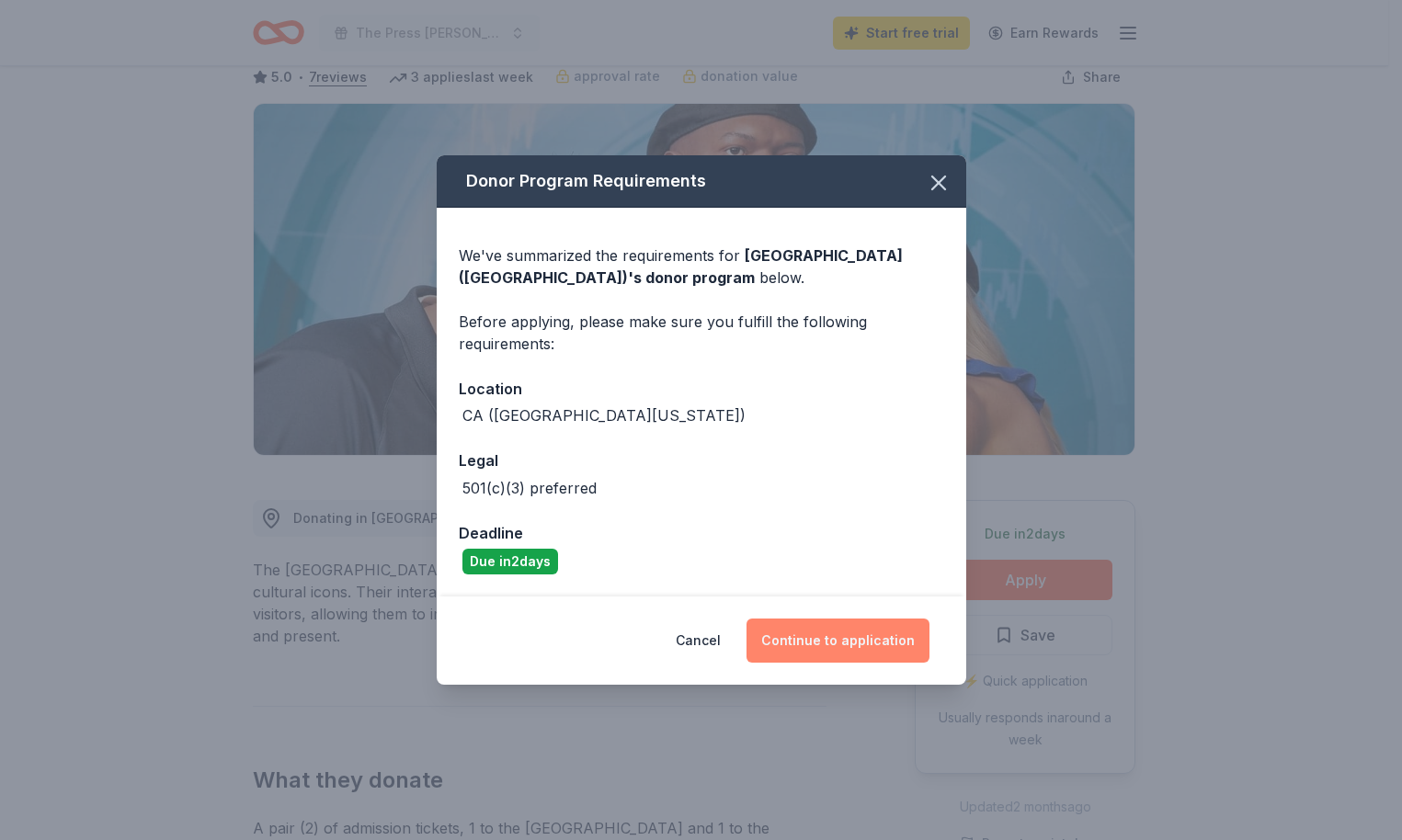
click at [840, 643] on button "Continue to application" at bounding box center [838, 641] width 183 height 44
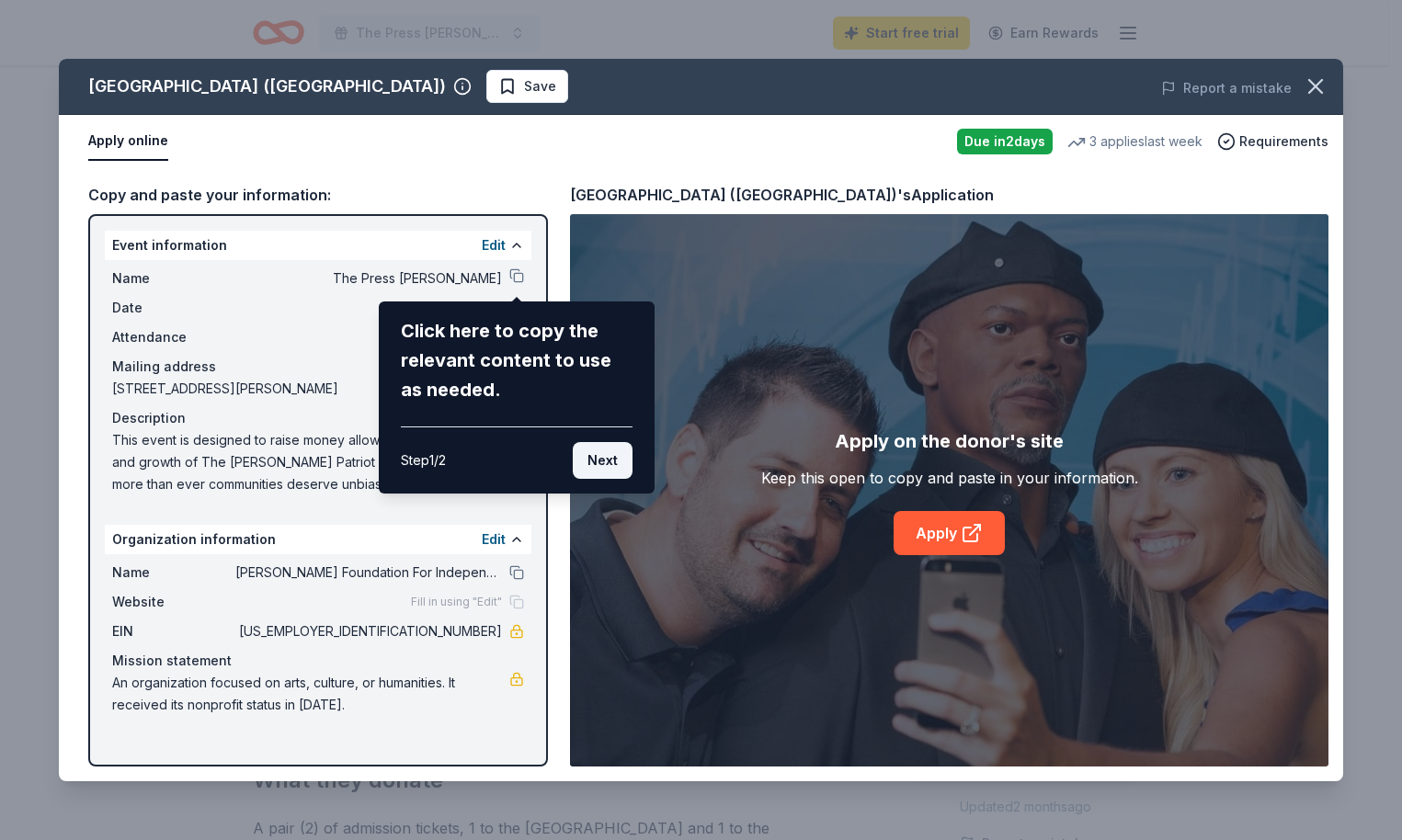
click at [599, 455] on button "Next" at bounding box center [602, 460] width 60 height 37
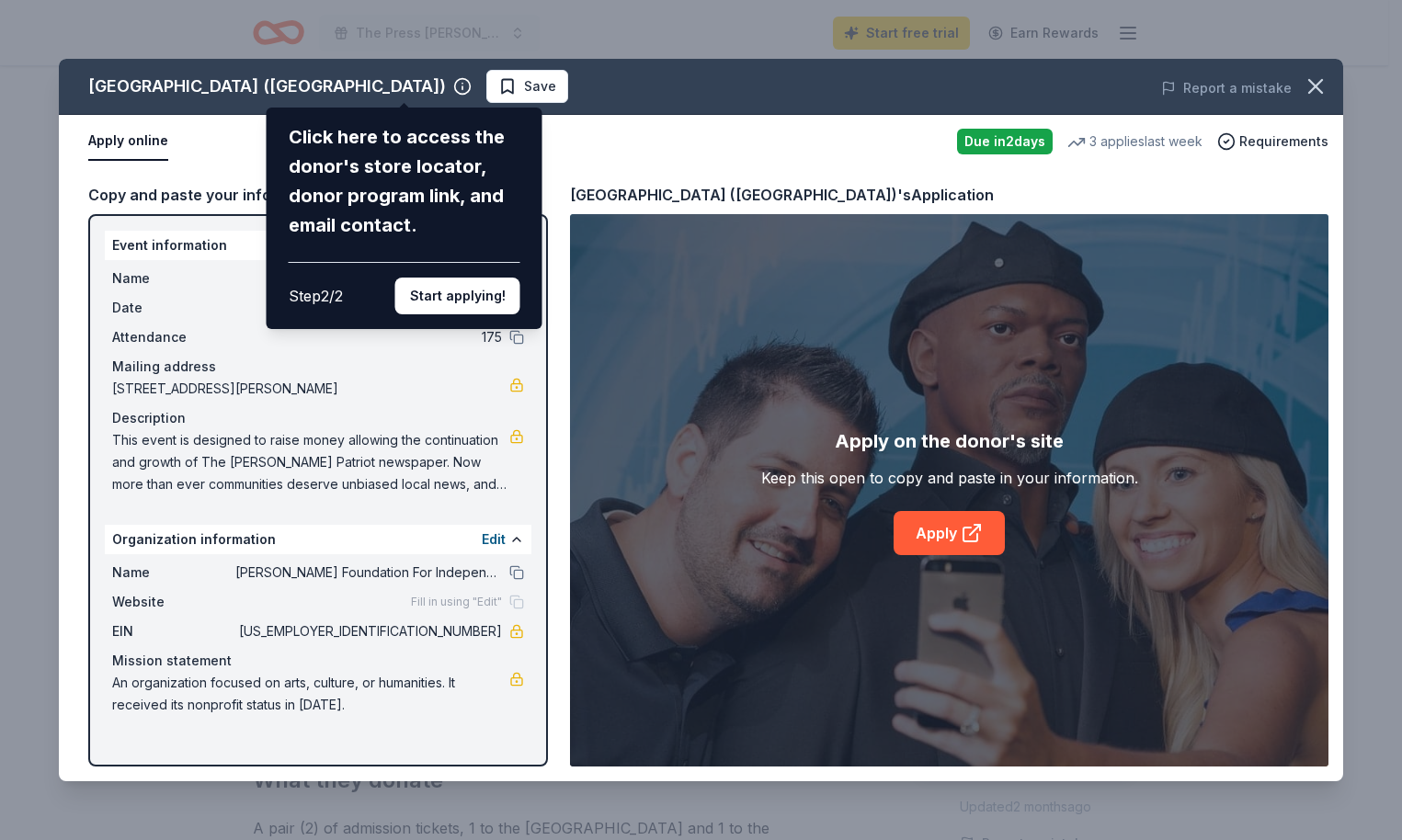
click at [793, 161] on div "Hollywood Wax Museum (Hollywood) Click here to access the donor's store locator…" at bounding box center [701, 420] width 1285 height 723
click at [947, 541] on div "Hollywood Wax Museum (Hollywood) Click here to access the donor's store locator…" at bounding box center [701, 420] width 1285 height 723
click at [453, 278] on button "Start applying!" at bounding box center [458, 296] width 125 height 37
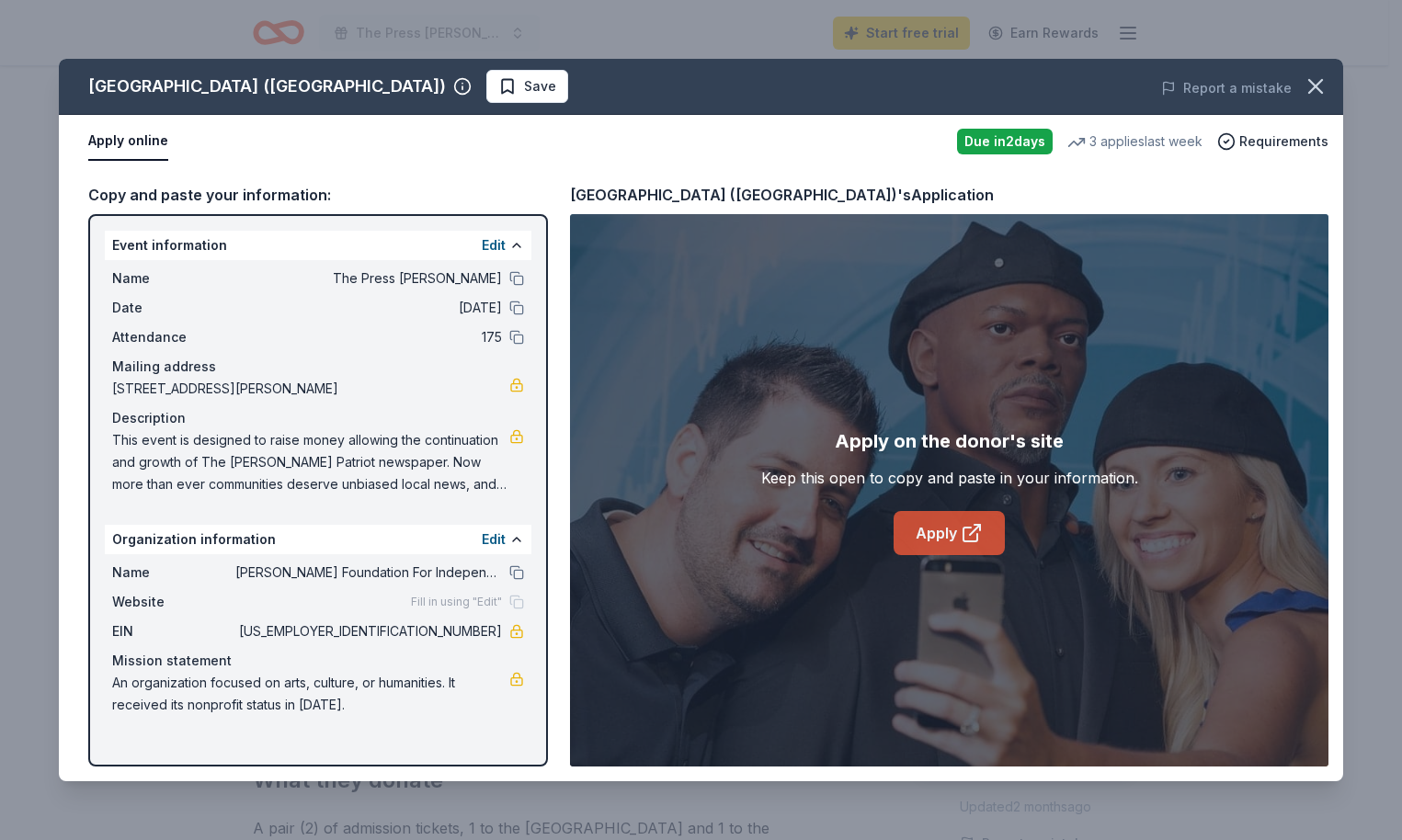
click at [956, 542] on link "Apply" at bounding box center [950, 532] width 112 height 44
click at [929, 534] on link "Apply" at bounding box center [950, 532] width 112 height 44
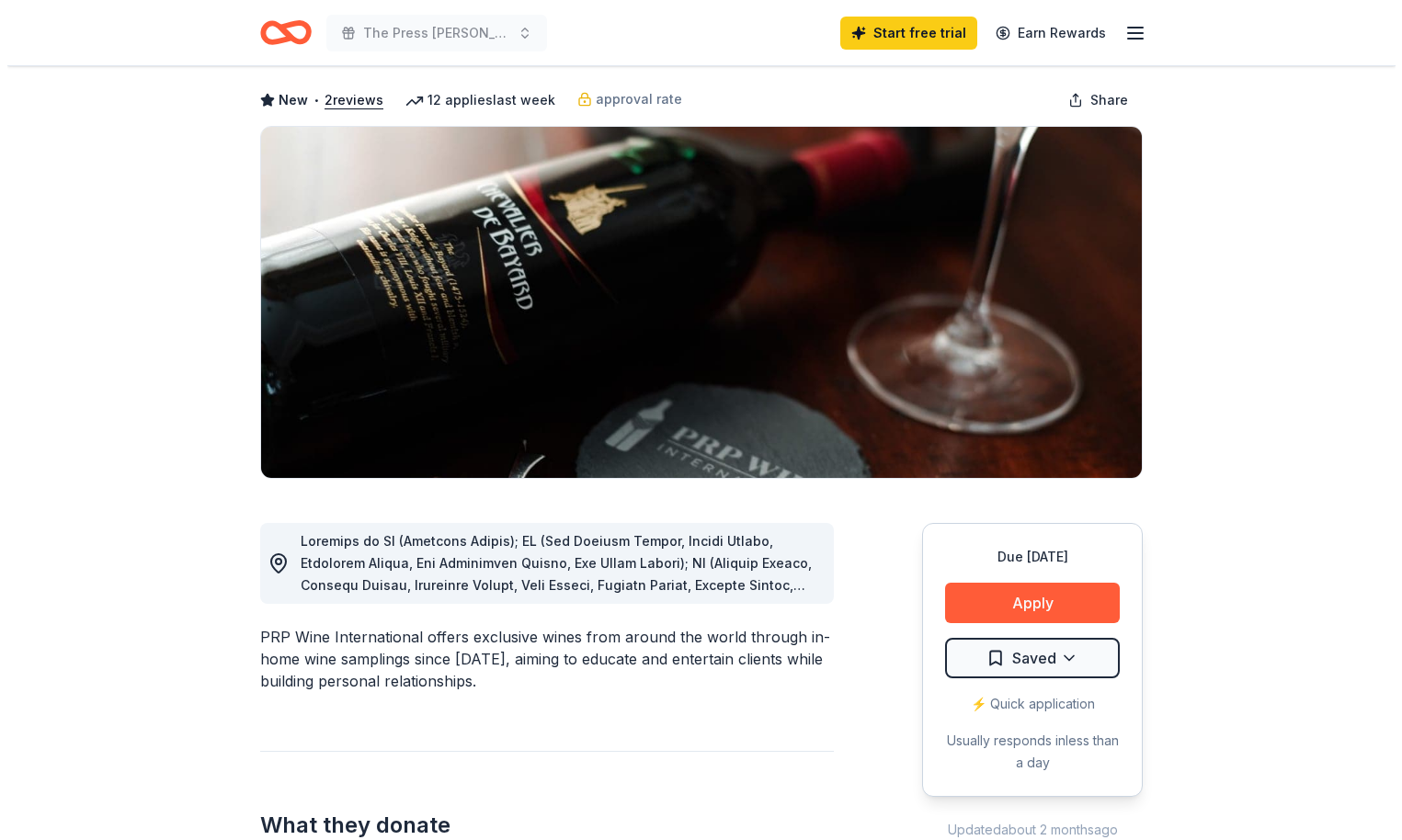
scroll to position [119, 0]
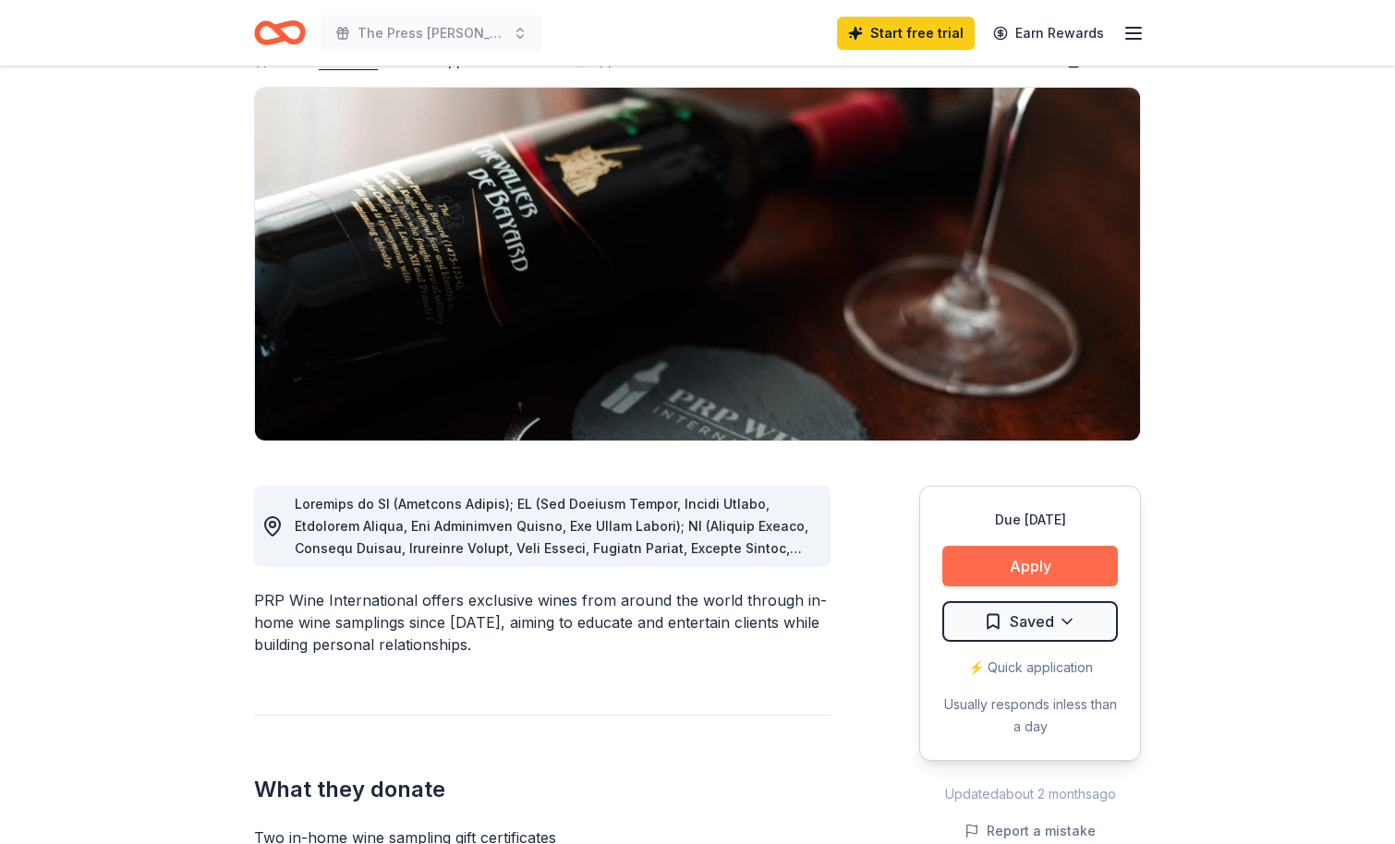
click at [1019, 560] on button "Apply" at bounding box center [1029, 566] width 175 height 41
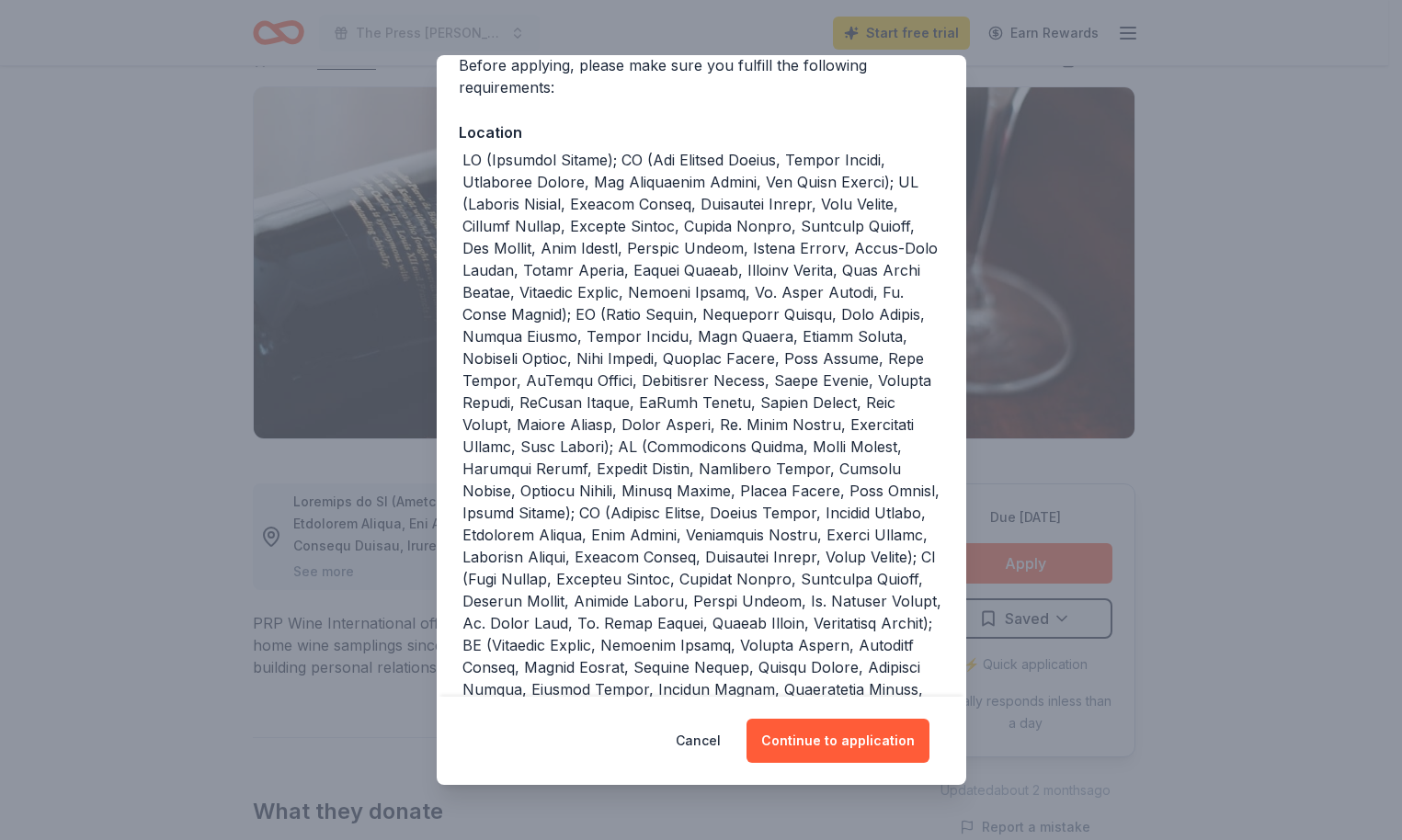
scroll to position [175, 0]
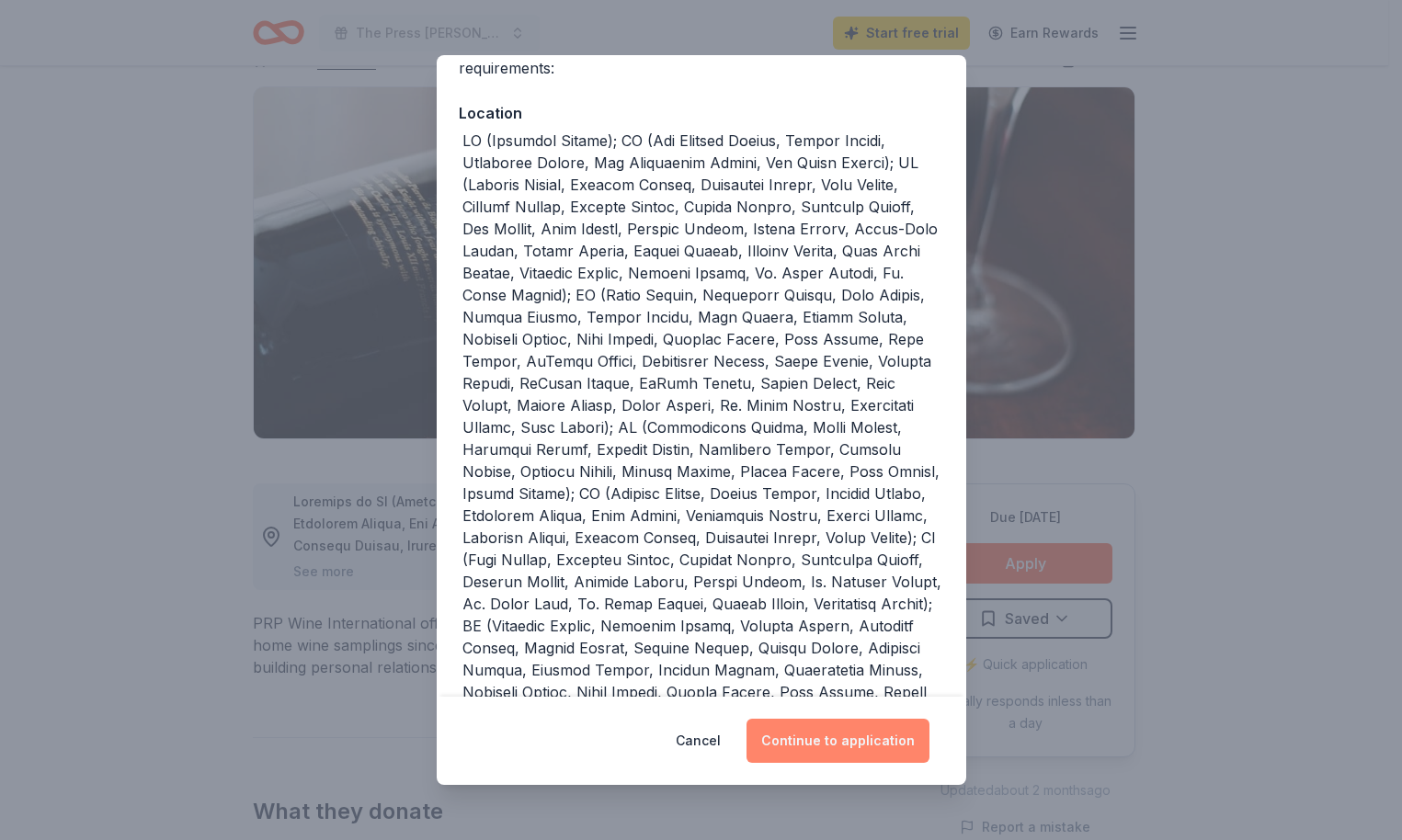
click at [819, 735] on button "Continue to application" at bounding box center [838, 740] width 183 height 44
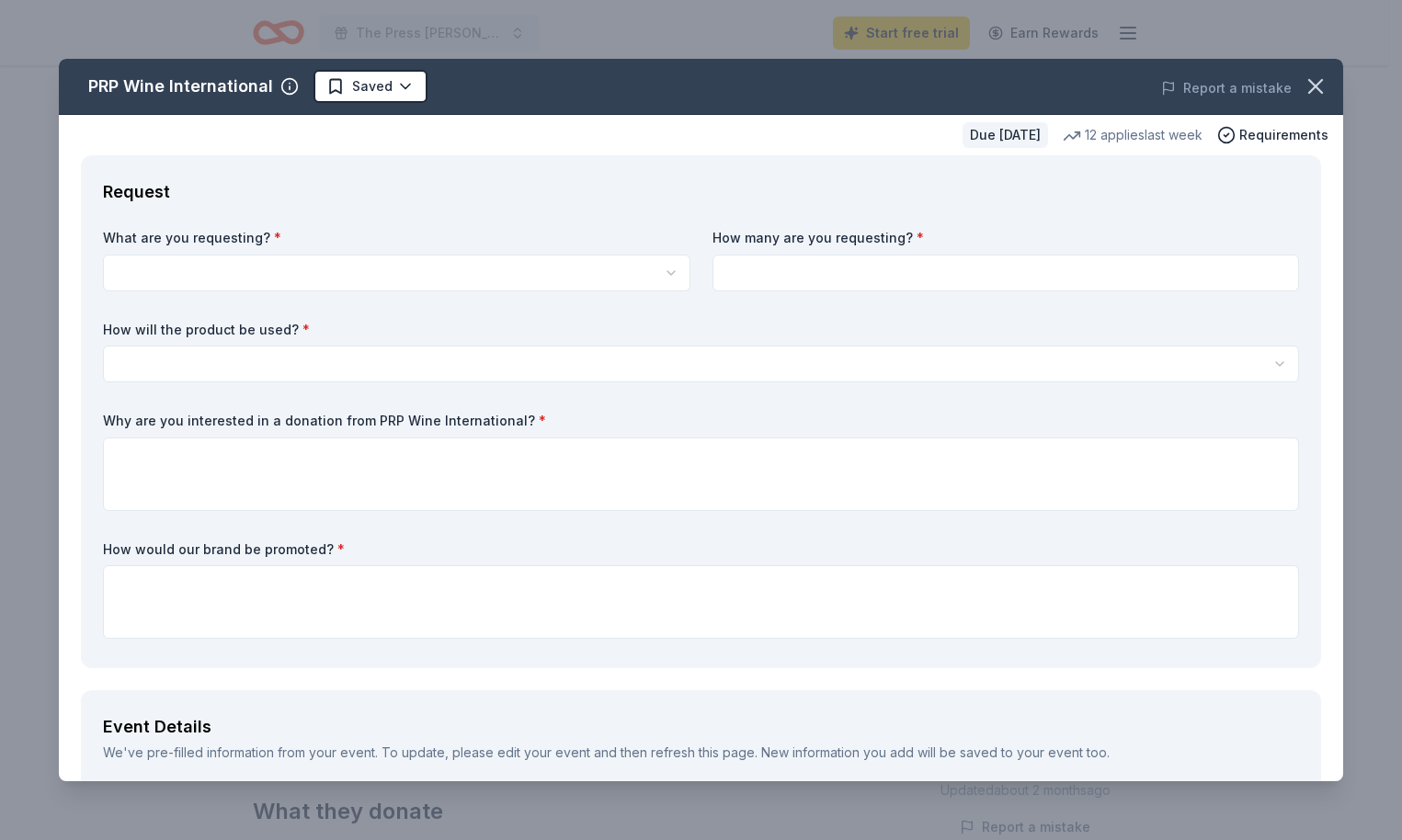
click at [229, 275] on html "The Press Addair Start free trial Earn Rewards Due in 16 days Share PRP Wine In…" at bounding box center [701, 301] width 1402 height 840
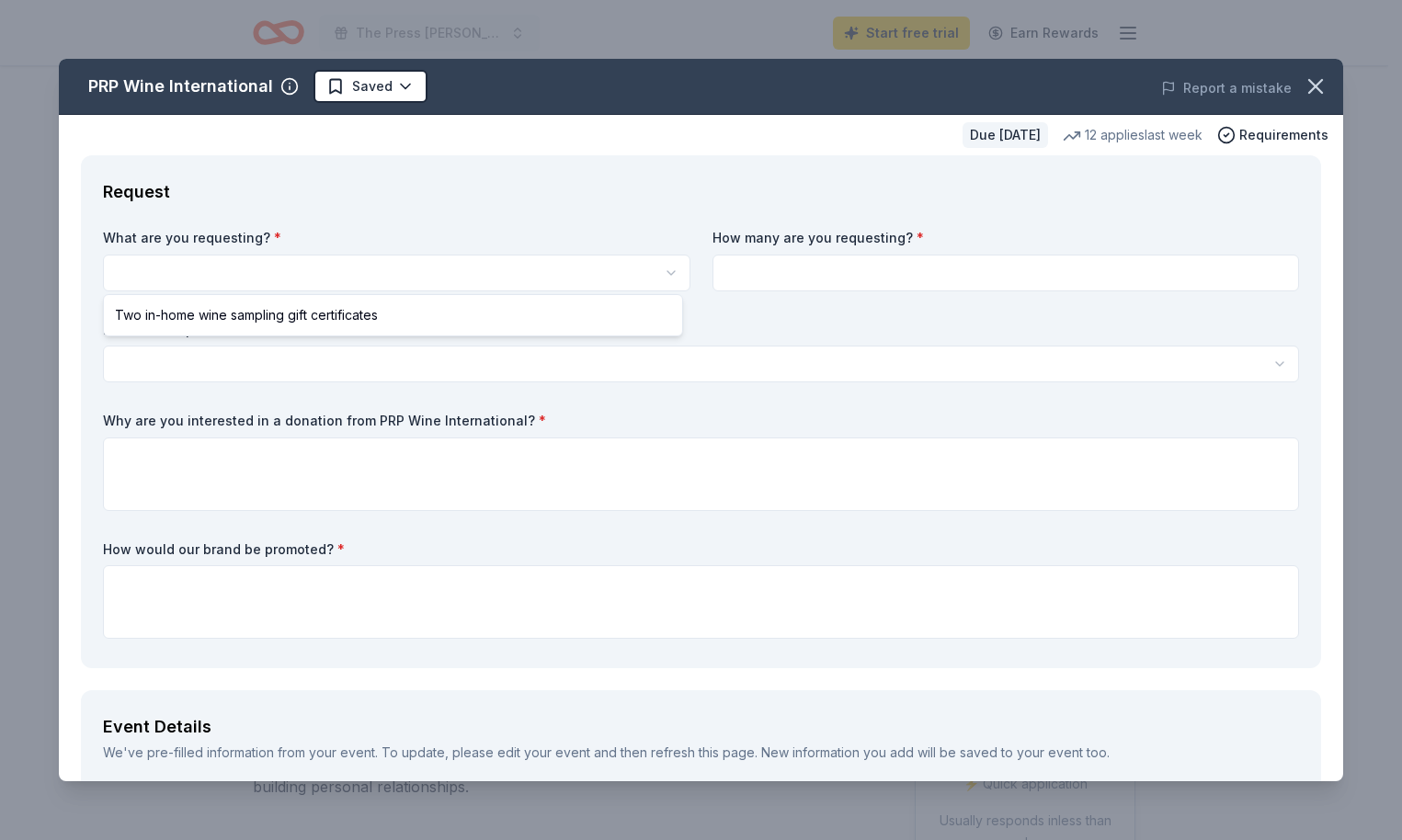
scroll to position [0, 0]
select select "Two in-home wine sampling gift certificates"
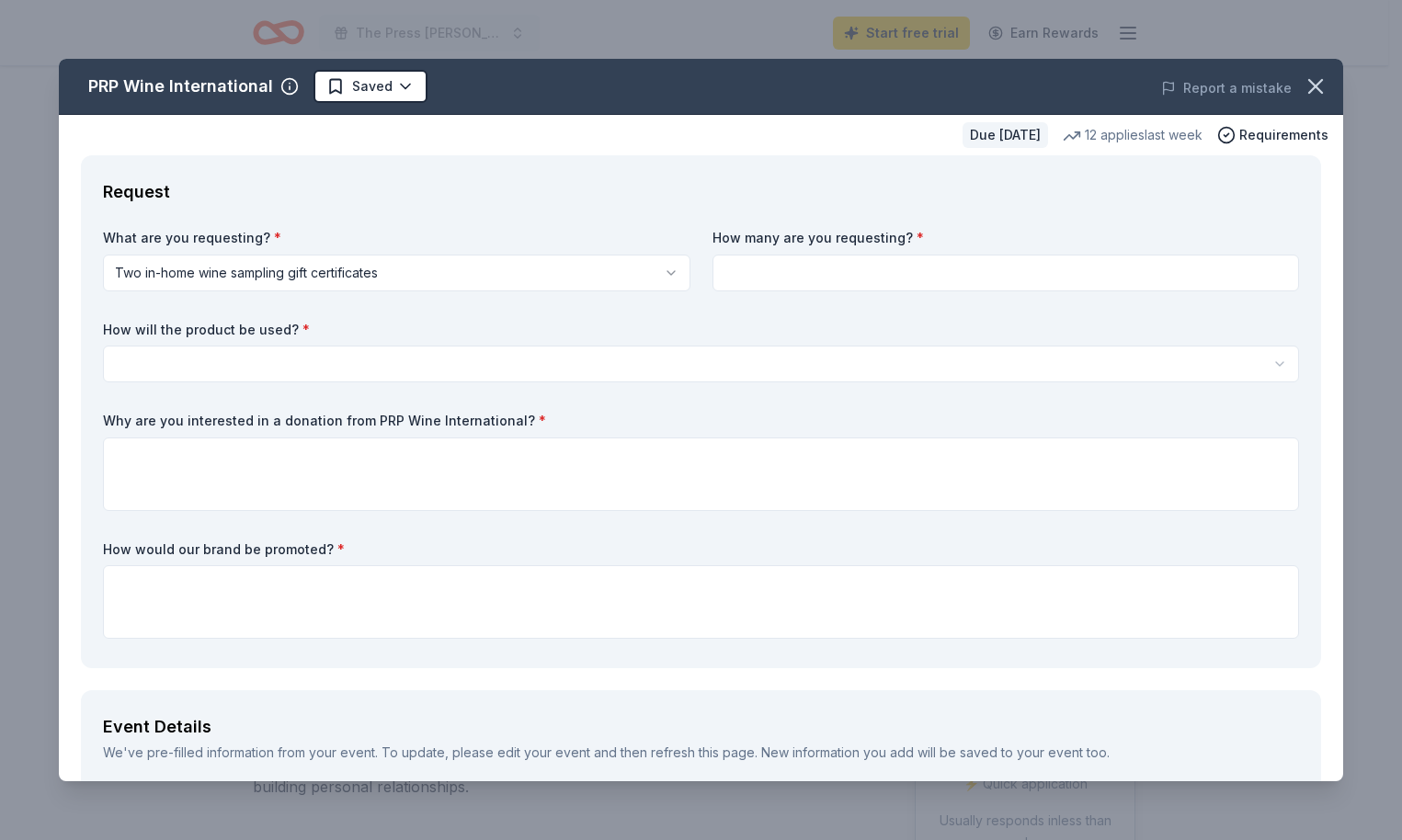
click at [847, 278] on input at bounding box center [1007, 273] width 587 height 37
type input "2"
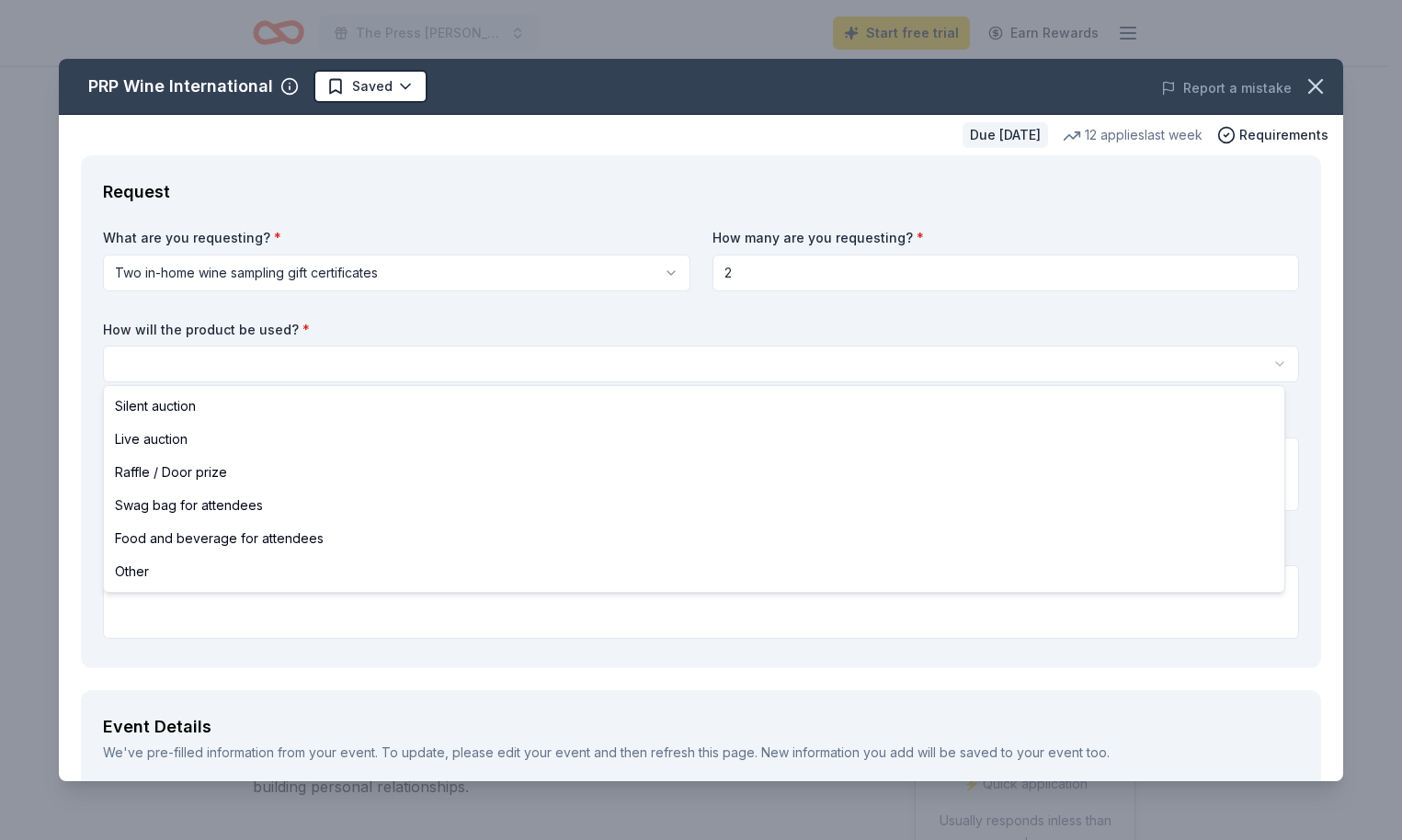
click at [305, 360] on html "The Press Addair Start free trial Earn Rewards Due in 16 days Share PRP Wine In…" at bounding box center [701, 420] width 1402 height 840
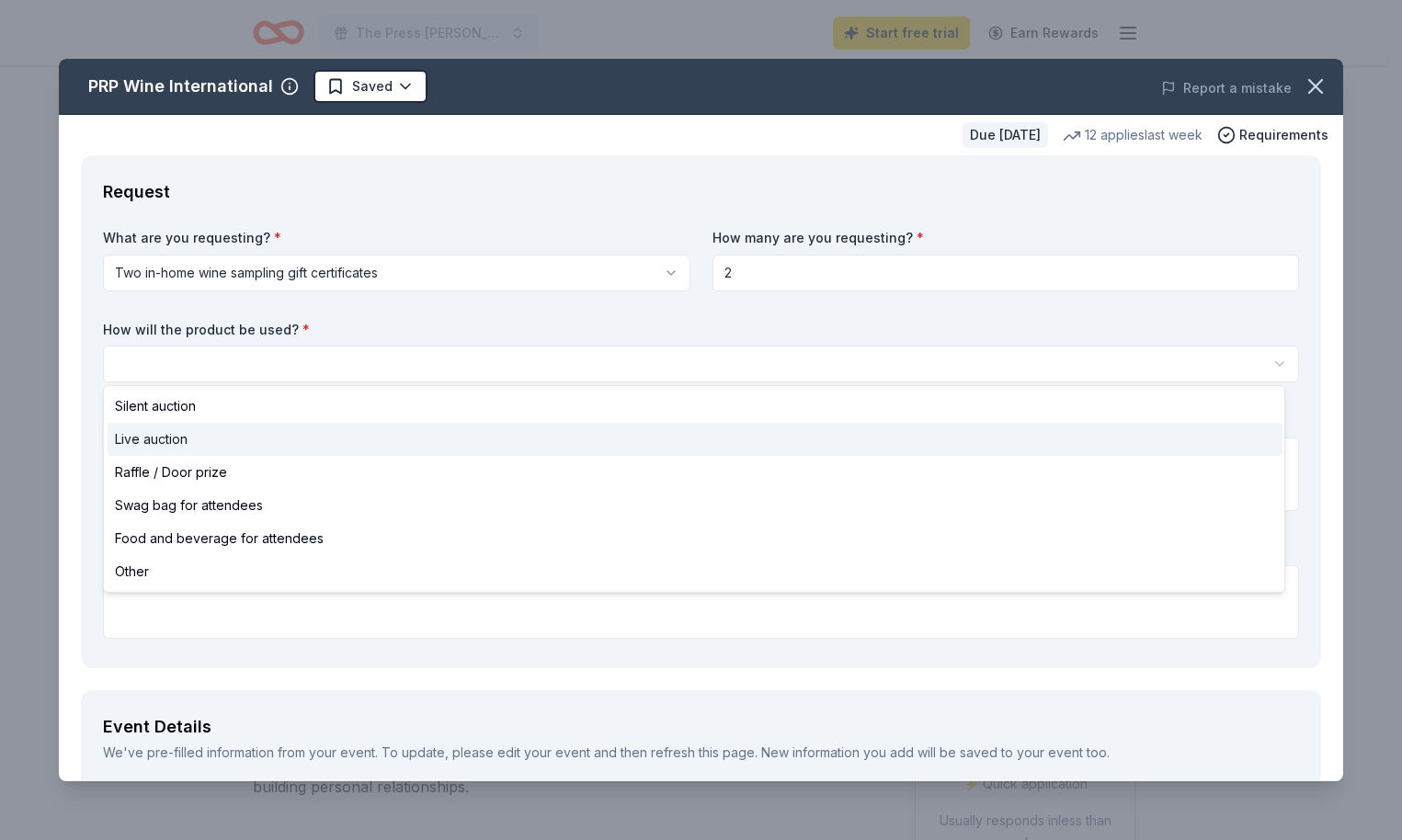
select select "liveAuction"
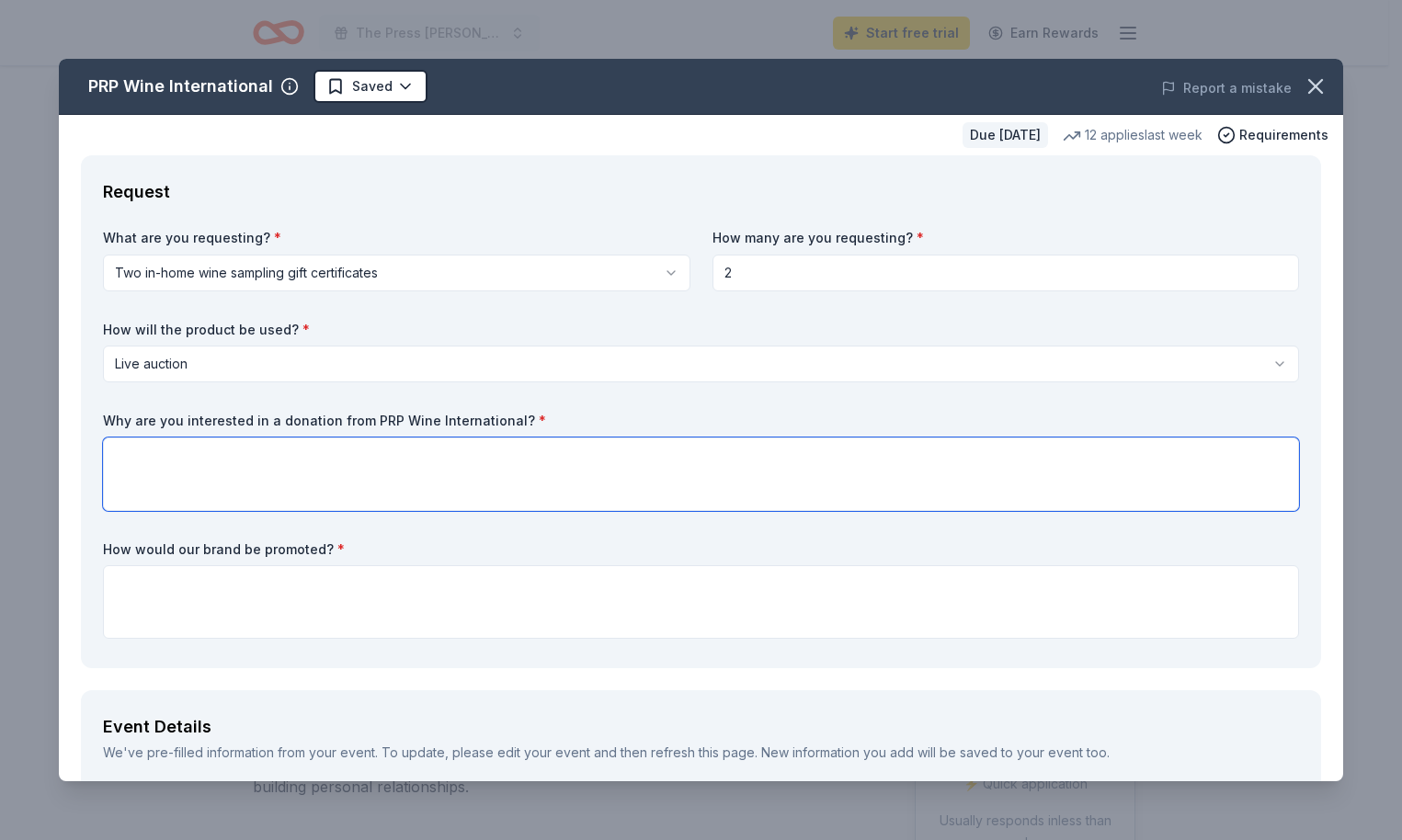
click at [202, 458] on textarea at bounding box center [700, 475] width 1196 height 74
type textarea "We are"
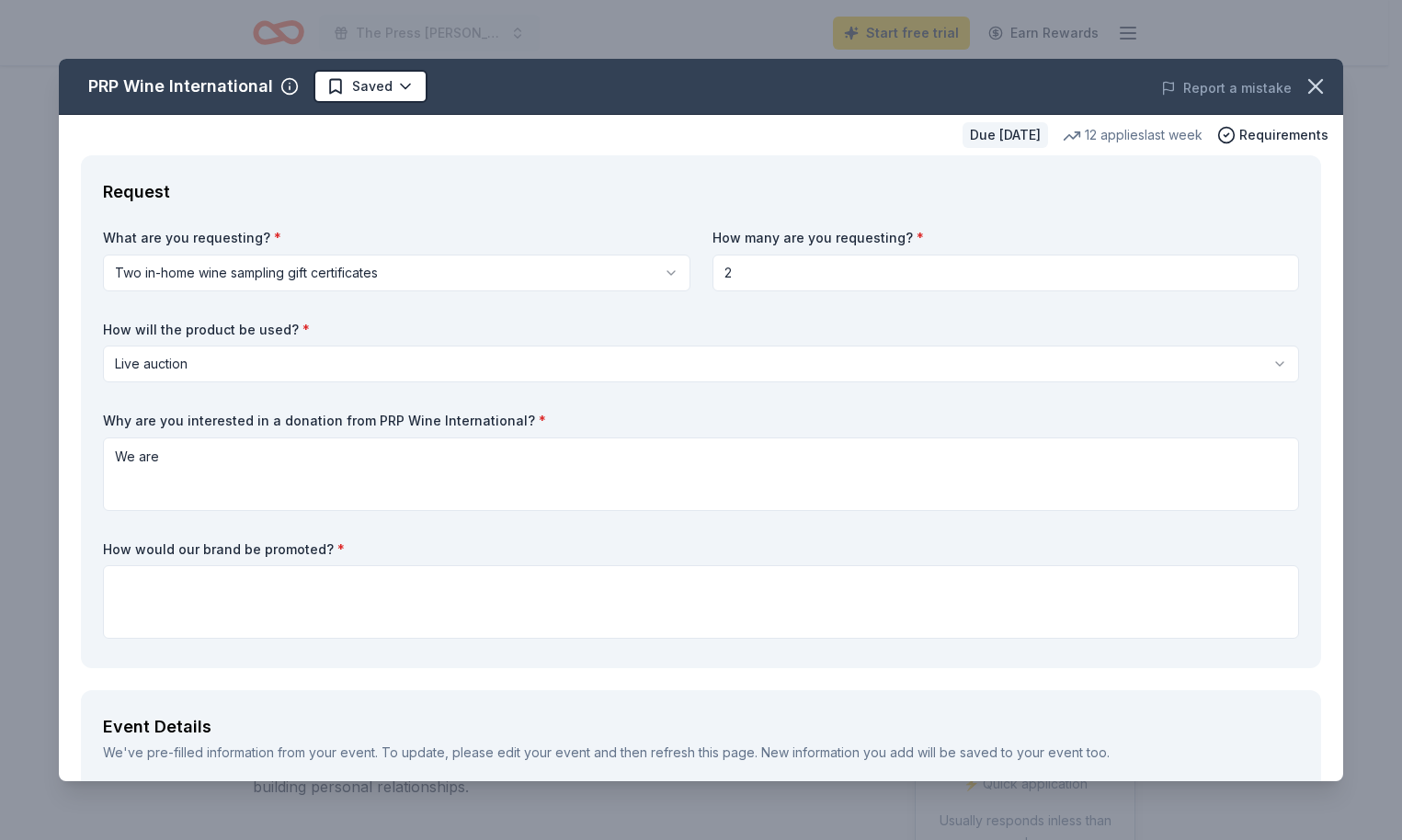
drag, startPoint x: 540, startPoint y: 416, endPoint x: 102, endPoint y: 426, distance: 438.1
click at [102, 426] on div "Request What are you requesting? * Two in-home wine sampling gift certificates …" at bounding box center [701, 411] width 1241 height 513
drag, startPoint x: 103, startPoint y: 420, endPoint x: 347, endPoint y: 416, distance: 244.0
click at [347, 416] on label "Why are you interested in a donation from PRP Wine International? *" at bounding box center [700, 421] width 1196 height 18
drag, startPoint x: 511, startPoint y: 421, endPoint x: 449, endPoint y: 416, distance: 62.2
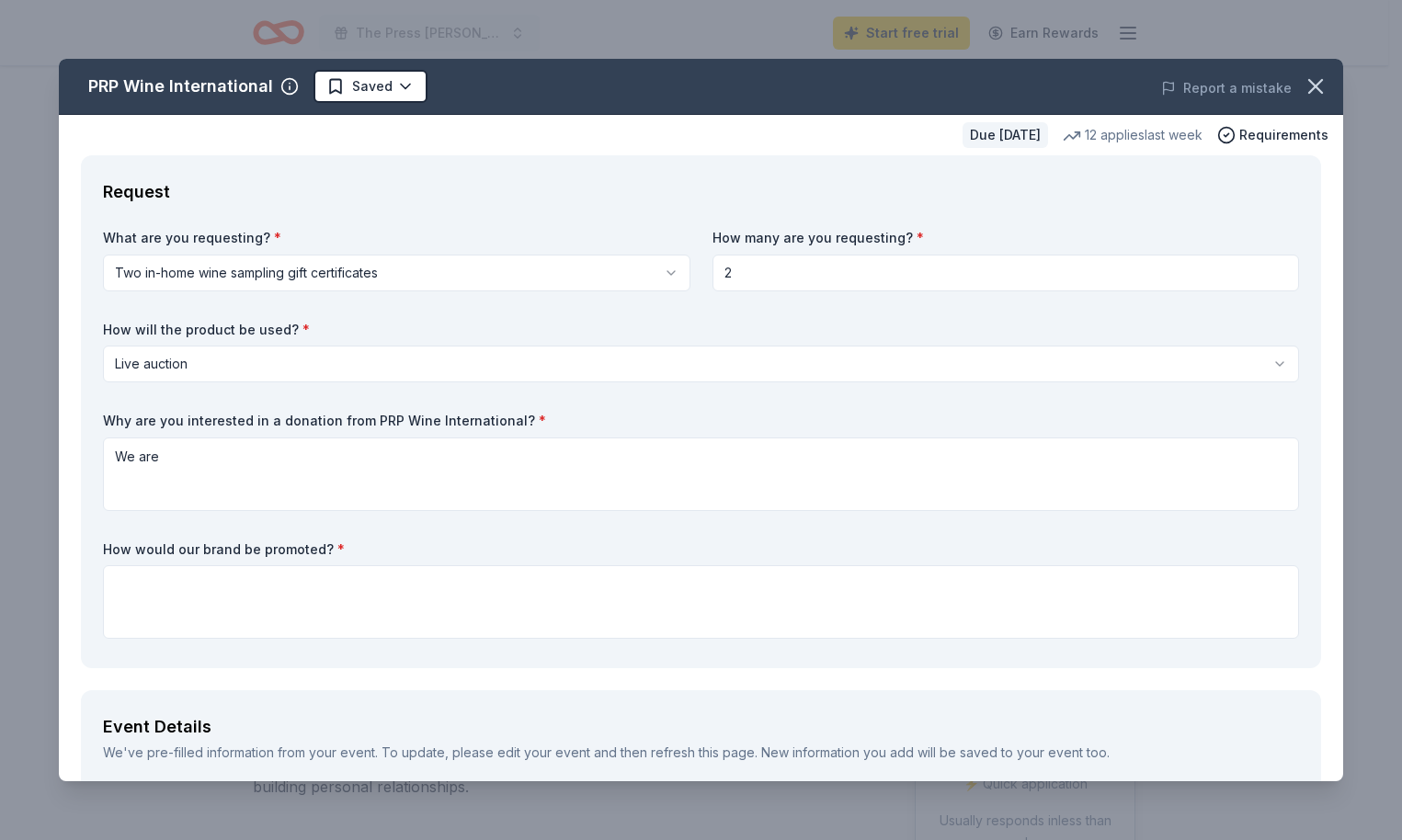
click at [449, 416] on label "Why are you interested in a donation from PRP Wine International? *" at bounding box center [700, 421] width 1196 height 18
click at [326, 420] on label "Why are you interested in a donation from PRP Wine International? *" at bounding box center [700, 421] width 1196 height 18
drag, startPoint x: 100, startPoint y: 418, endPoint x: 219, endPoint y: 420, distance: 119.0
click at [219, 420] on div "Request What are you requesting? * Two in-home wine sampling gift certificates …" at bounding box center [701, 411] width 1241 height 513
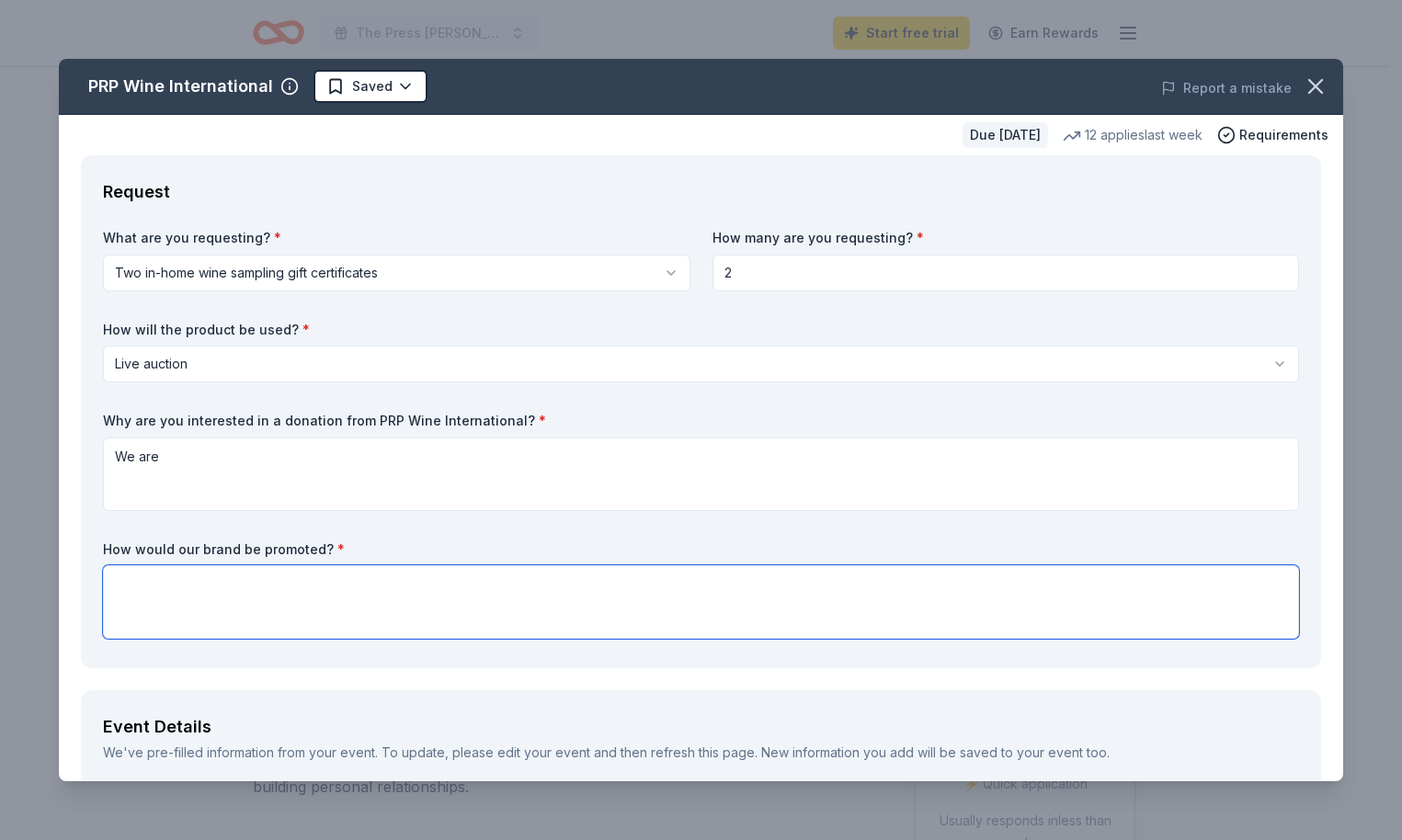
click at [222, 588] on textarea at bounding box center [700, 602] width 1196 height 74
paste textarea "All donors will be recognized during the event and featured in our event progra…"
type textarea "All donors will be recognized during the event and featured in our event progra…"
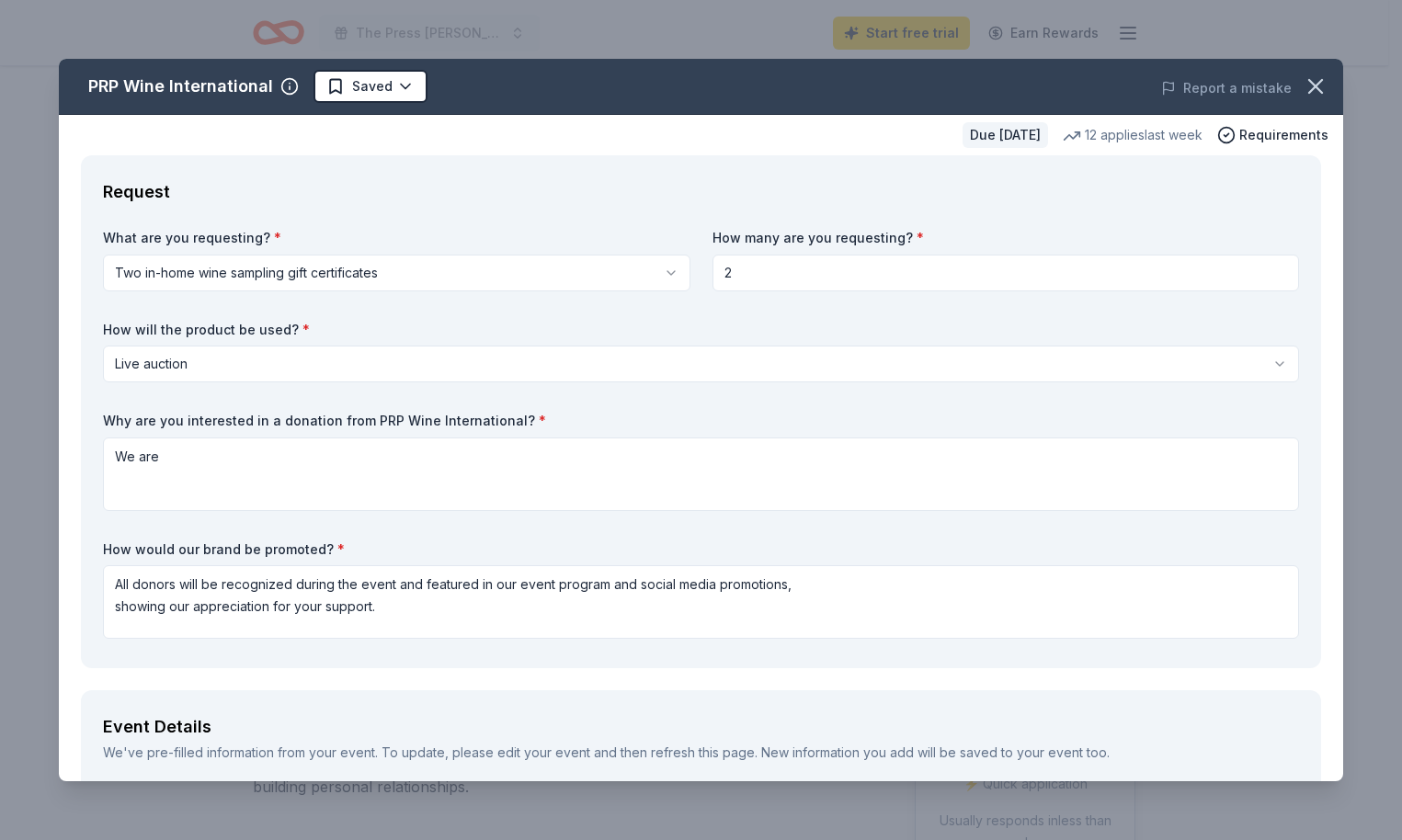
drag, startPoint x: 102, startPoint y: 417, endPoint x: 210, endPoint y: 415, distance: 108.0
click at [210, 415] on div "Request What are you requesting? * Two in-home wine sampling gift certificates …" at bounding box center [701, 411] width 1241 height 513
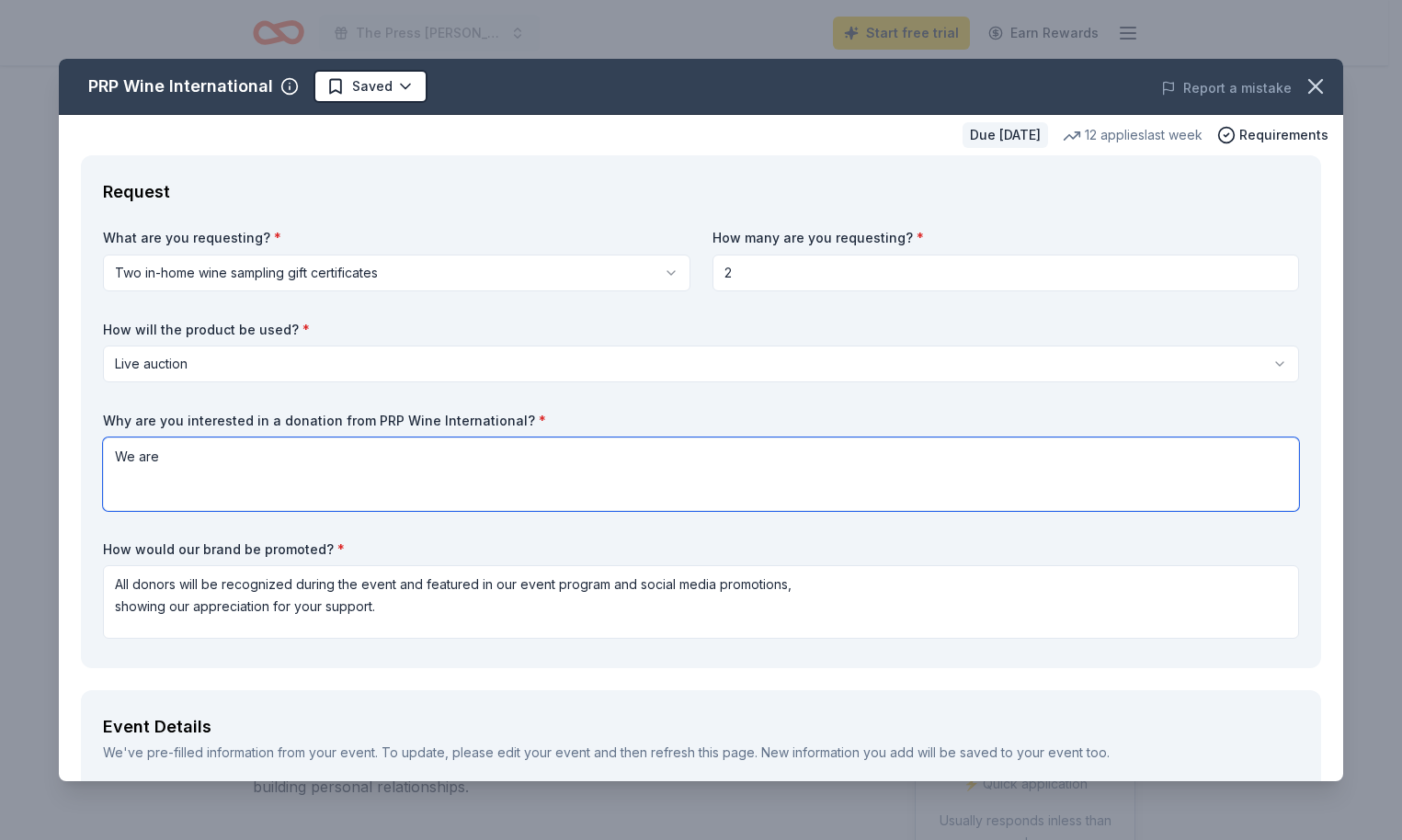
click at [176, 460] on textarea "We are" at bounding box center [700, 475] width 1196 height 74
drag, startPoint x: 176, startPoint y: 460, endPoint x: 85, endPoint y: 451, distance: 91.4
click at [85, 451] on div "Request What are you requesting? * Two in-home wine sampling gift certificates …" at bounding box center [701, 411] width 1241 height 513
paste textarea ""We are interested in a donation from PRP Wine International because of the com…"
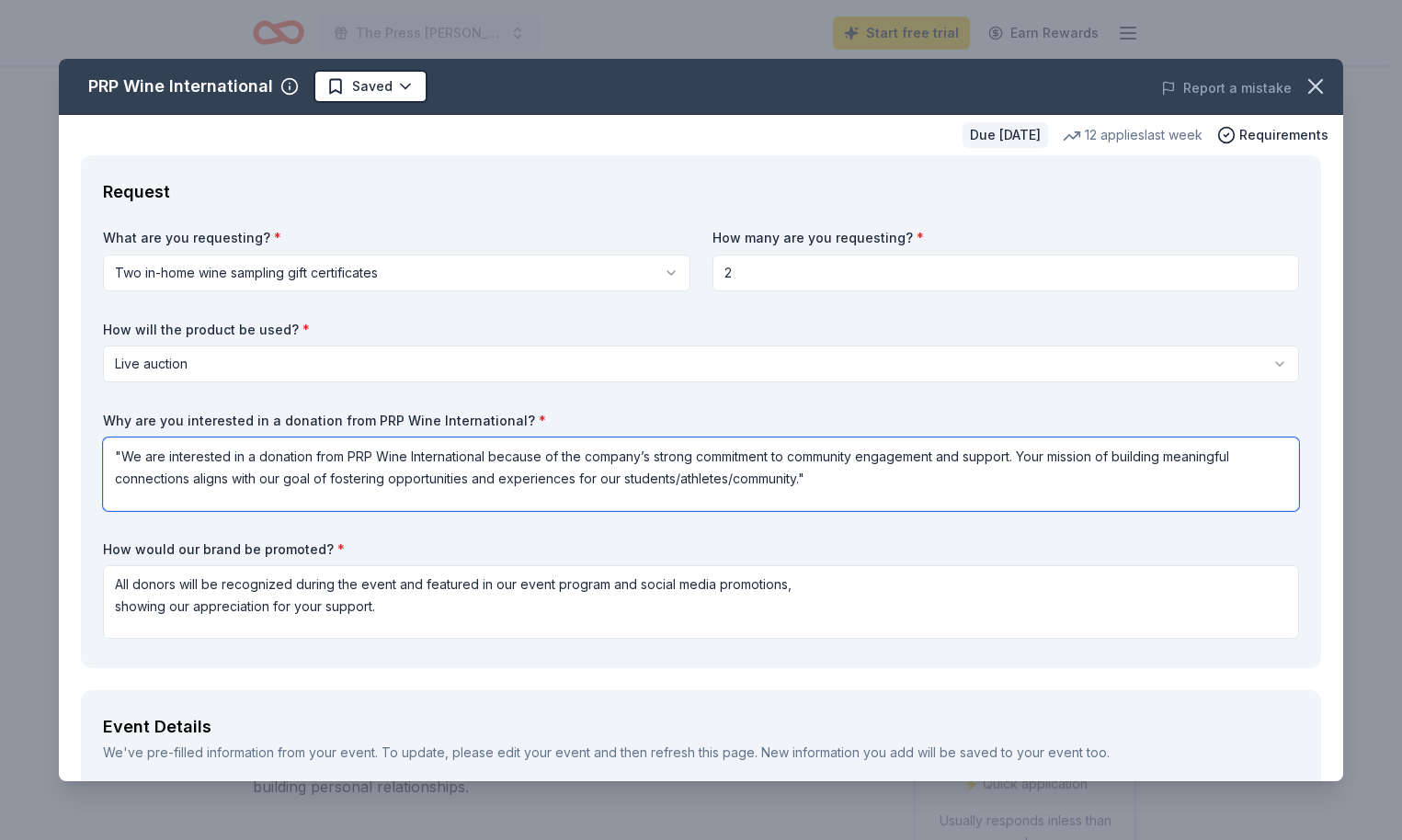
click at [123, 455] on textarea ""We are interested in a donation from PRP Wine International because of the com…" at bounding box center [700, 475] width 1196 height 74
click at [812, 479] on textarea "We are interested in a donation from PRP Wine International because of the comp…" at bounding box center [700, 475] width 1196 height 74
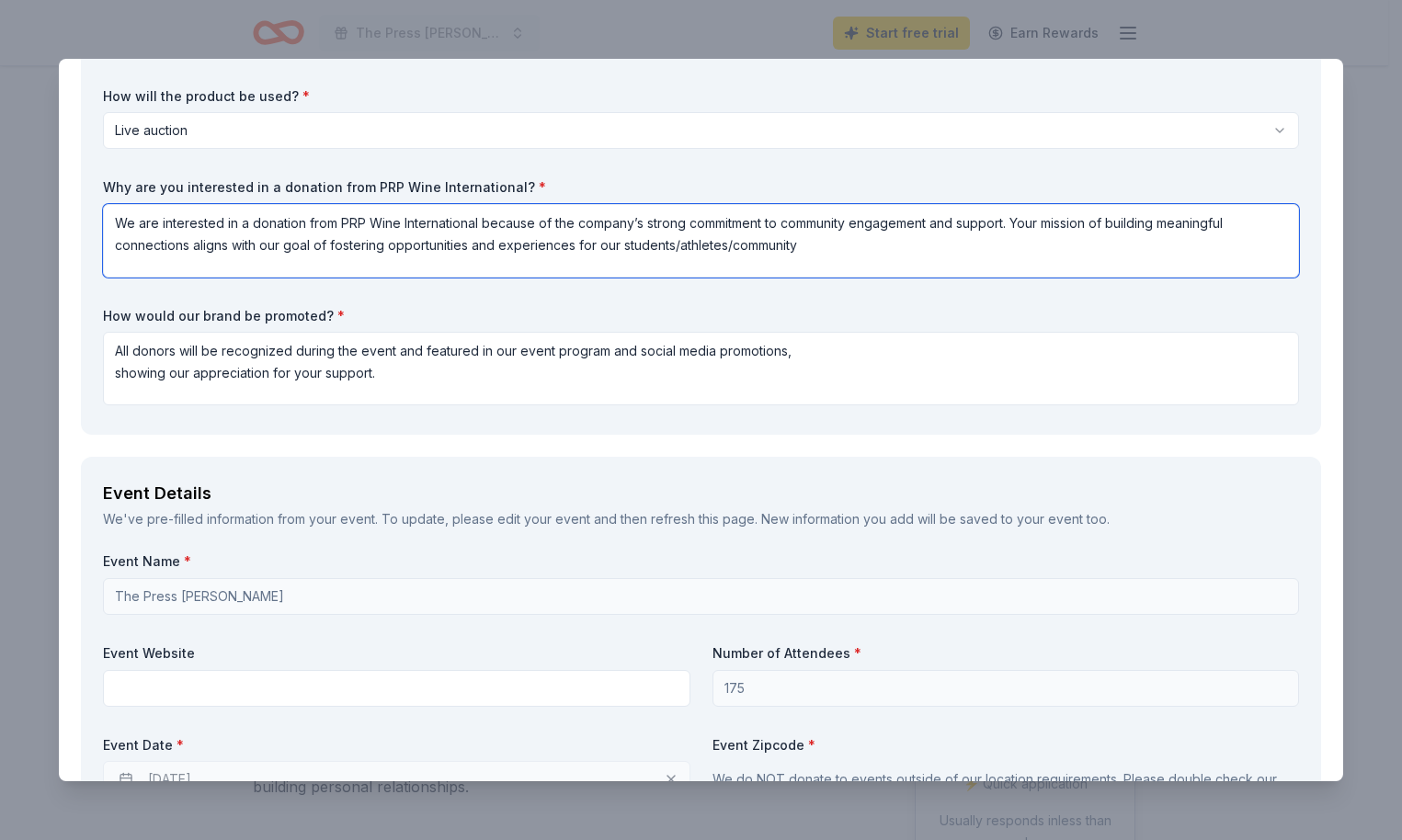
scroll to position [249, 0]
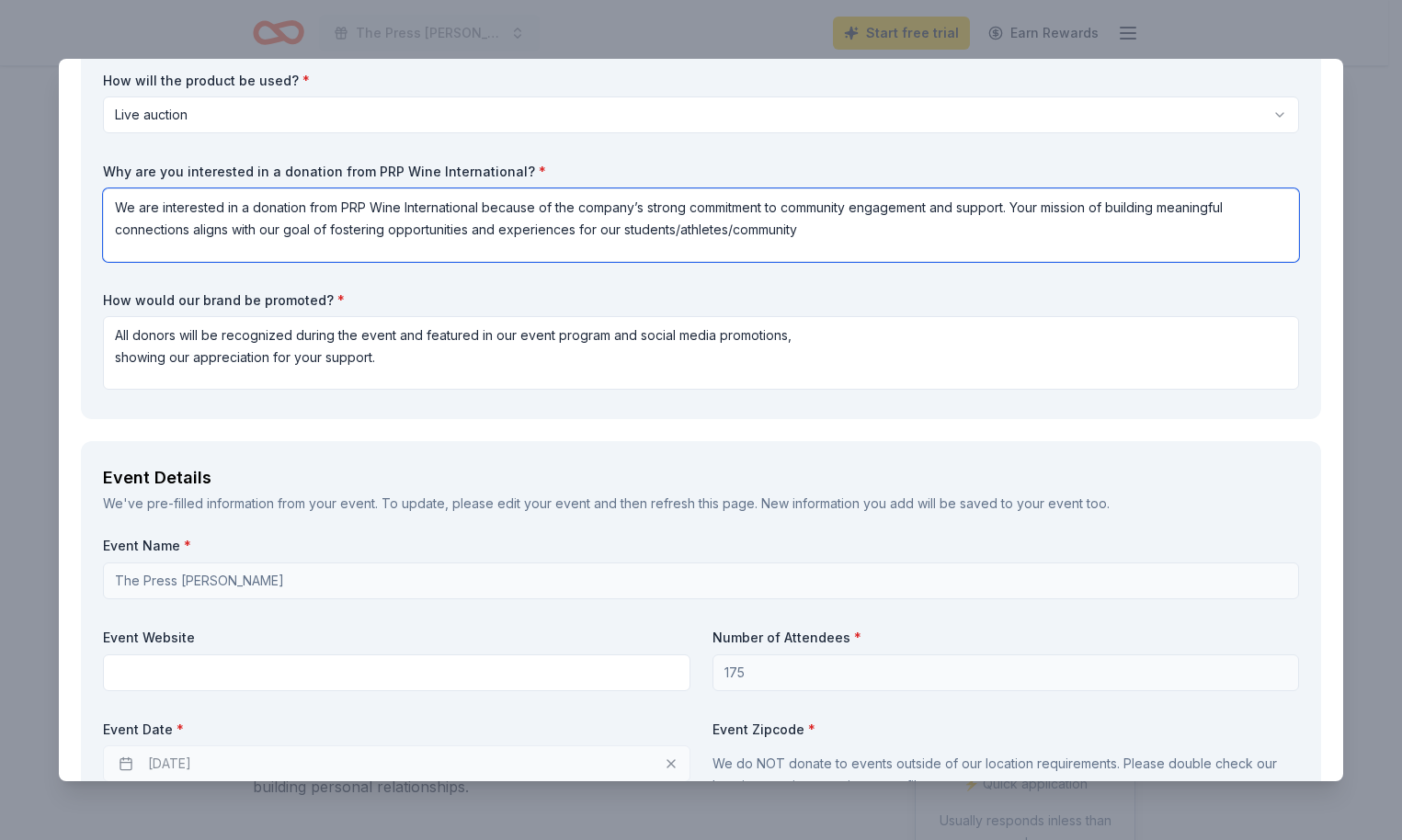
type textarea "We are interested in a donation from PRP Wine International because of the comp…"
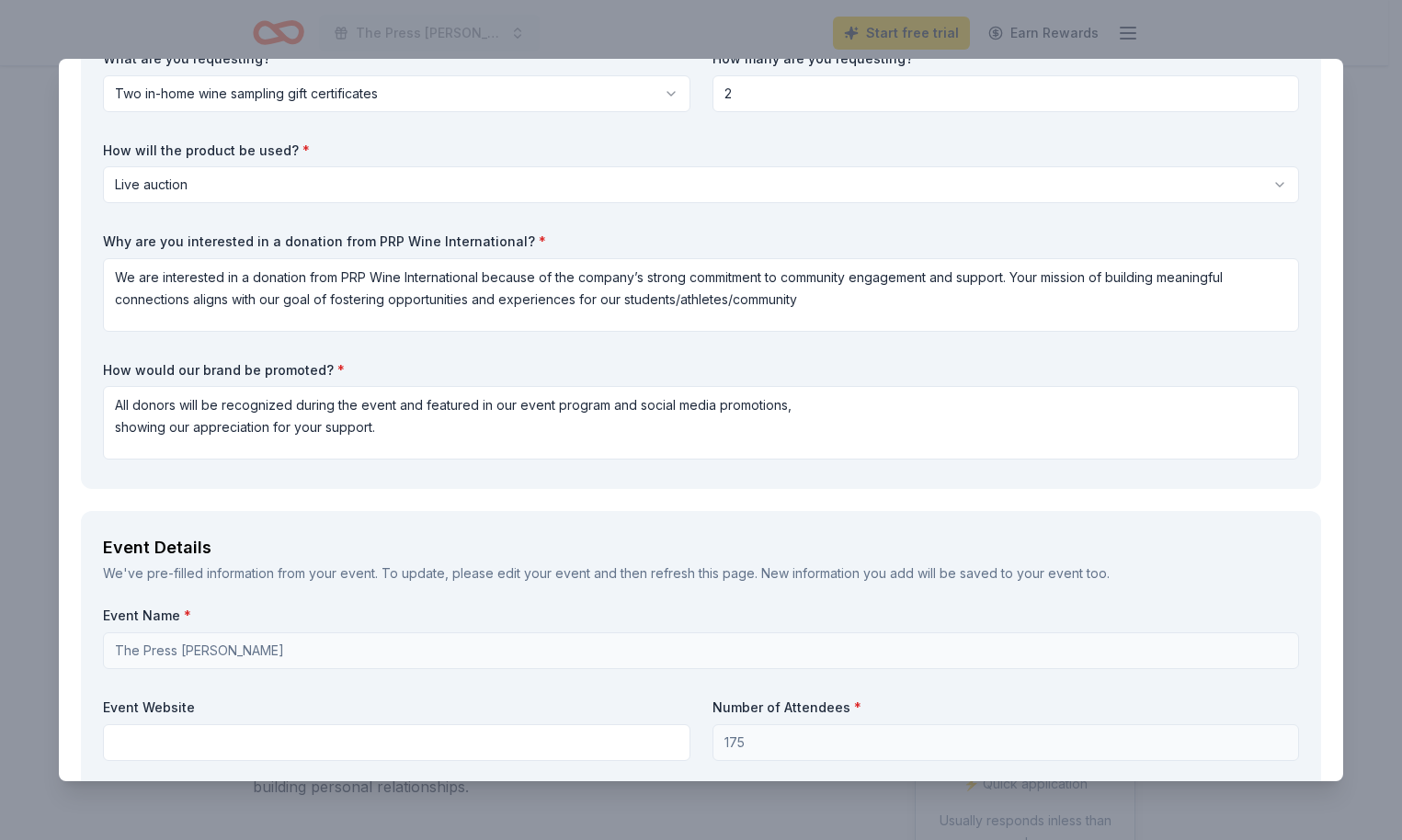
scroll to position [315, 0]
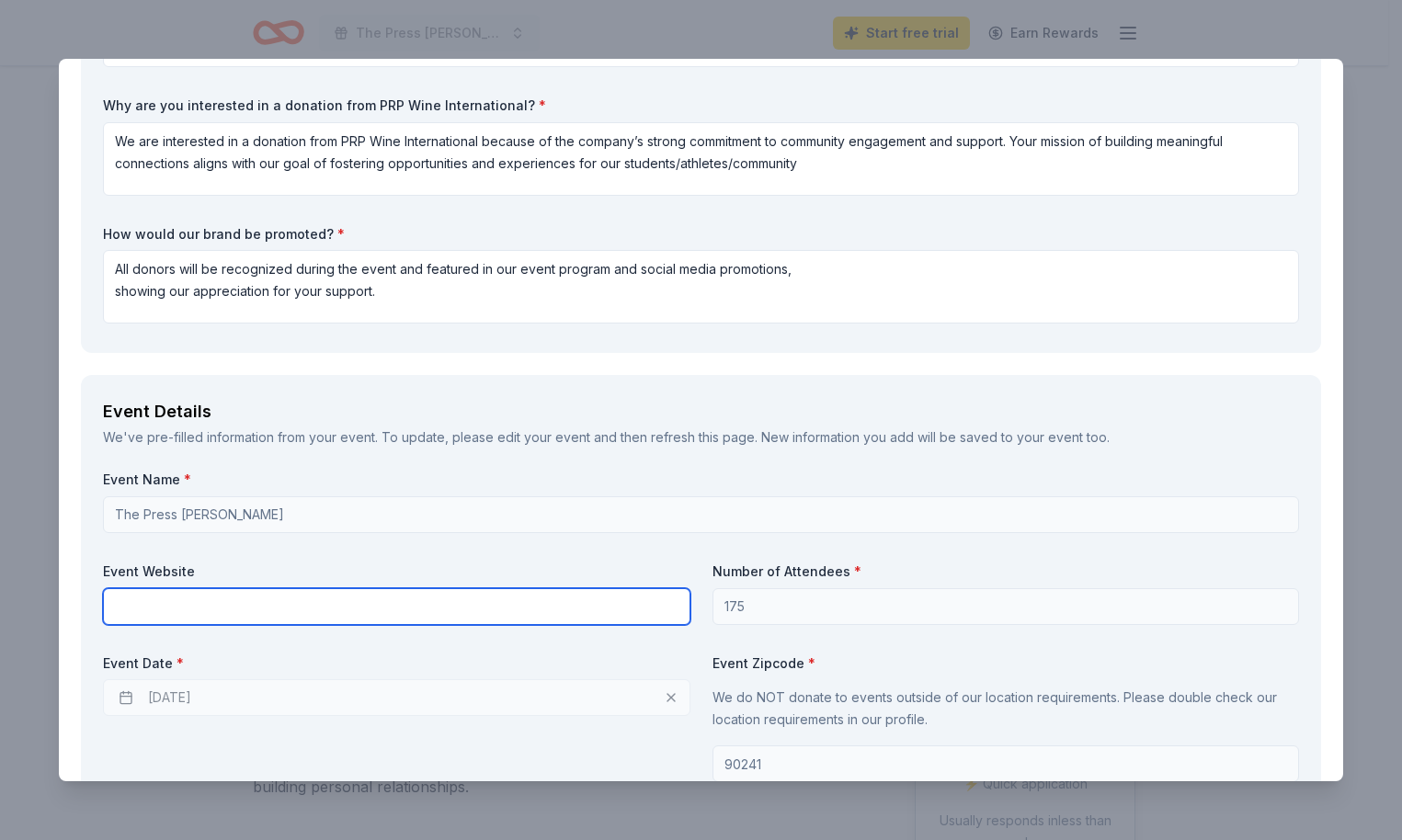
click at [178, 618] on input "text" at bounding box center [396, 606] width 587 height 37
type input "thedowneypatriot.com"
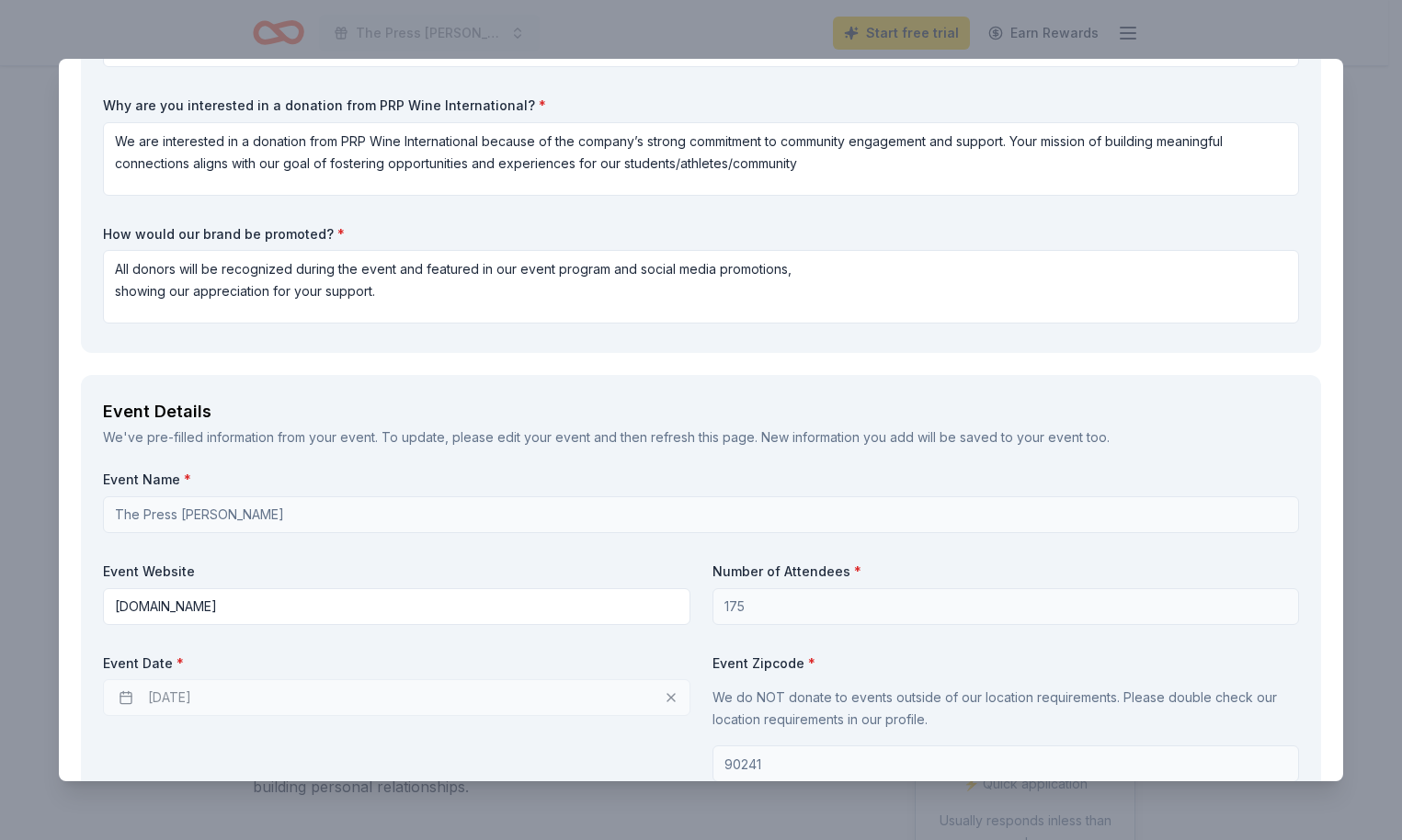
scroll to position [1251, 0]
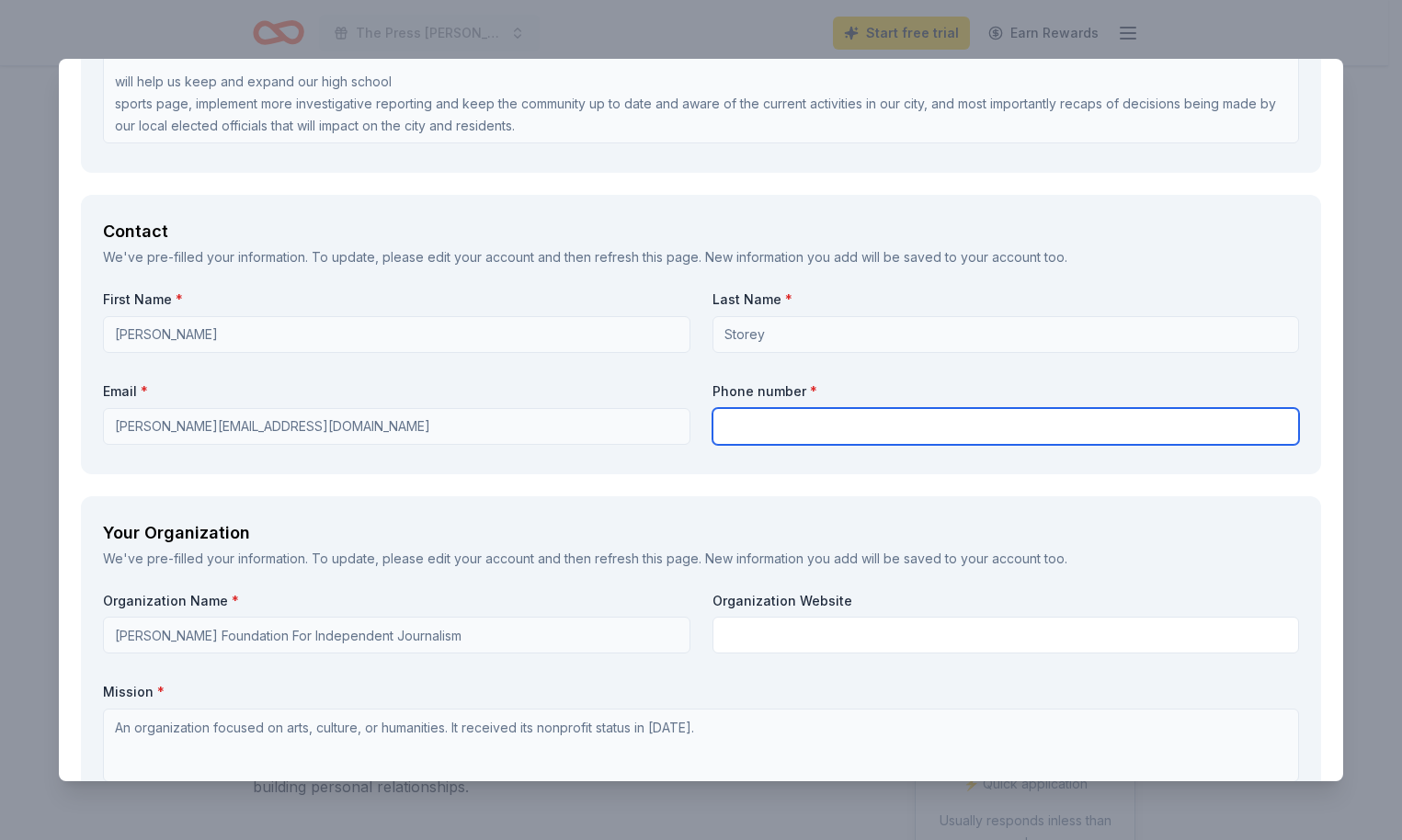
type input "5624120803"
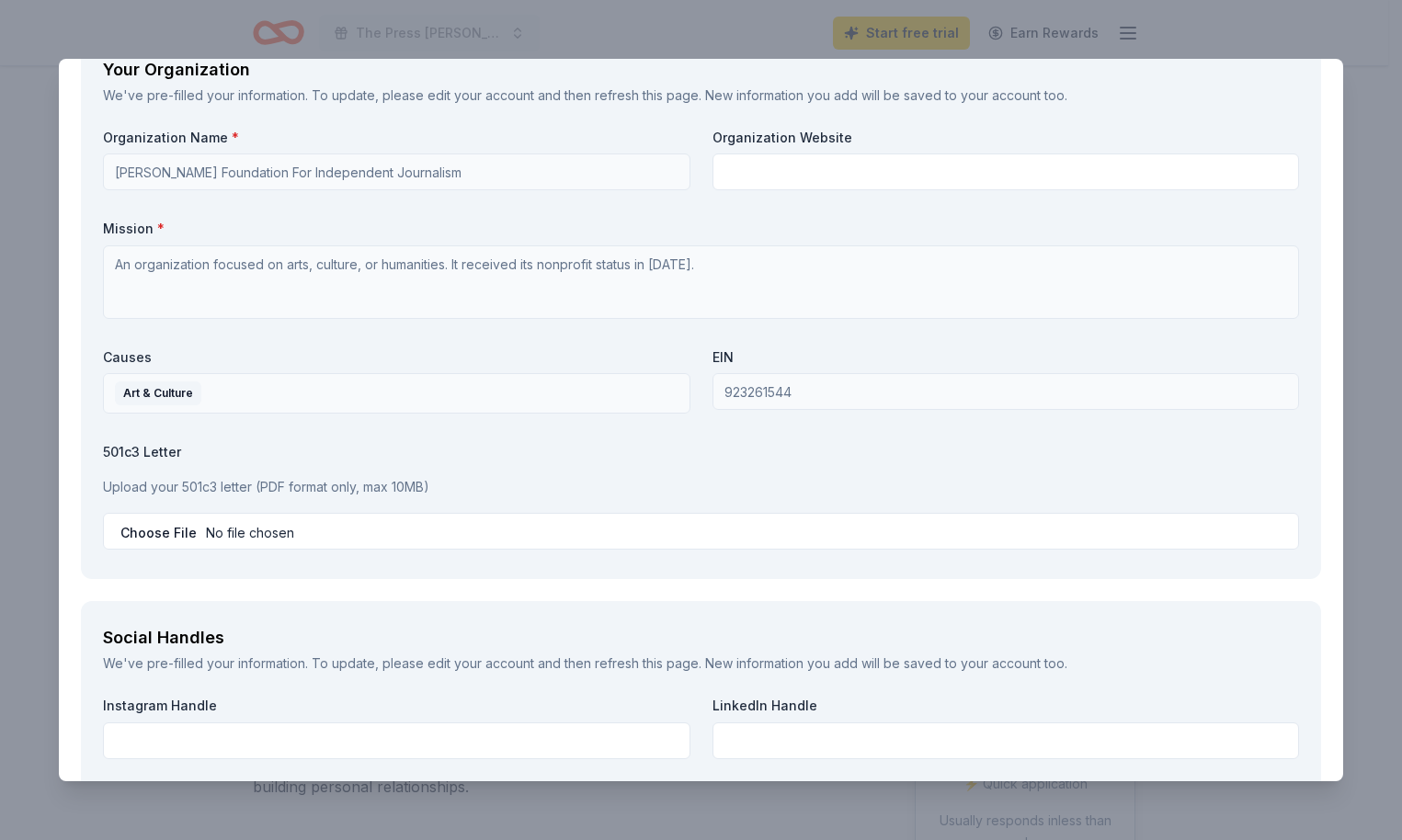
scroll to position [1735, 0]
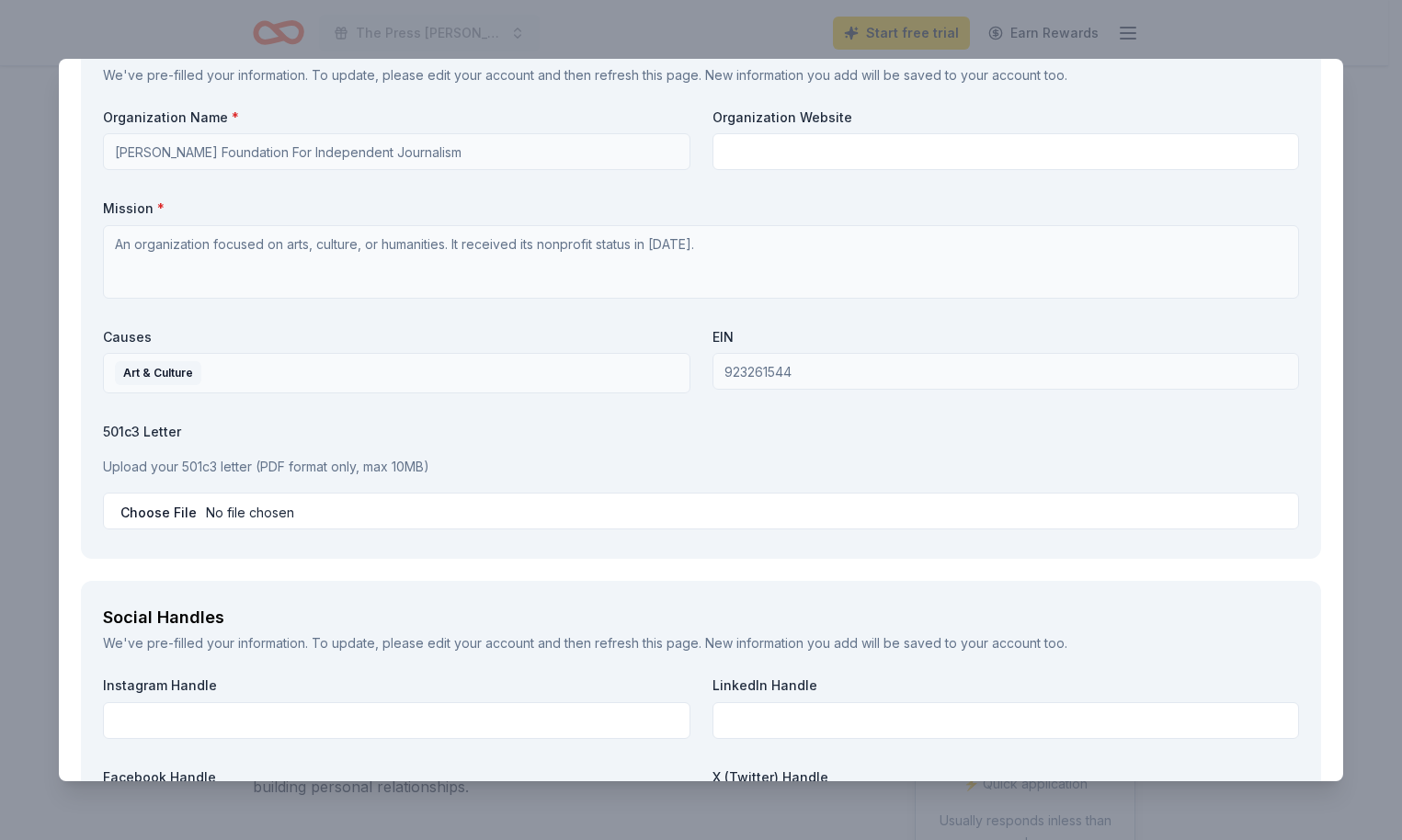
click at [316, 507] on input "file" at bounding box center [700, 511] width 1196 height 37
type input "C:\fakepath\DFIJ IRS 92-3261544.pdf"
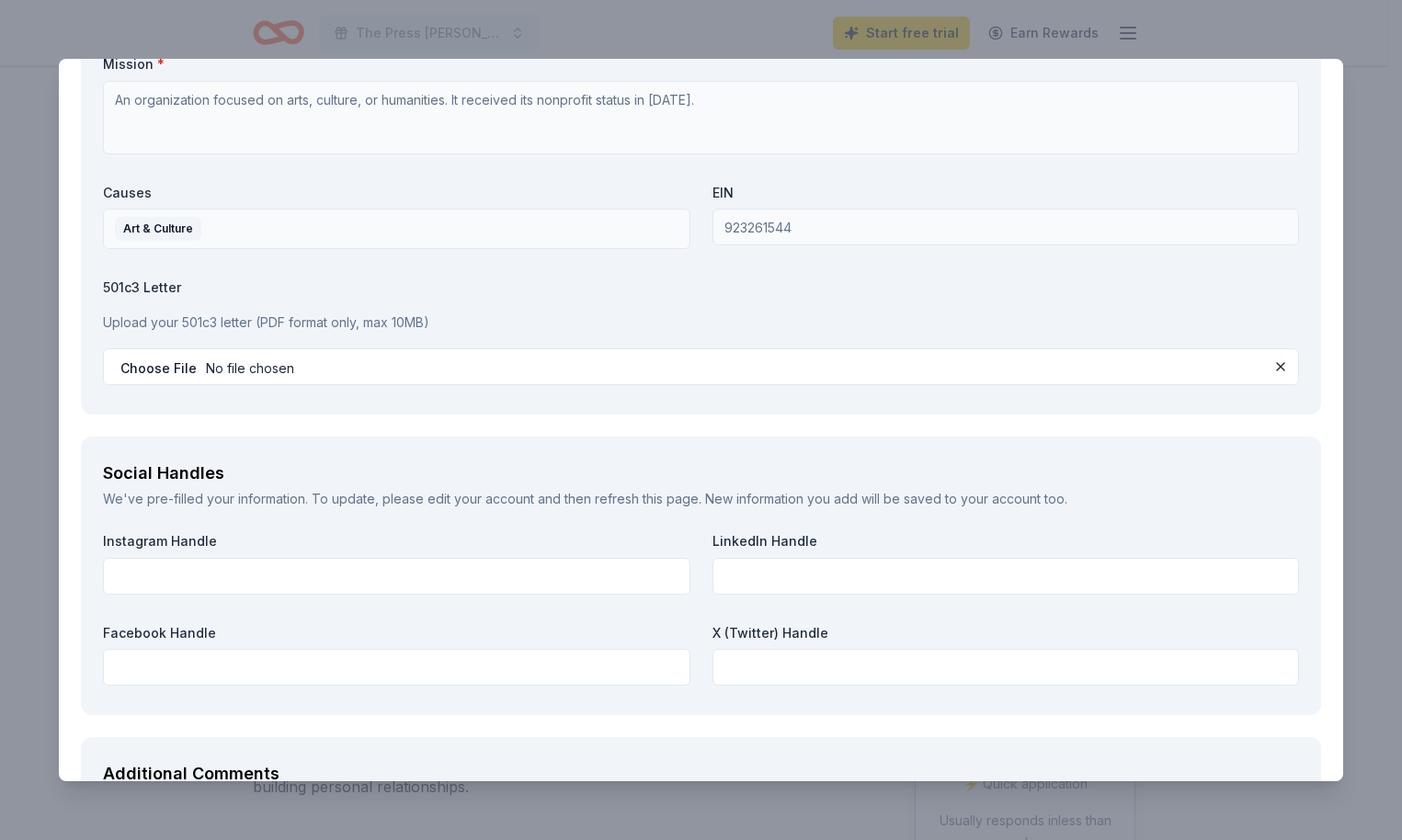
scroll to position [1881, 0]
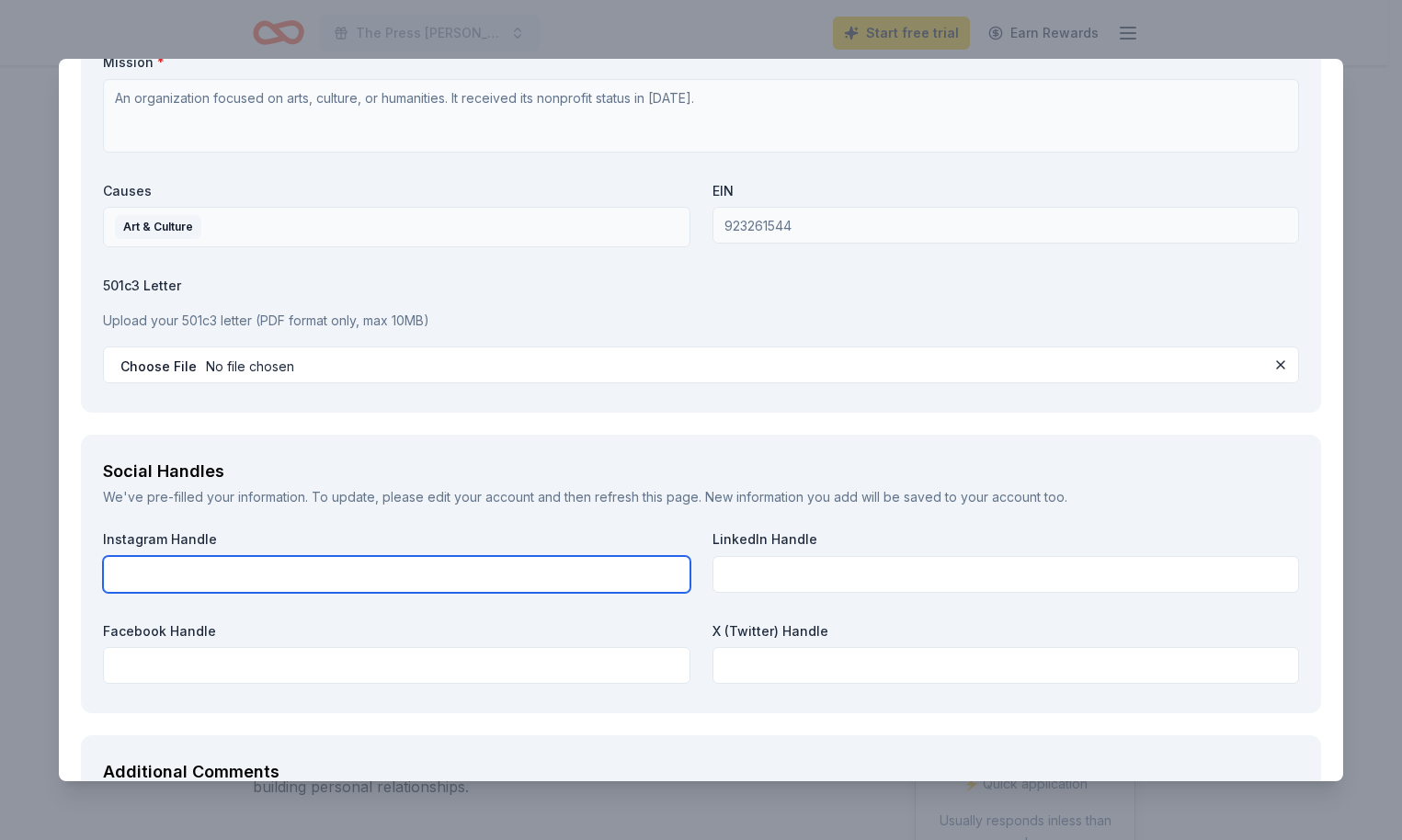
click at [324, 567] on input "text" at bounding box center [396, 574] width 587 height 37
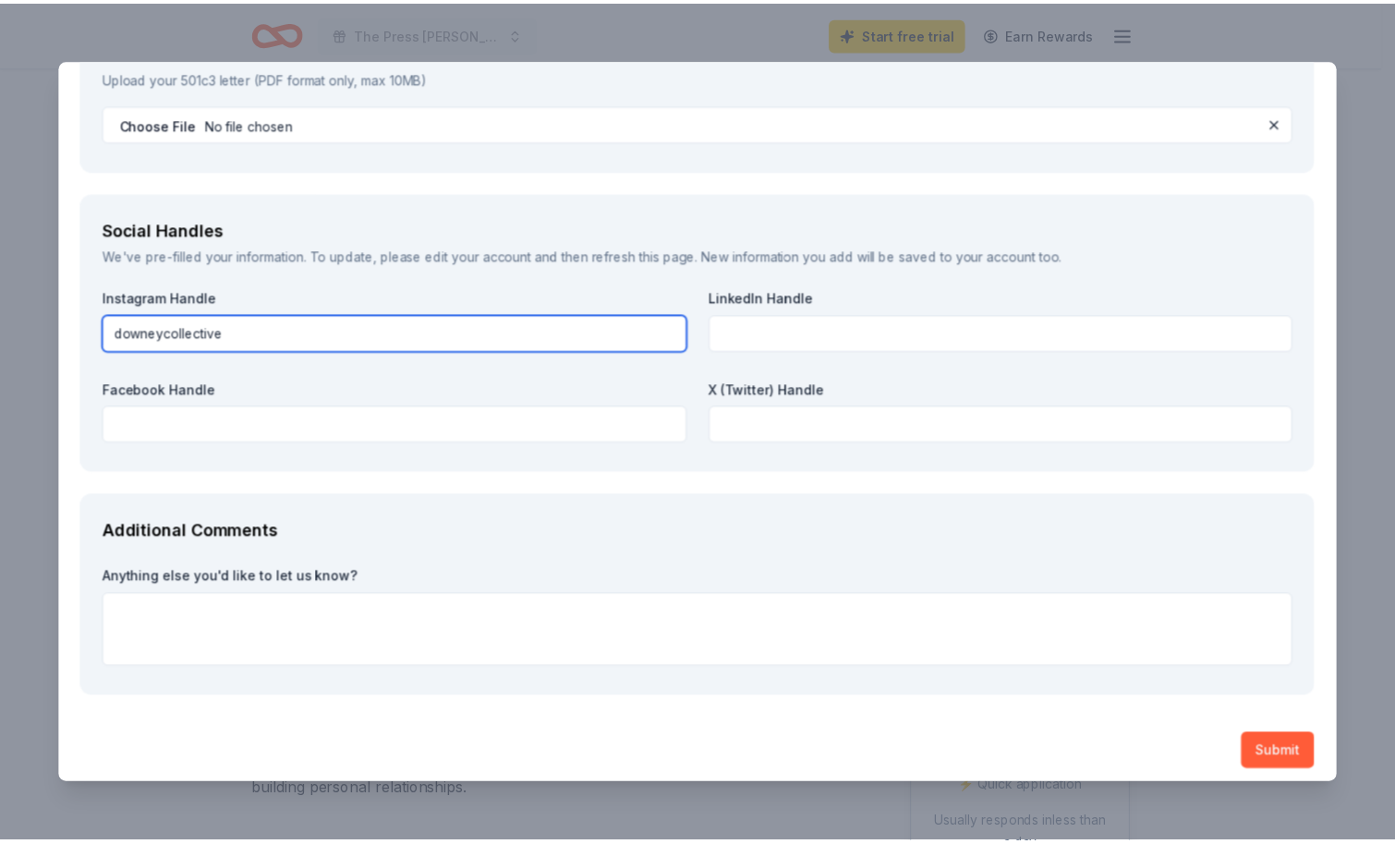
scroll to position [2132, 0]
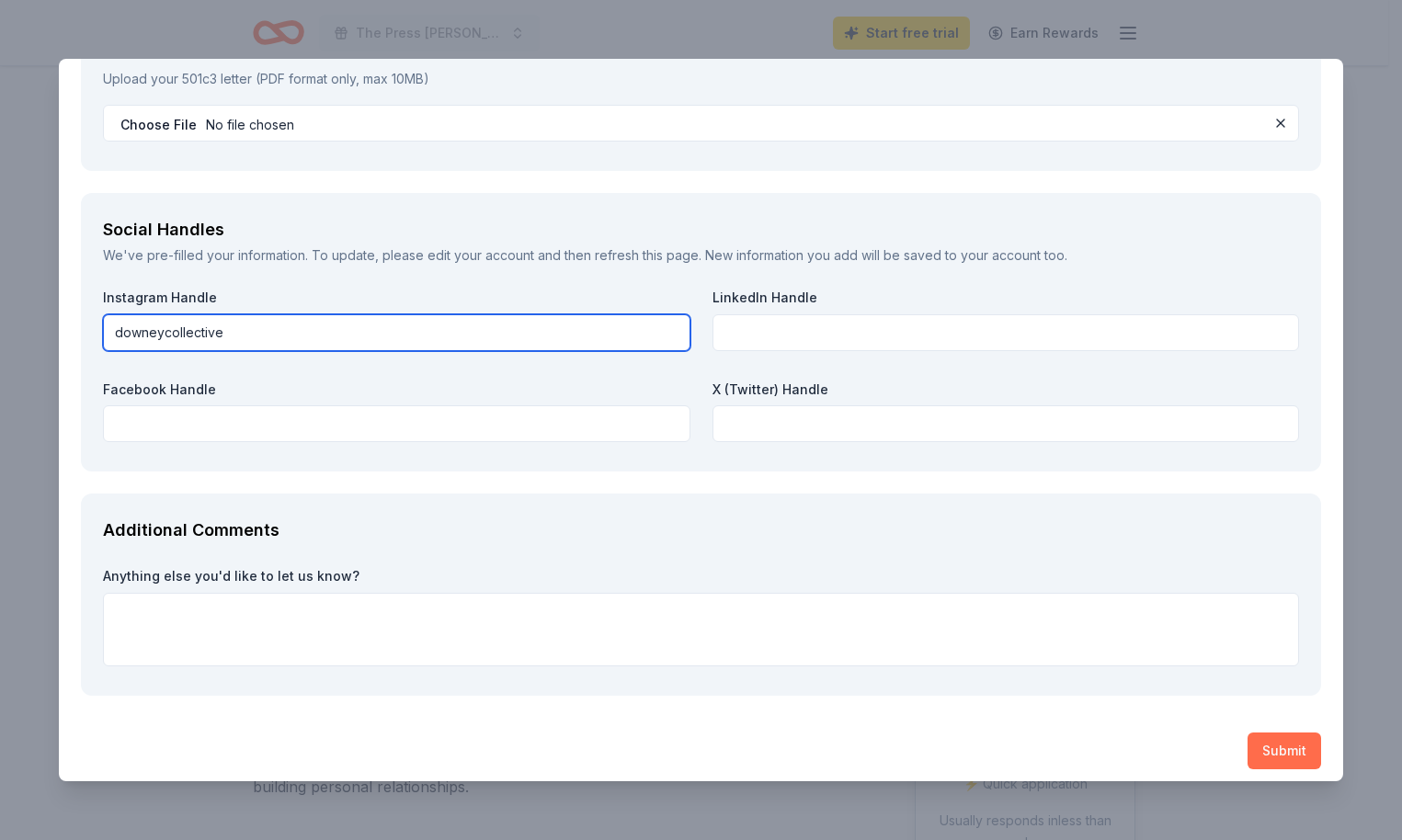
type input "downeycollective"
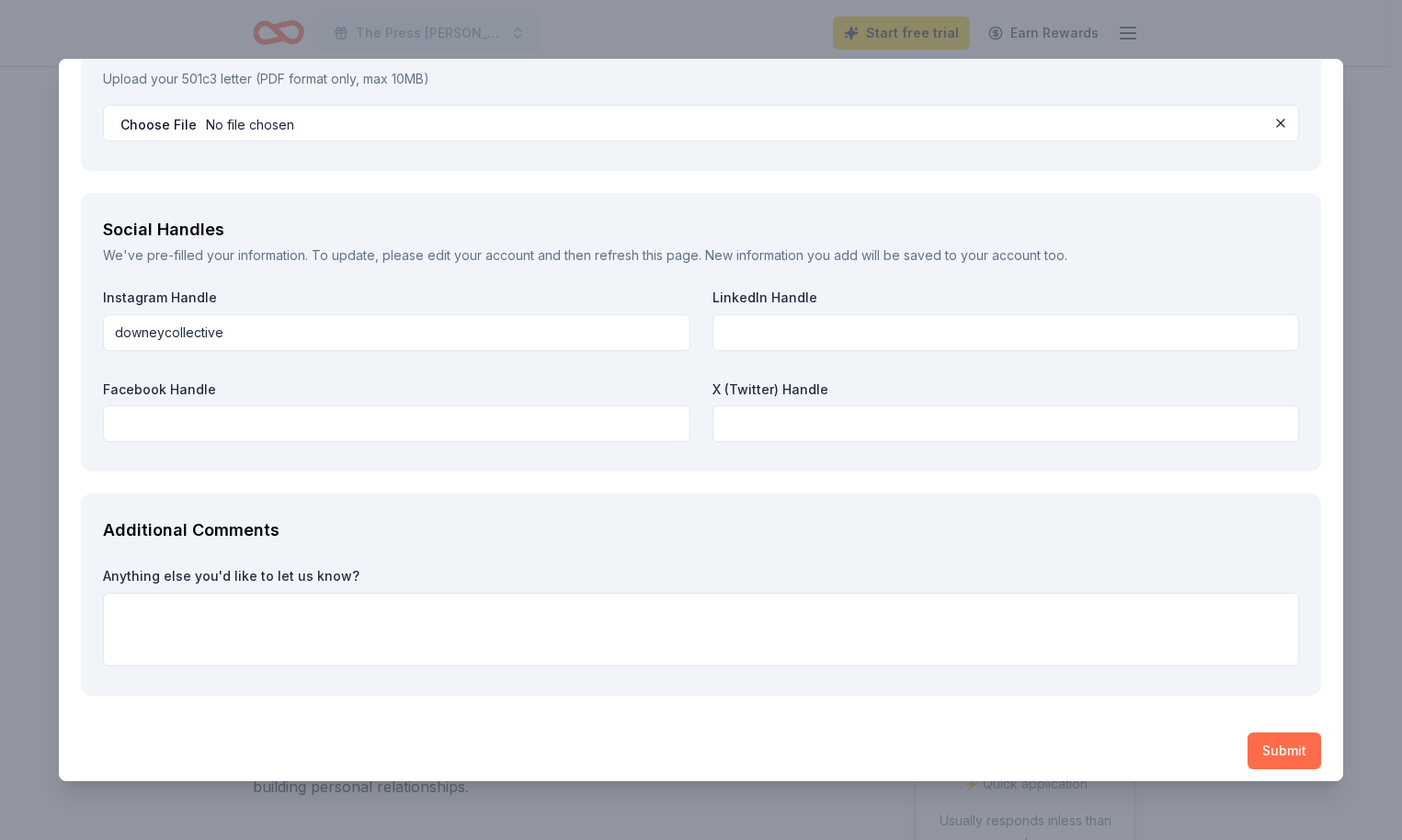
click at [1275, 751] on button "Submit" at bounding box center [1285, 750] width 74 height 37
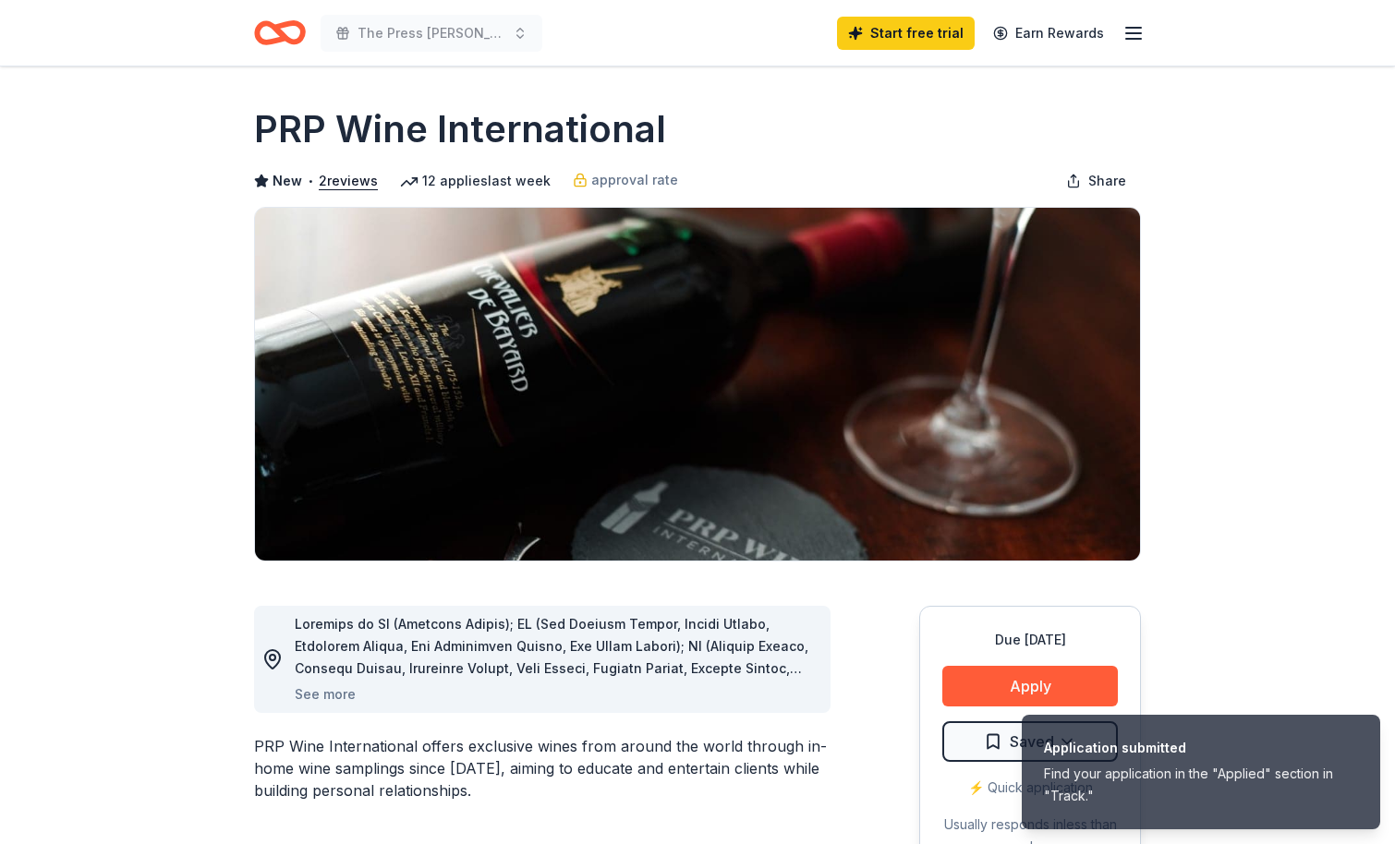
scroll to position [0, 0]
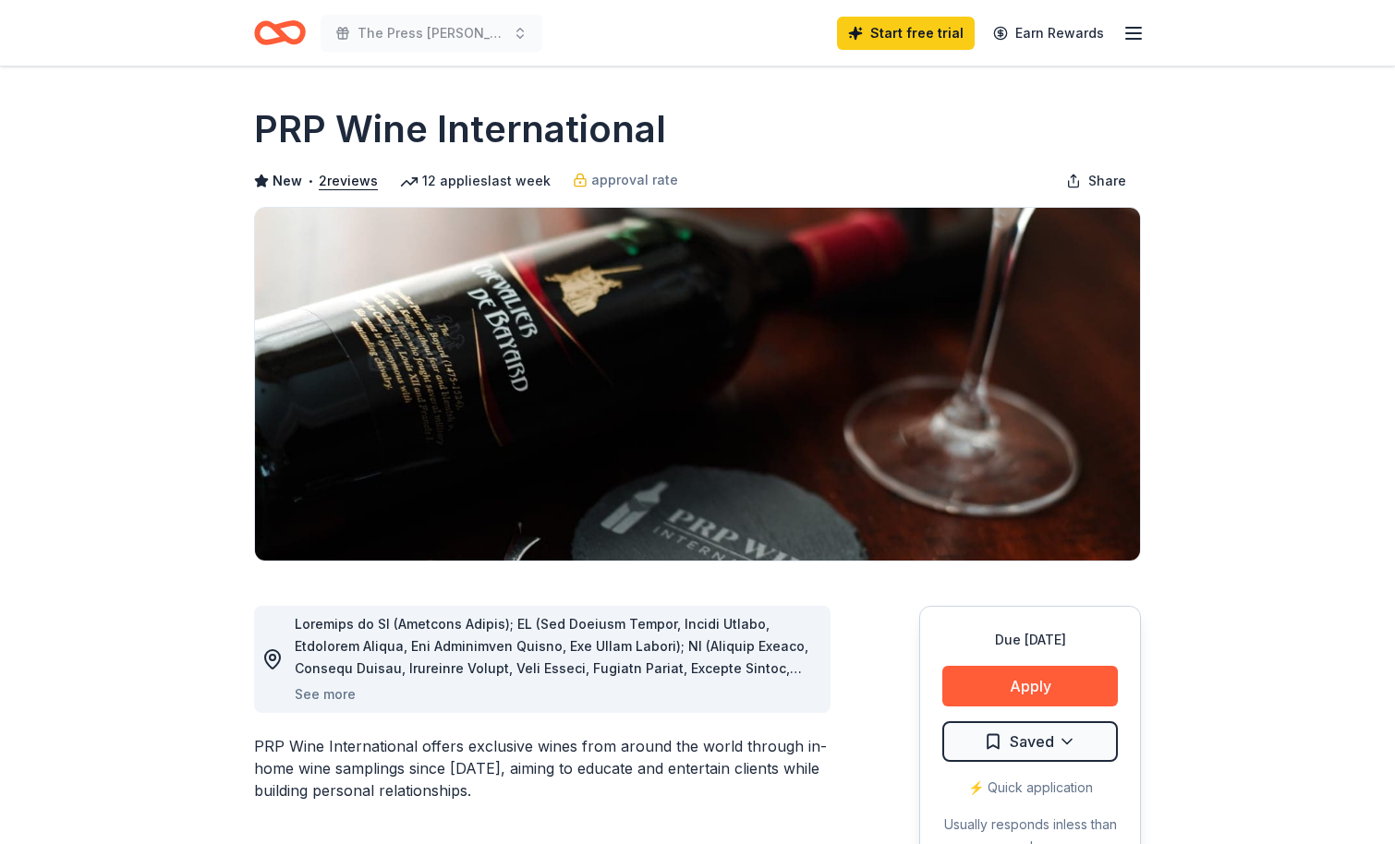
click at [274, 28] on icon "Home" at bounding box center [288, 32] width 29 height 18
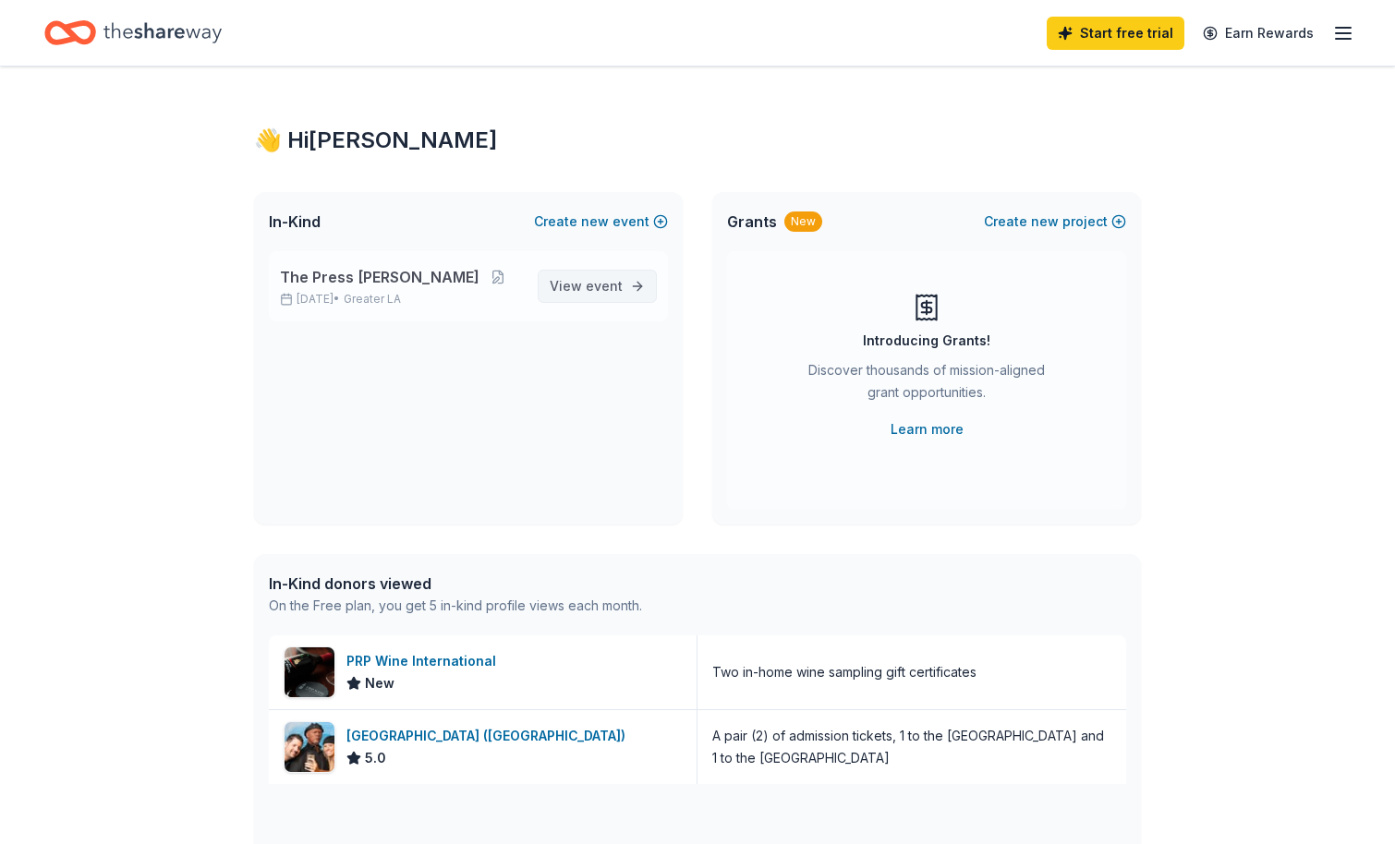
click at [572, 278] on span "View event" at bounding box center [585, 286] width 73 height 22
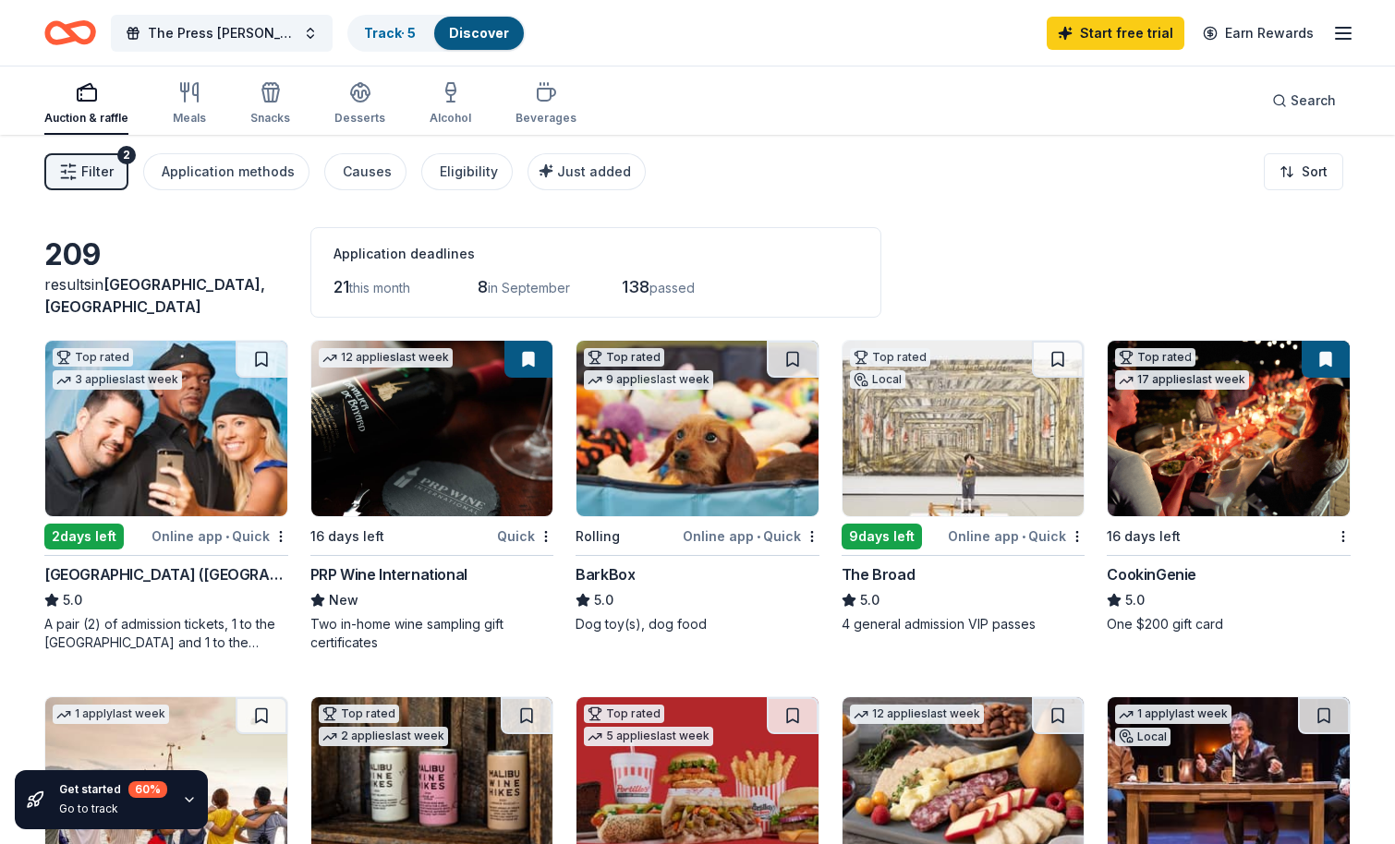
click at [1337, 39] on line "button" at bounding box center [1342, 39] width 15 height 0
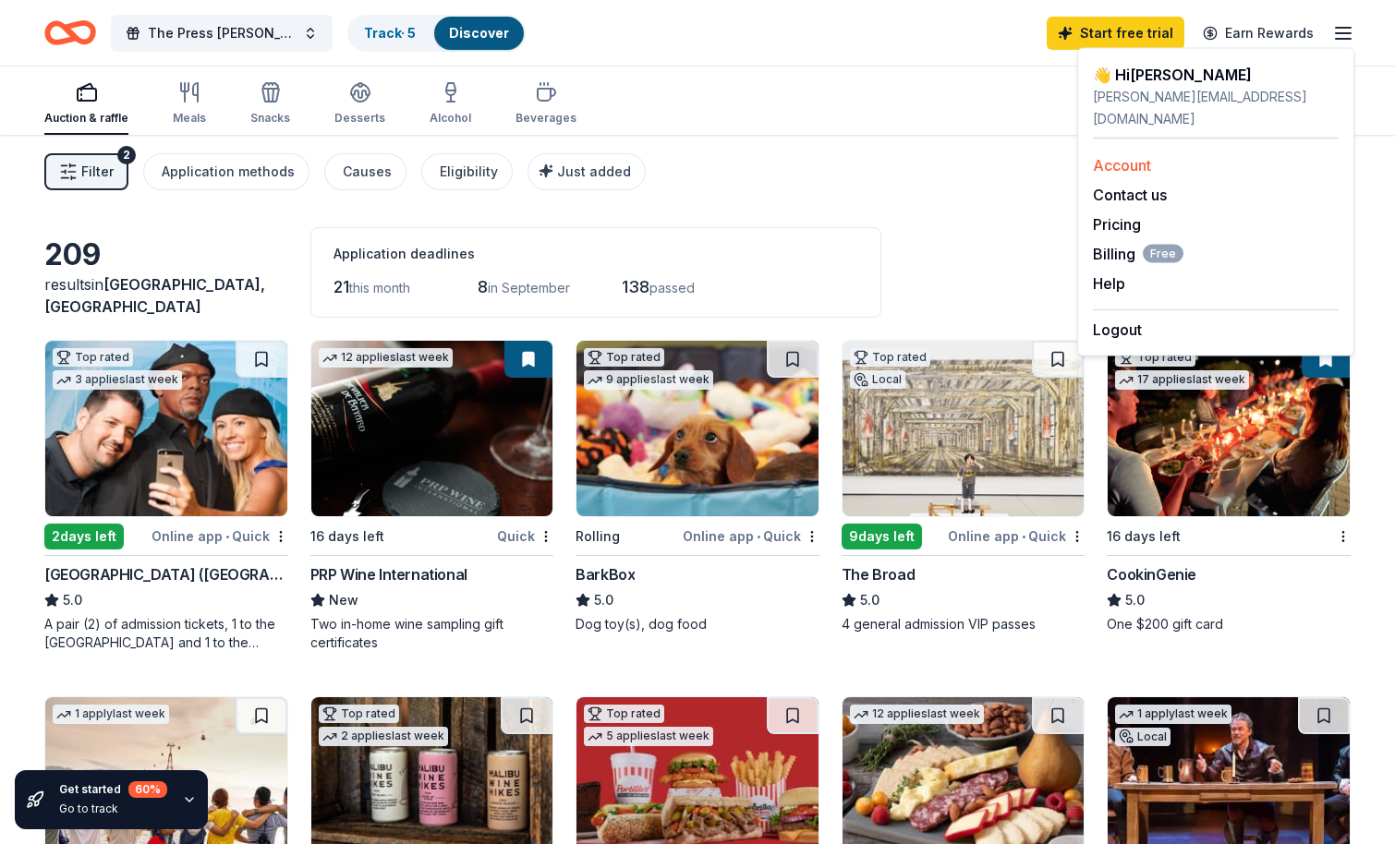
click at [1144, 156] on link "Account" at bounding box center [1122, 165] width 58 height 18
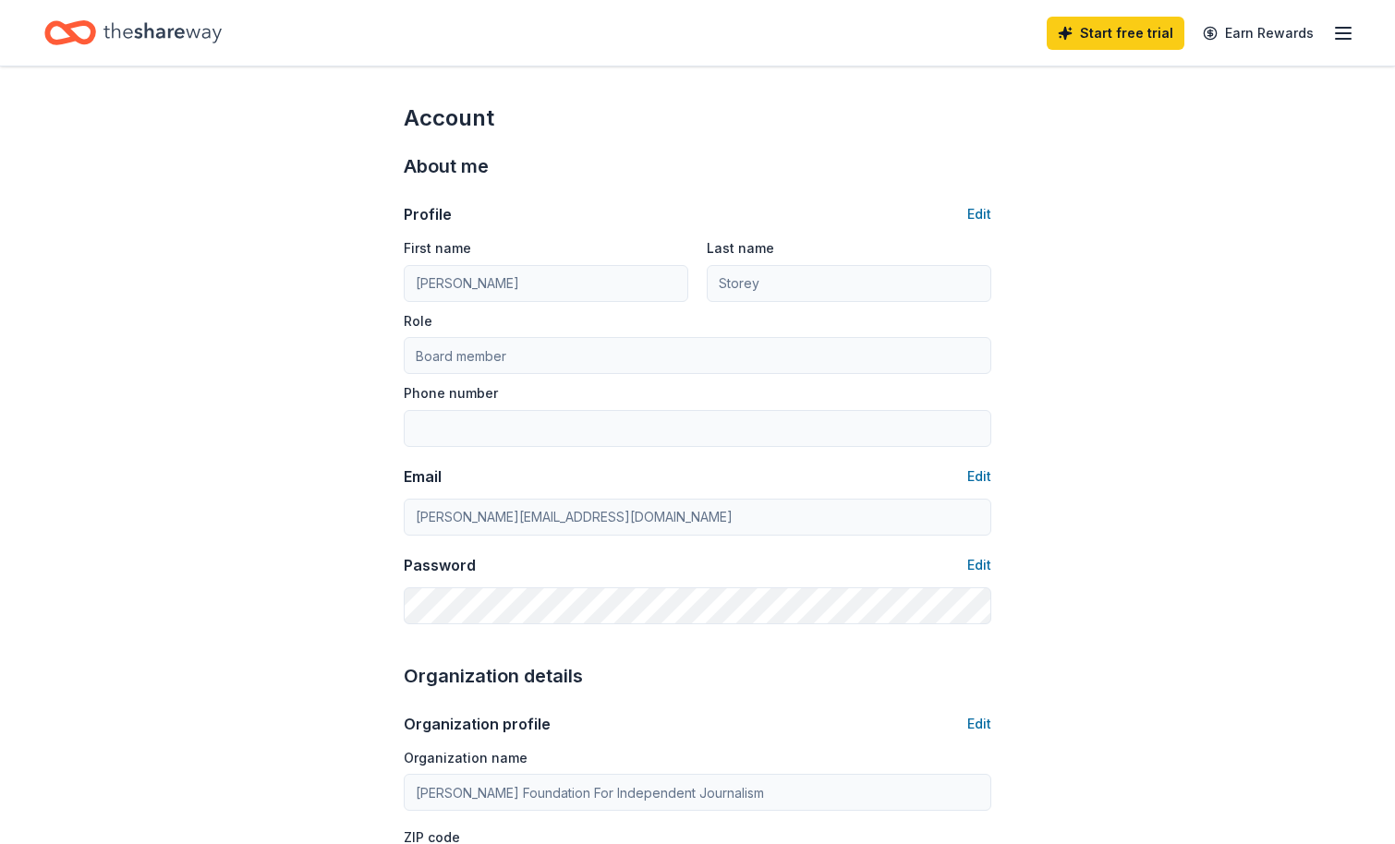
click at [1340, 34] on icon "button" at bounding box center [1343, 33] width 22 height 22
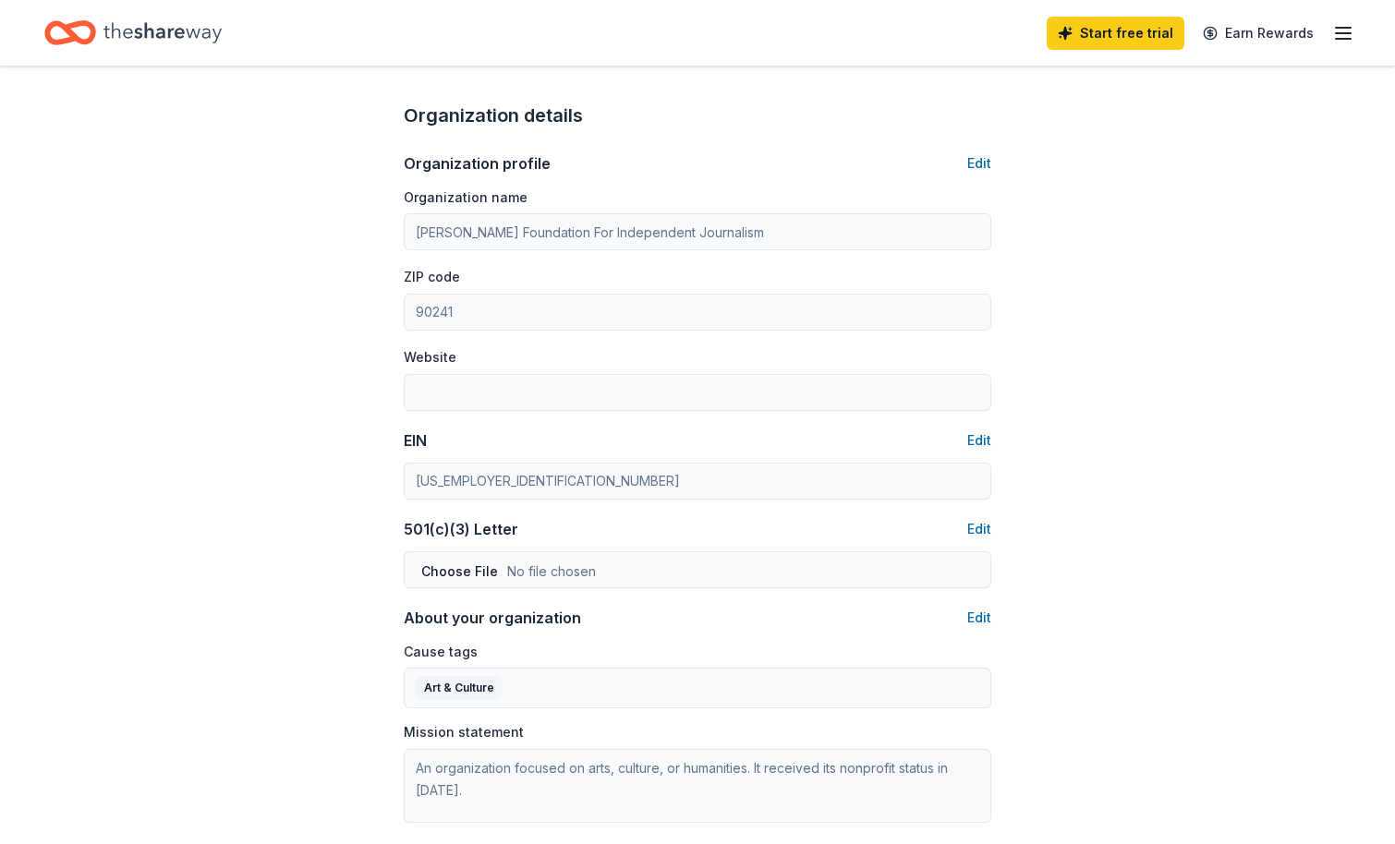
scroll to position [586, 0]
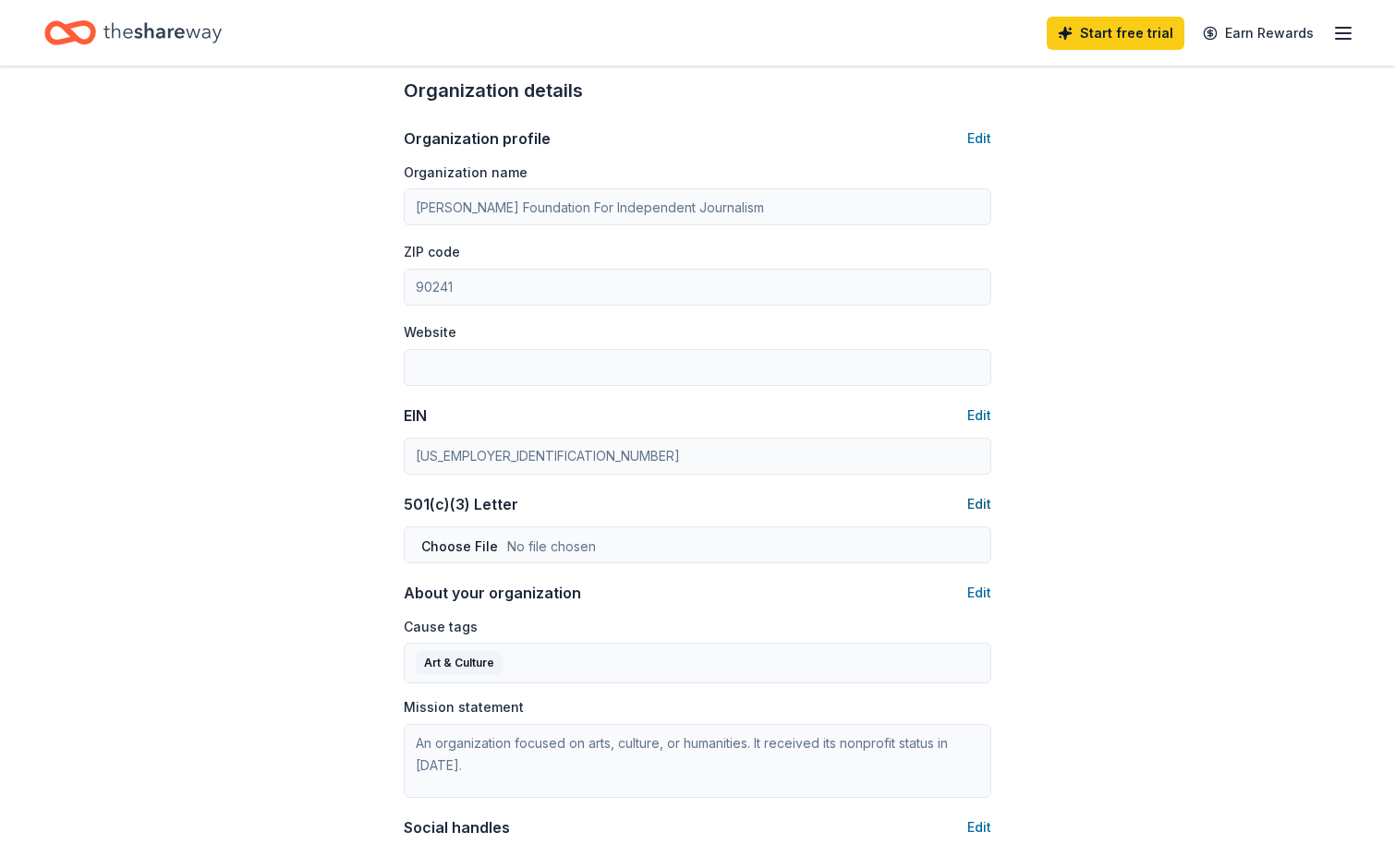
click at [979, 495] on button "Edit" at bounding box center [979, 504] width 24 height 22
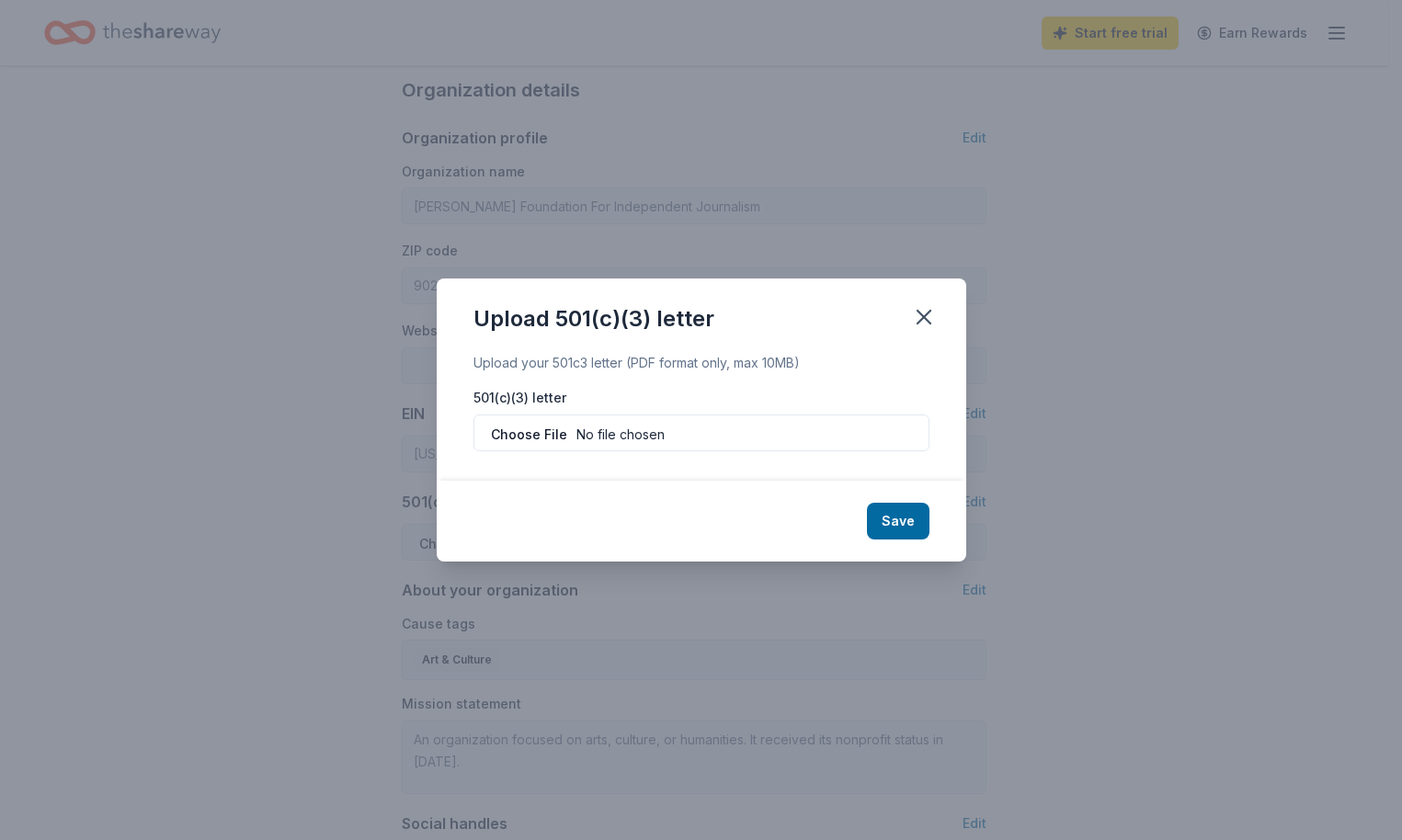
click at [542, 433] on input "file" at bounding box center [702, 433] width 456 height 37
type input "C:\fakepath\DFIJ IRS 92-3261544.pdf"
click at [904, 515] on button "Save" at bounding box center [898, 521] width 63 height 37
type input "5624120803"
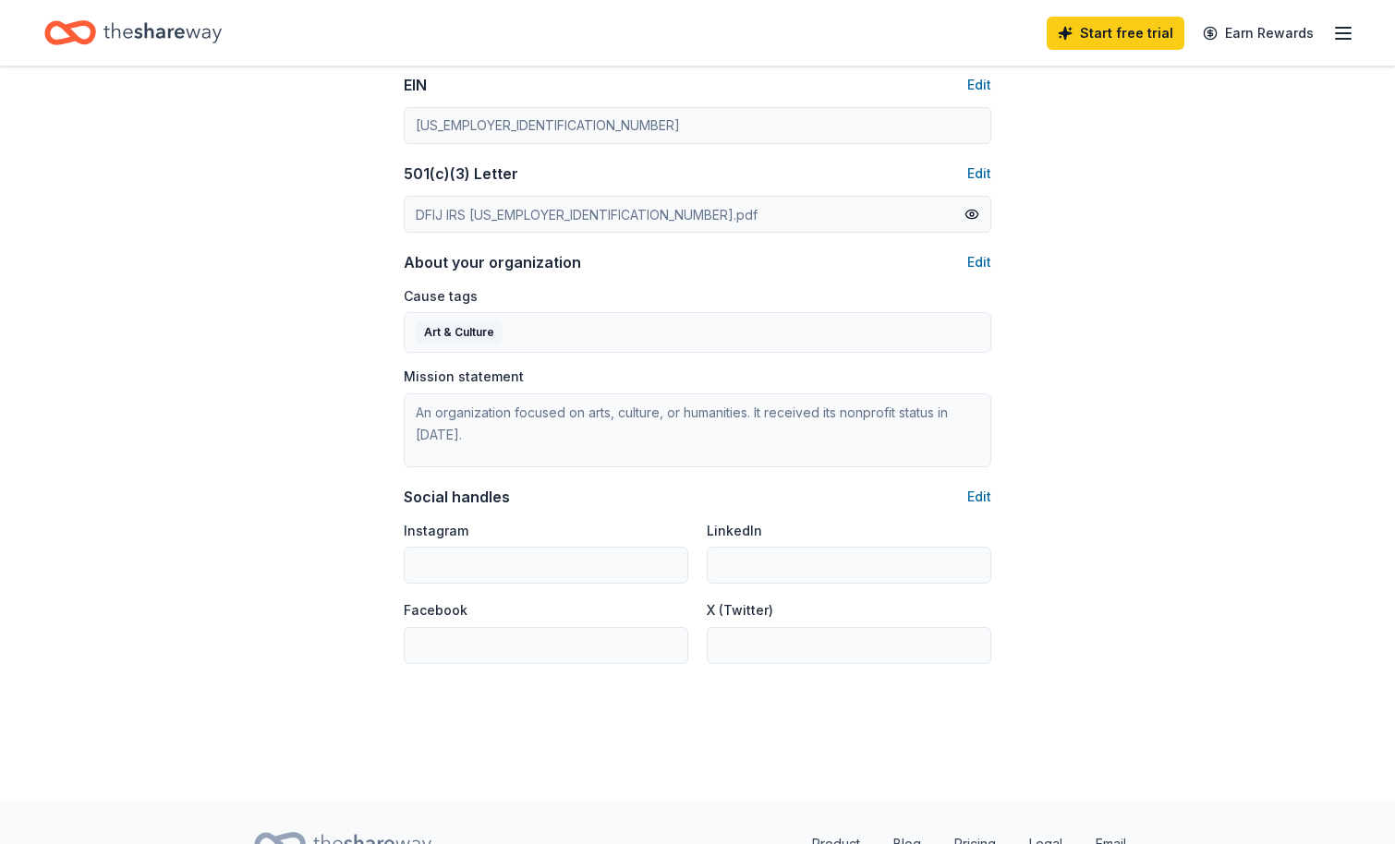
scroll to position [918, 0]
click at [972, 488] on button "Edit" at bounding box center [979, 495] width 24 height 22
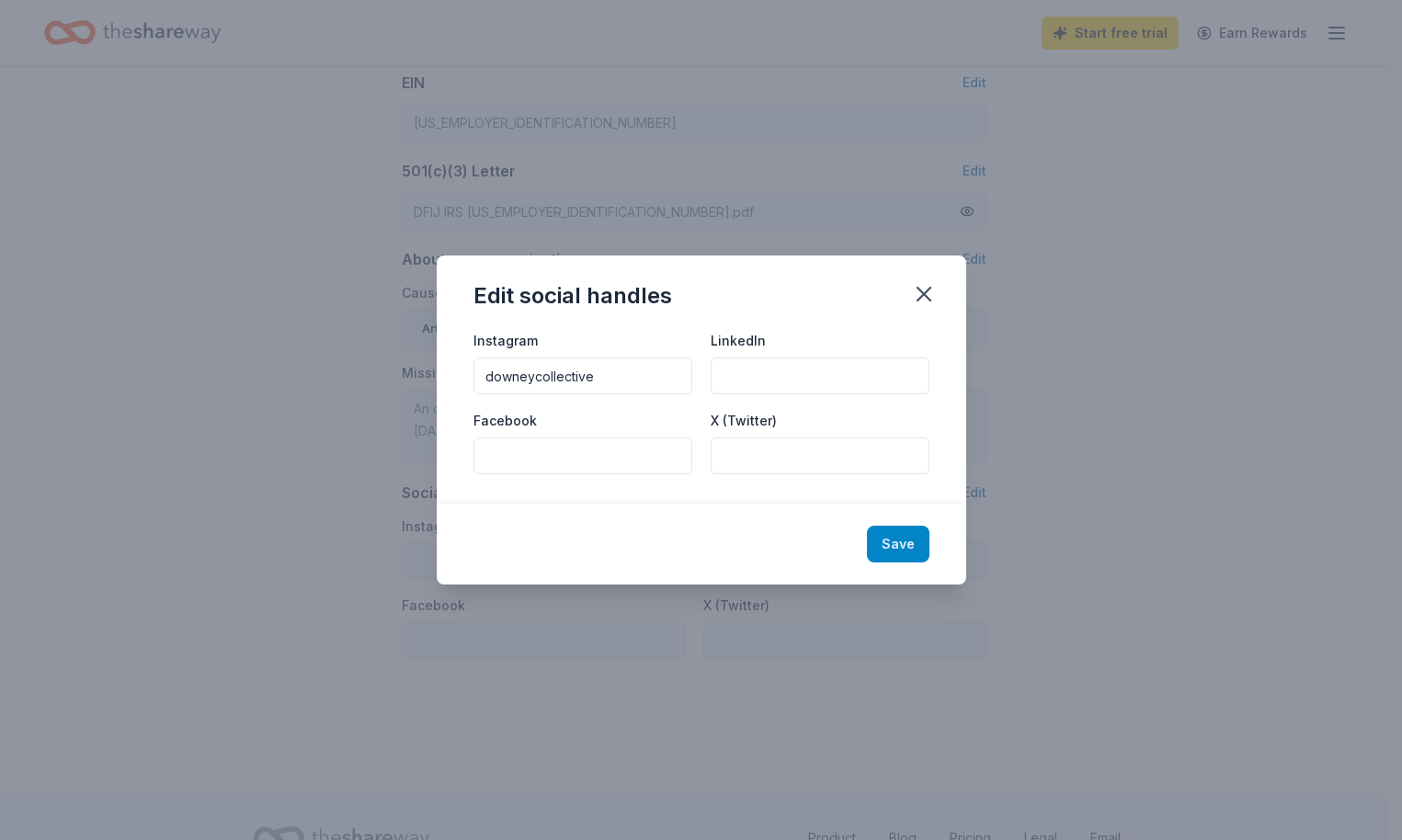
click at [902, 540] on button "Save" at bounding box center [898, 543] width 63 height 37
type input "downeycollective"
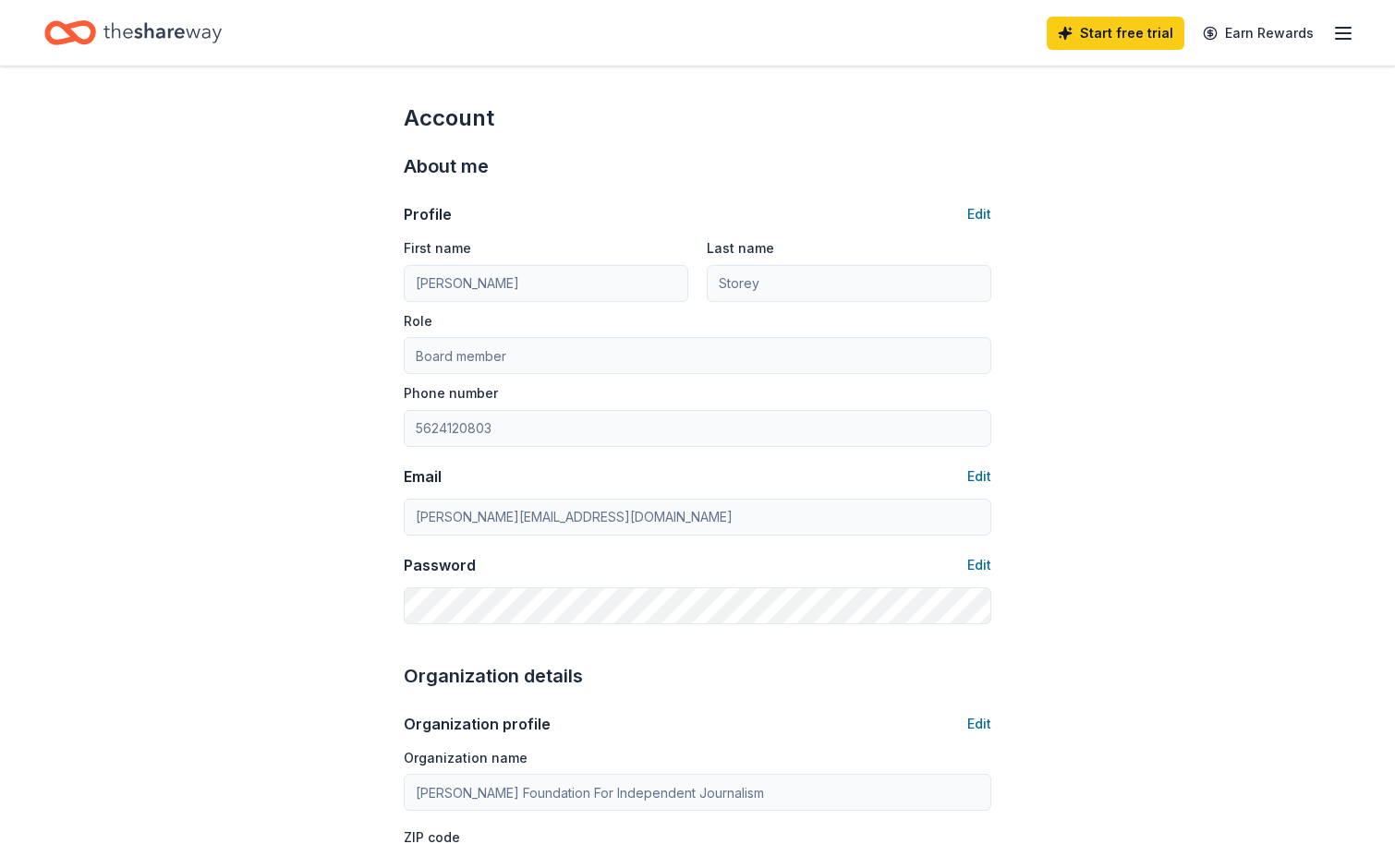
scroll to position [0, 0]
click at [136, 38] on icon "Home" at bounding box center [162, 32] width 118 height 20
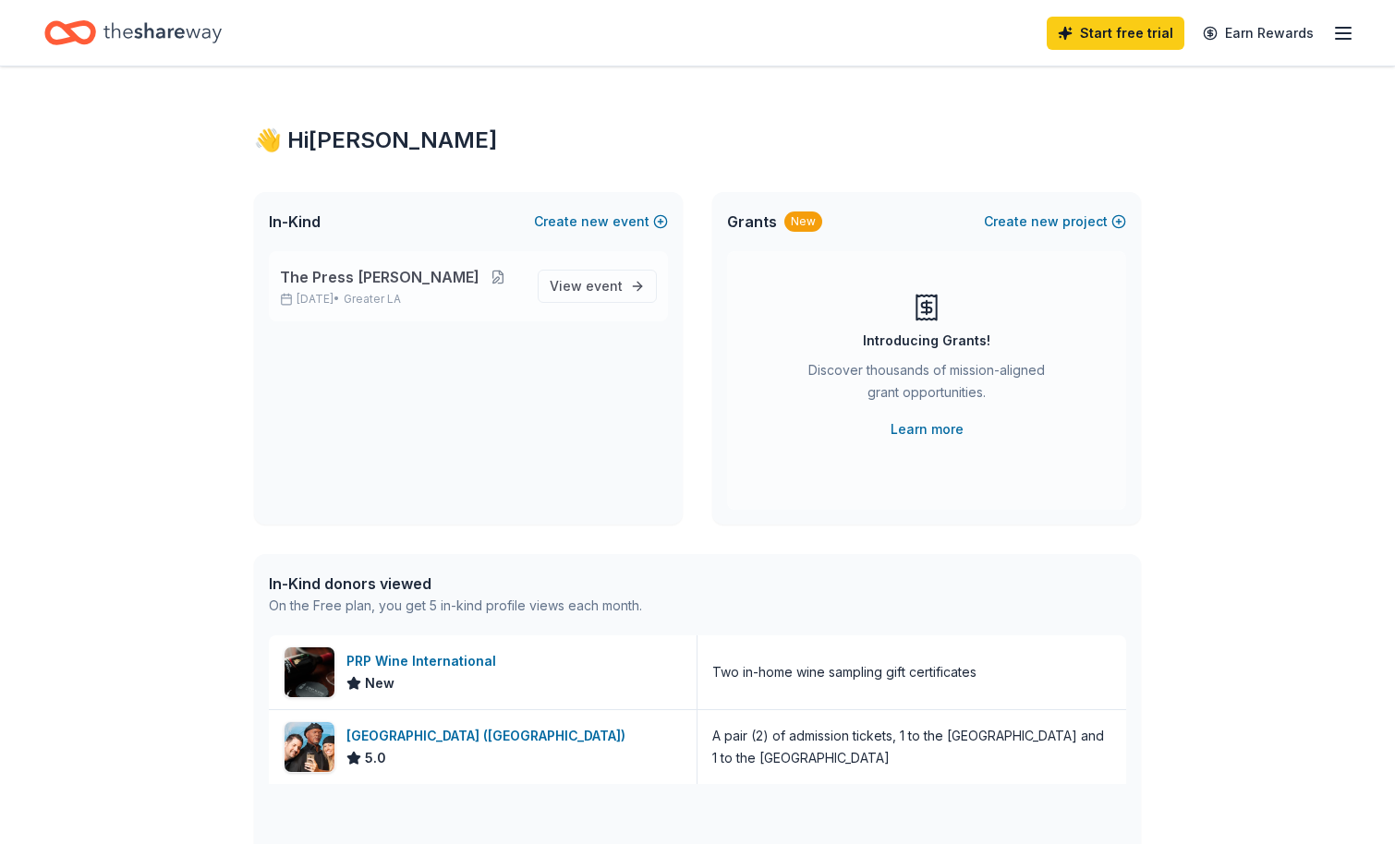
click at [479, 278] on button at bounding box center [497, 277] width 37 height 15
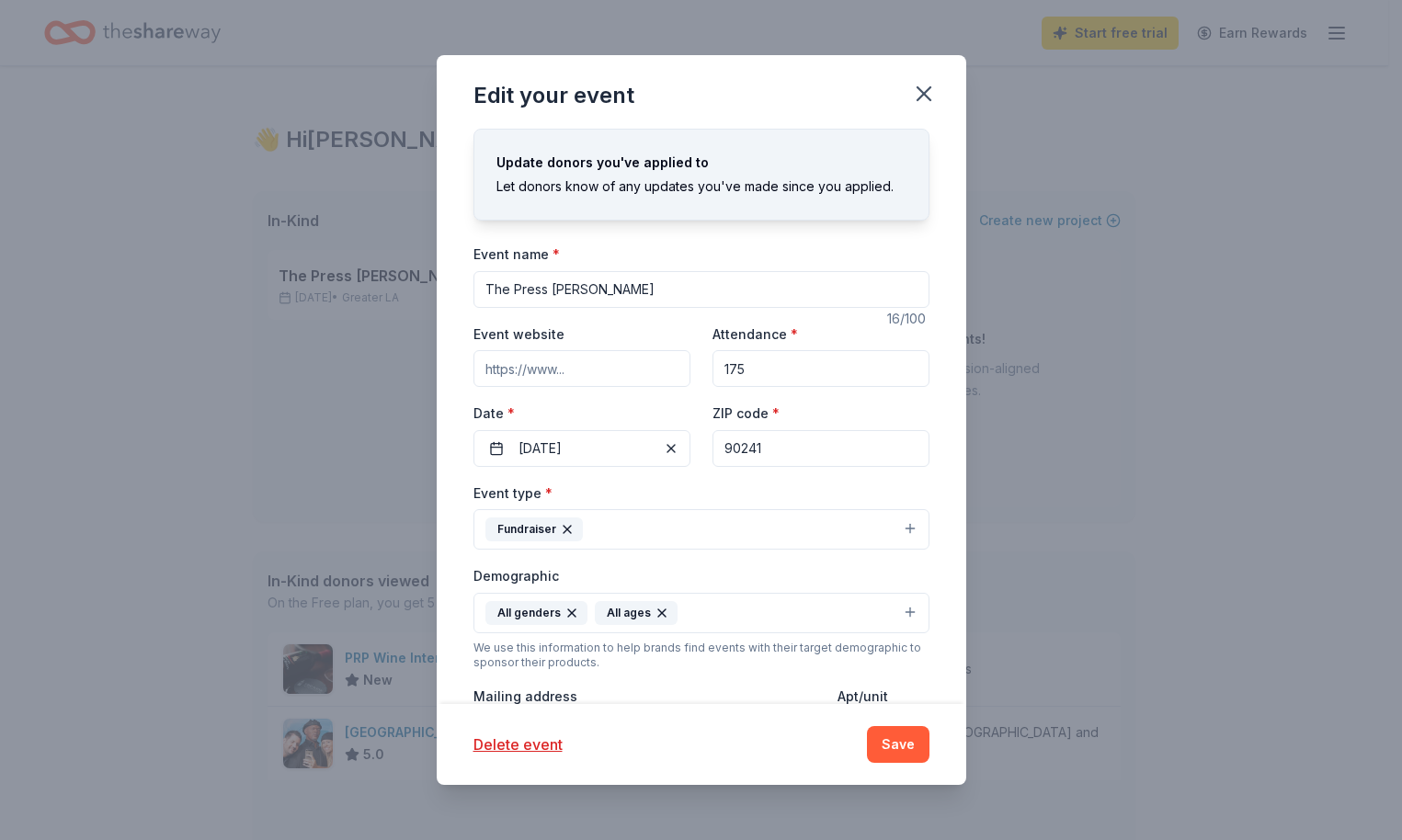
click at [596, 294] on input "The Press Addair" at bounding box center [702, 289] width 456 height 37
type input "The Press Affair"
click at [905, 737] on button "Save" at bounding box center [898, 744] width 63 height 37
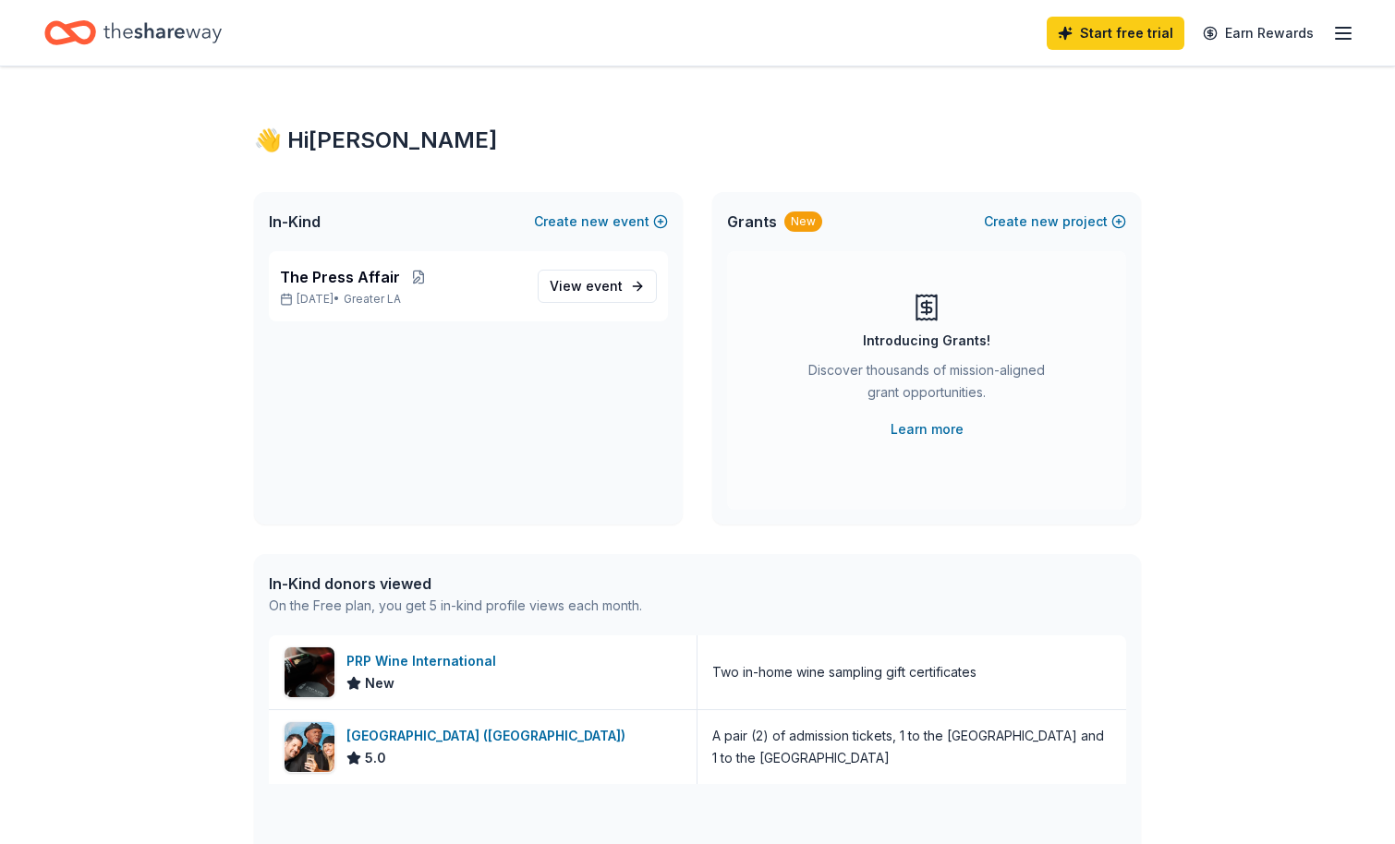
click at [173, 30] on icon "Home" at bounding box center [162, 32] width 118 height 20
click at [81, 28] on icon "Home" at bounding box center [70, 32] width 52 height 43
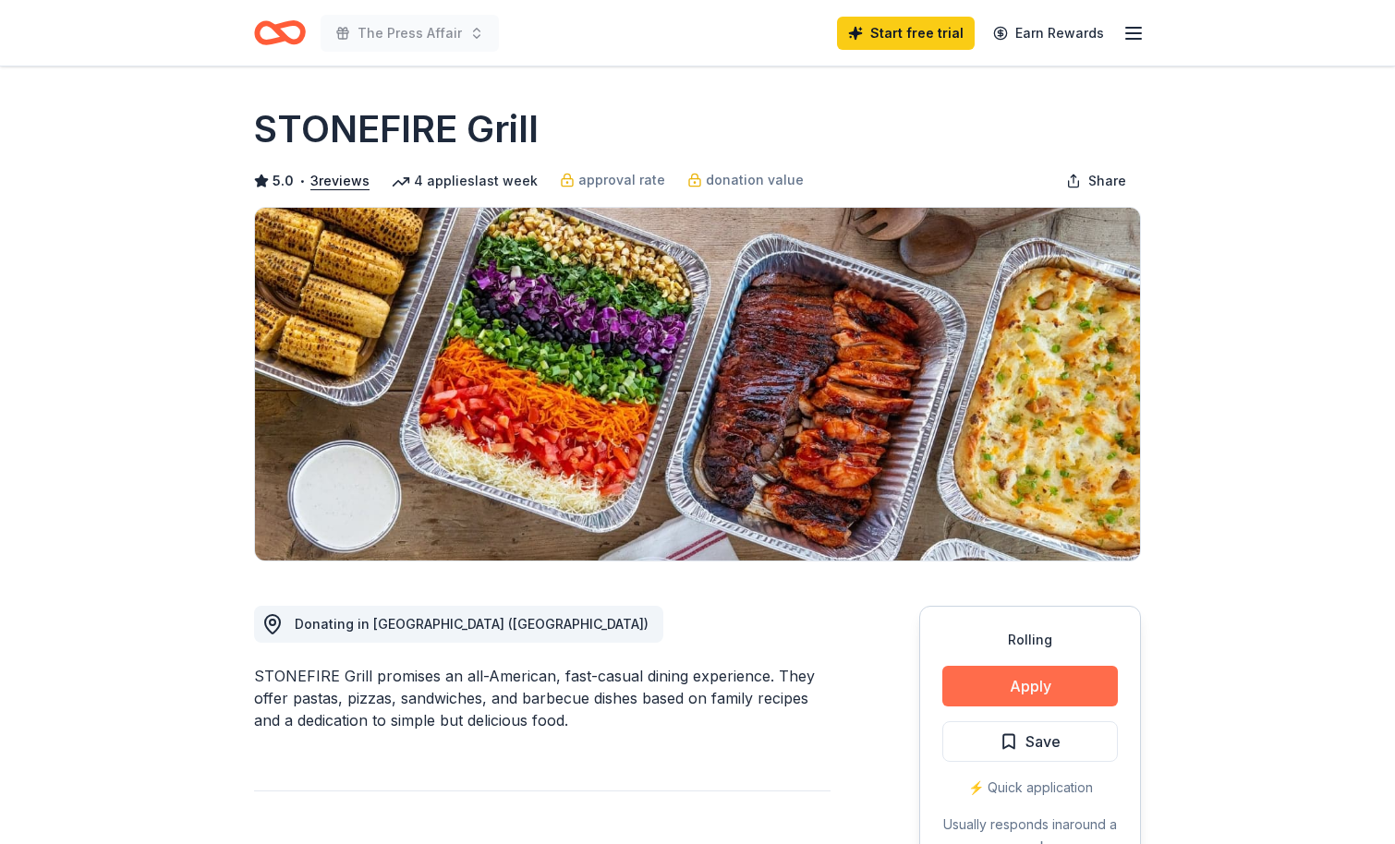
click at [1016, 687] on button "Apply" at bounding box center [1029, 686] width 175 height 41
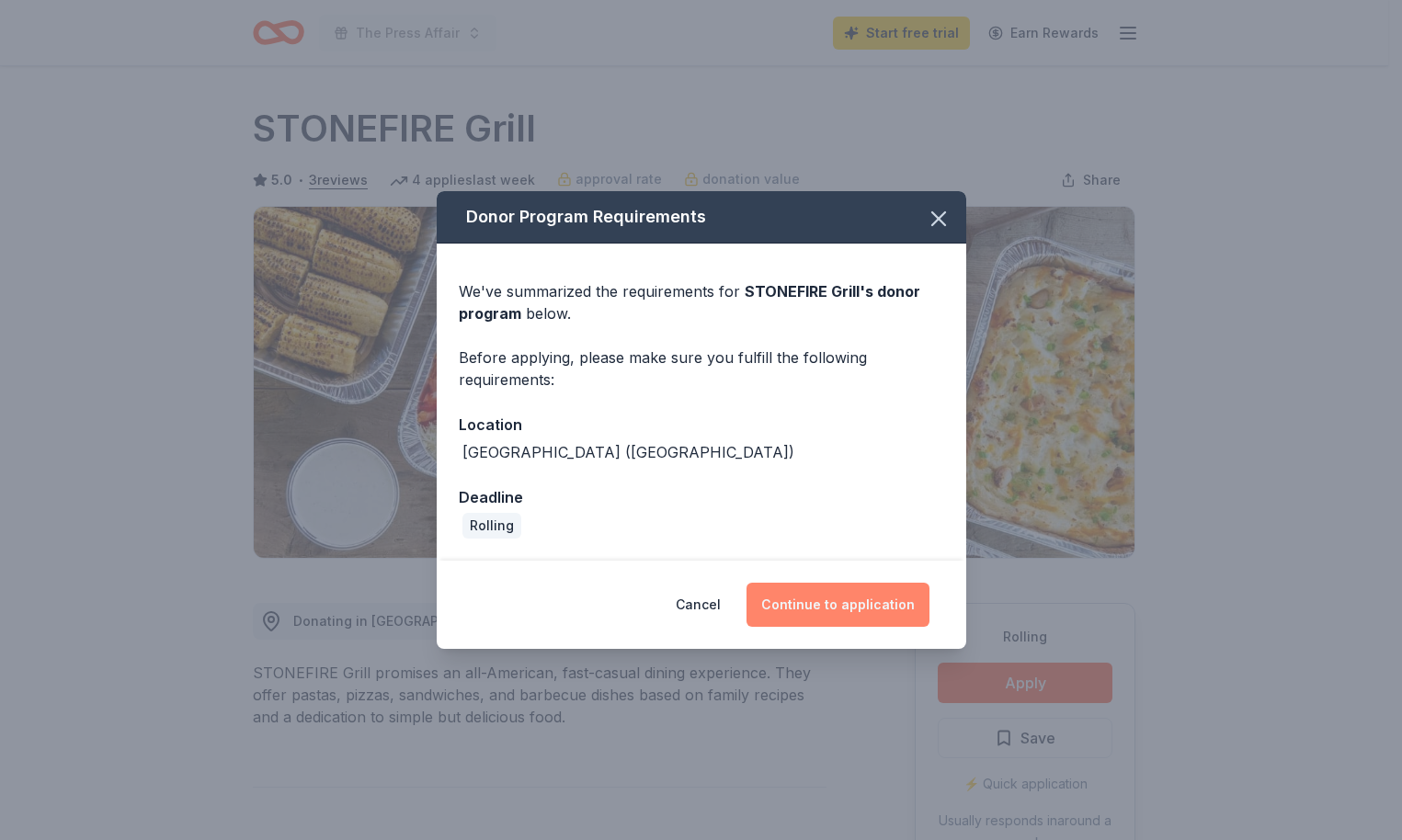
click at [816, 594] on button "Continue to application" at bounding box center [838, 605] width 183 height 44
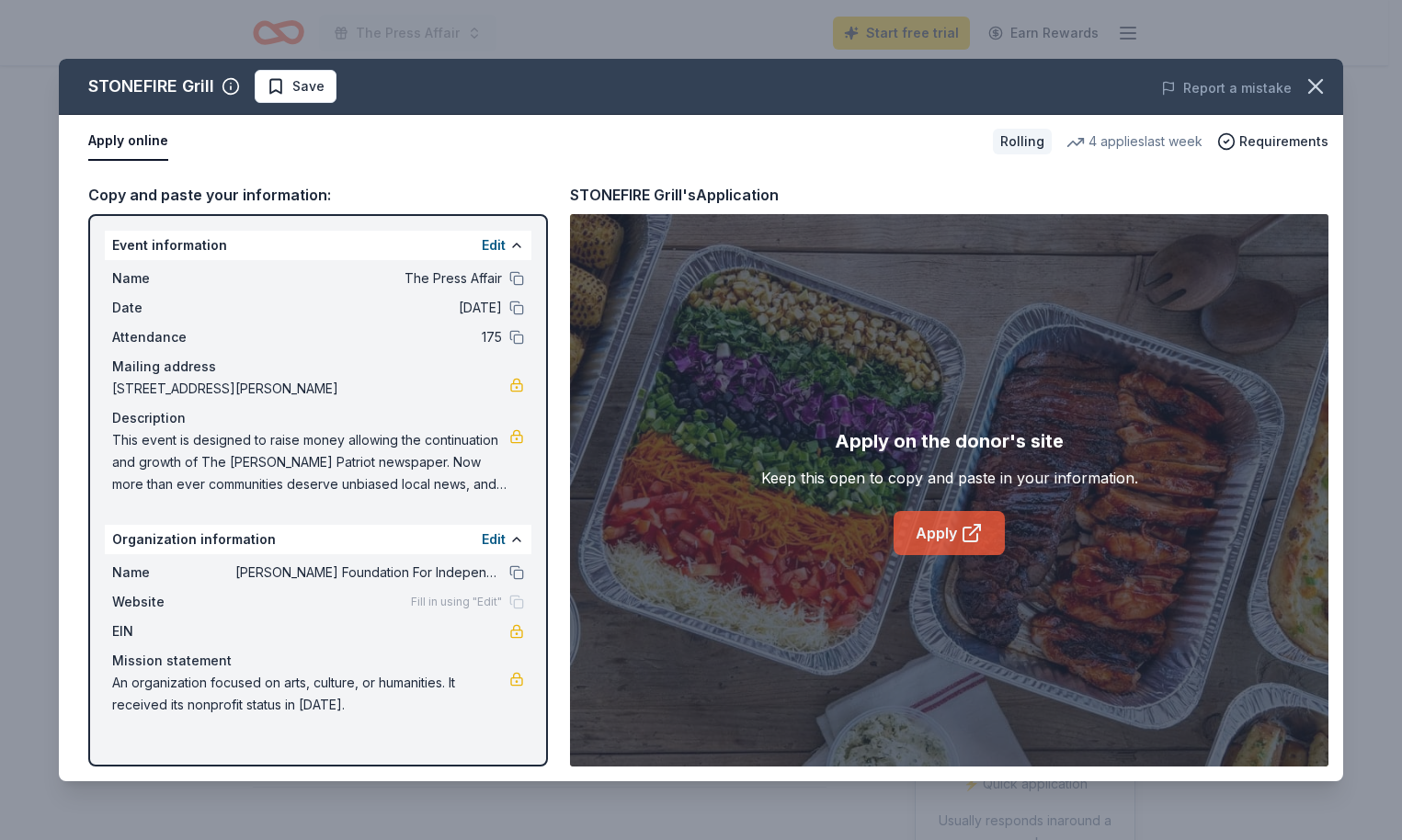
click at [953, 532] on link "Apply" at bounding box center [950, 532] width 112 height 44
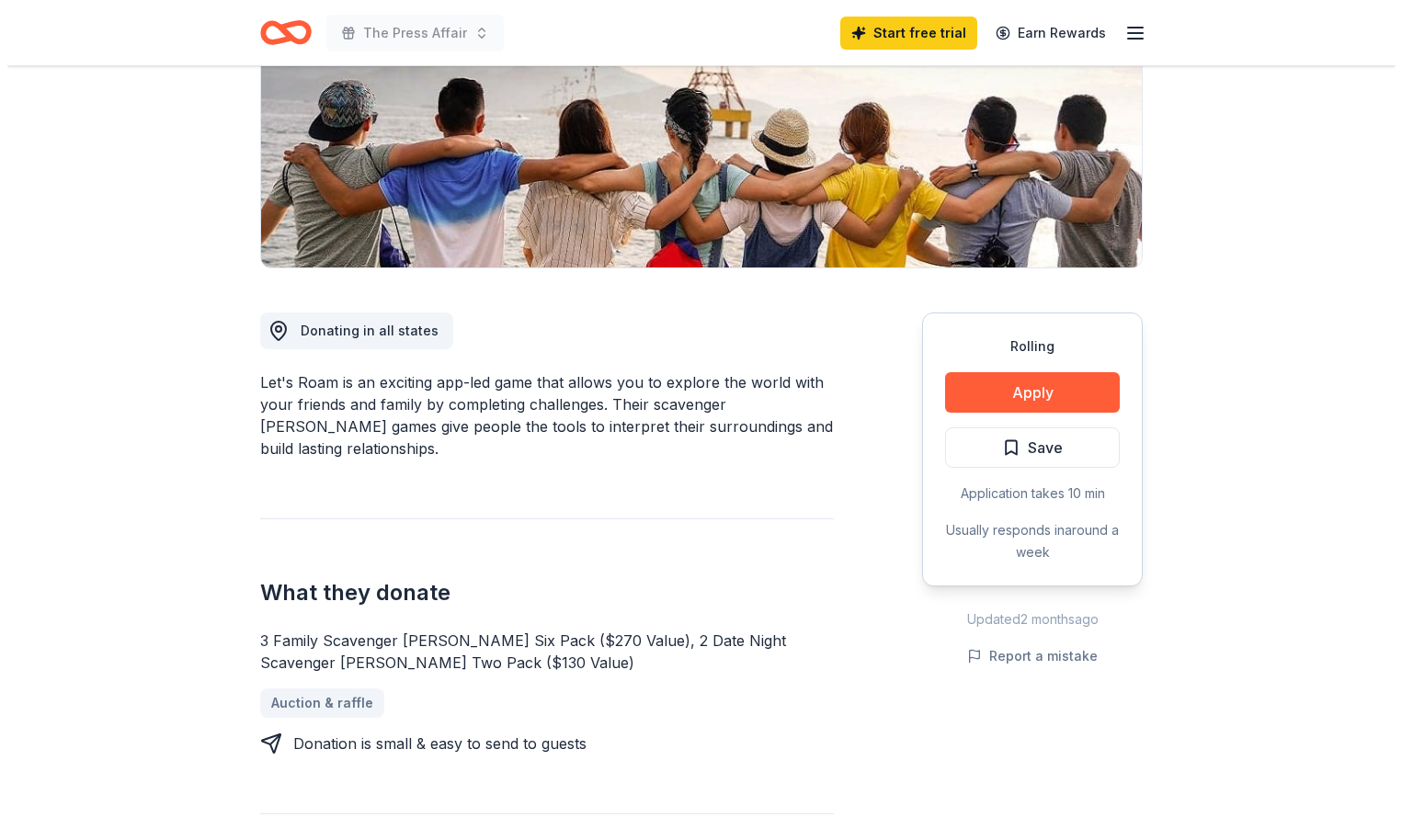
scroll to position [318, 0]
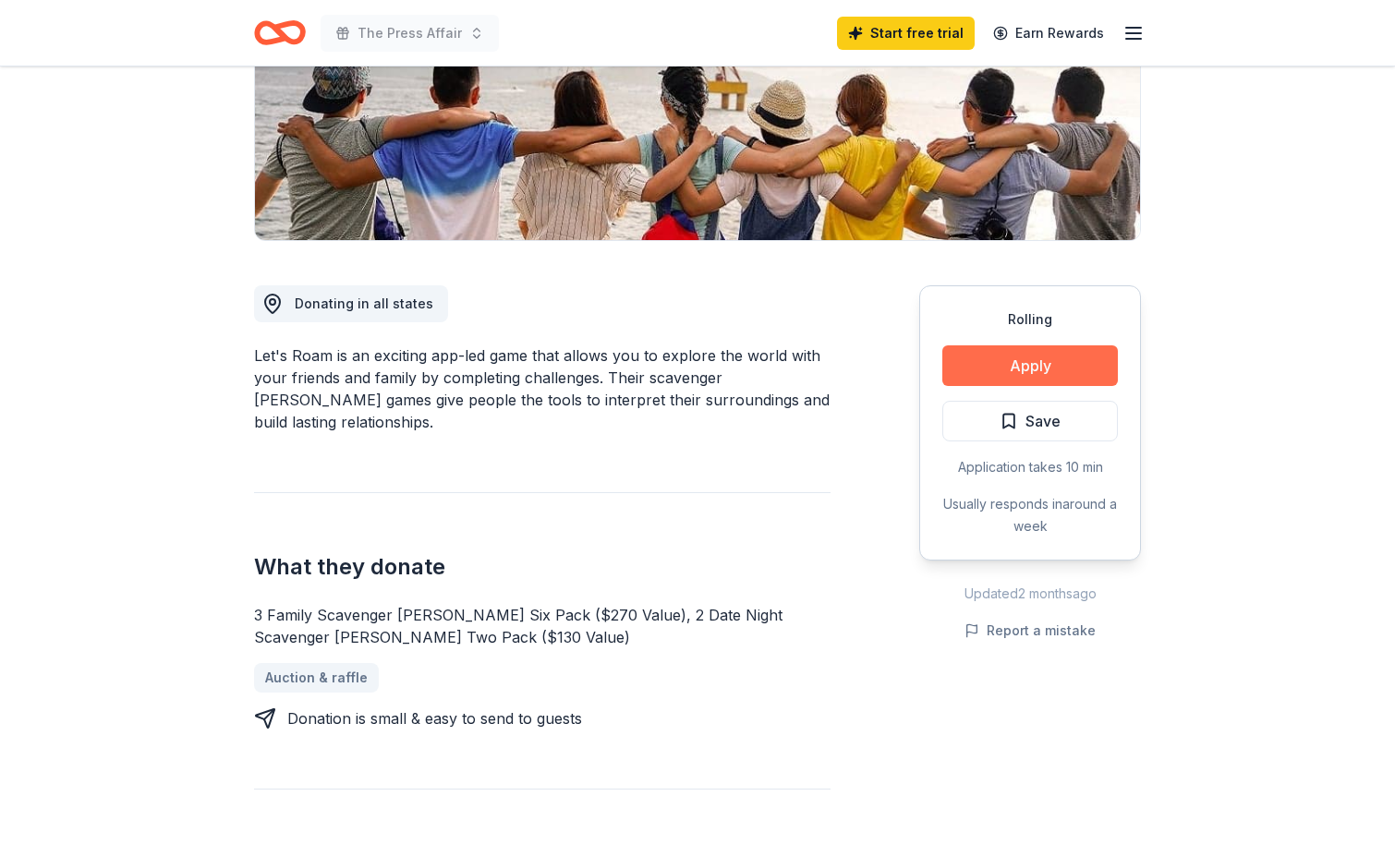
click at [1044, 367] on button "Apply" at bounding box center [1029, 365] width 175 height 41
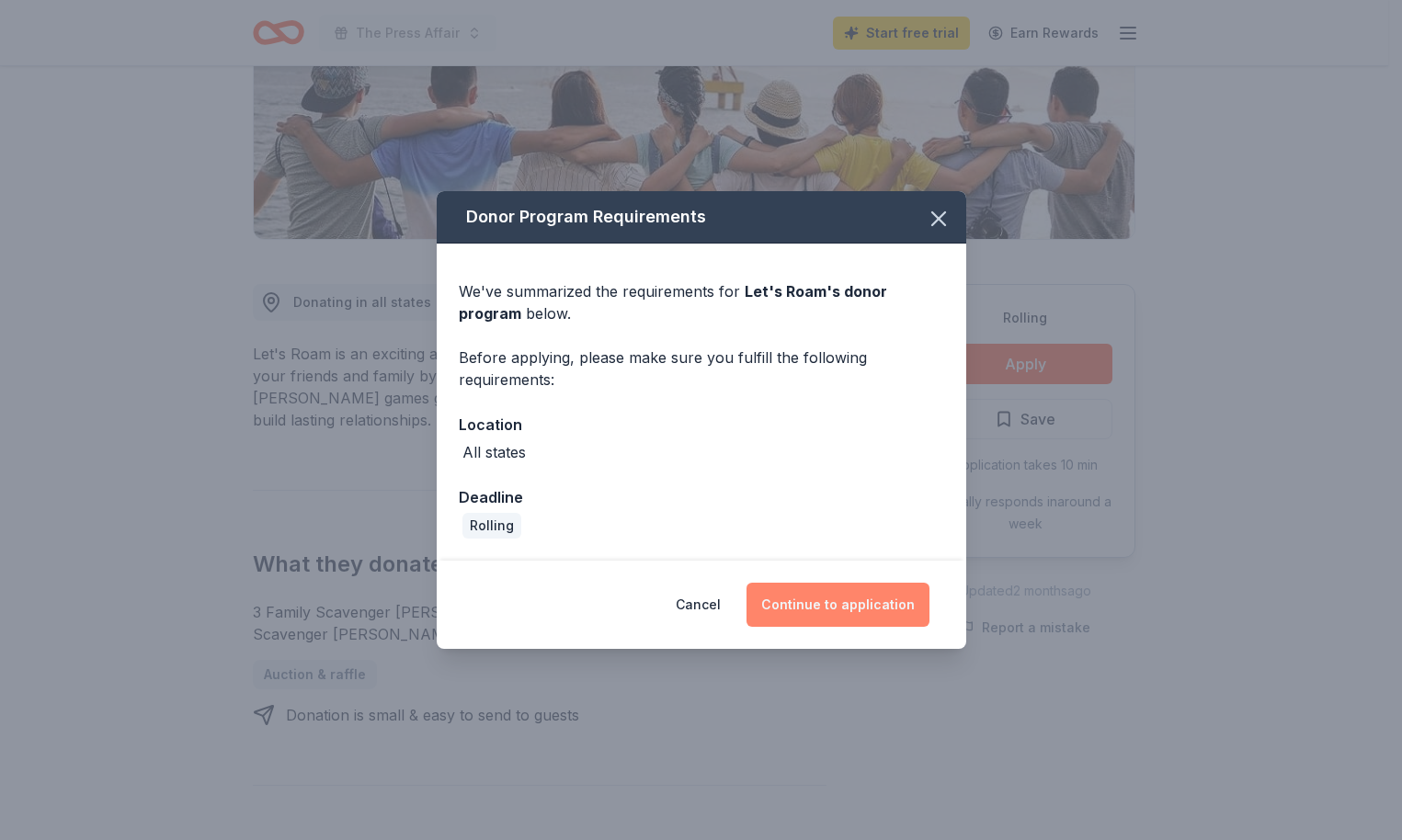
click at [795, 600] on button "Continue to application" at bounding box center [838, 605] width 183 height 44
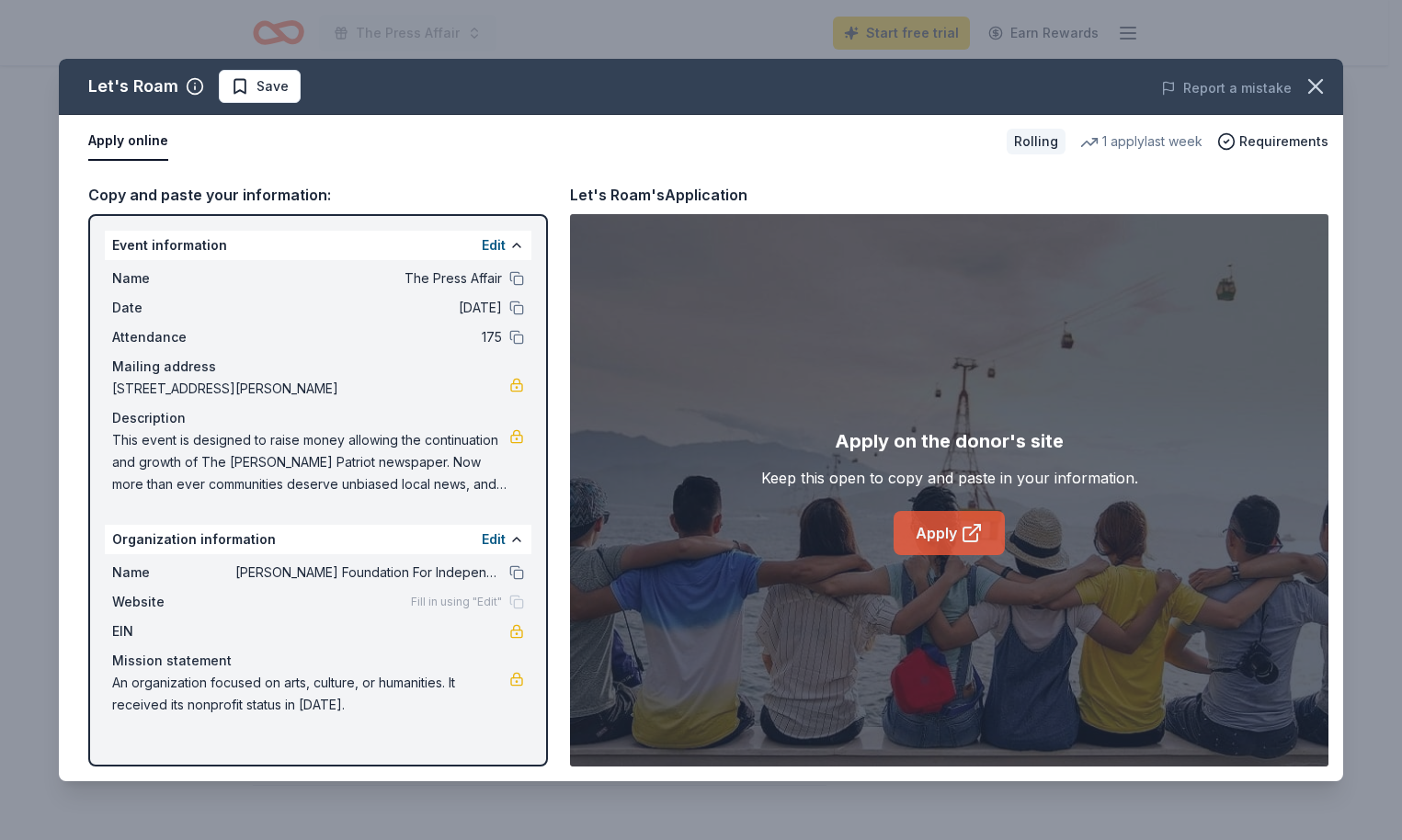
click at [932, 532] on link "Apply" at bounding box center [950, 532] width 112 height 44
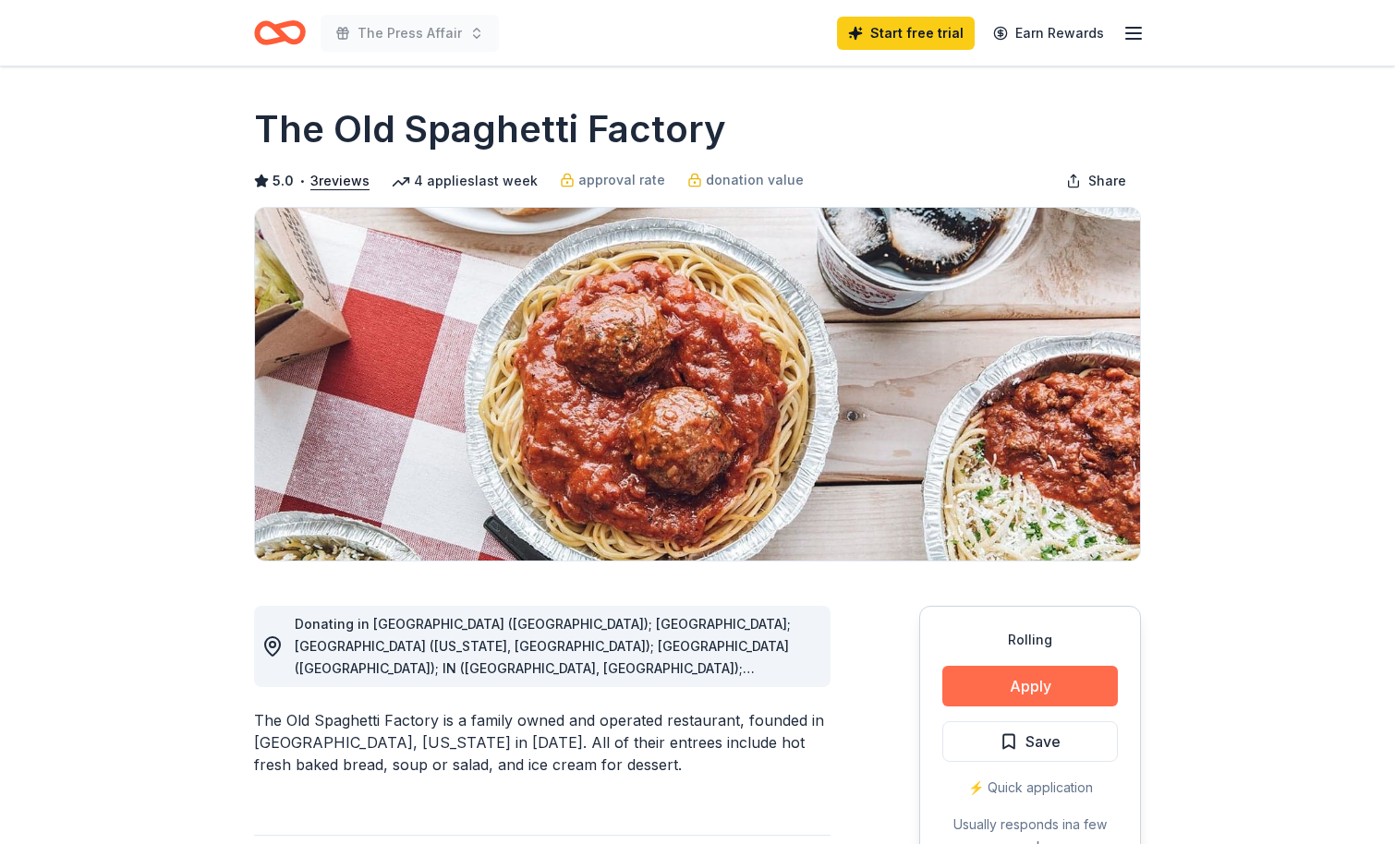
click at [1034, 692] on button "Apply" at bounding box center [1029, 686] width 175 height 41
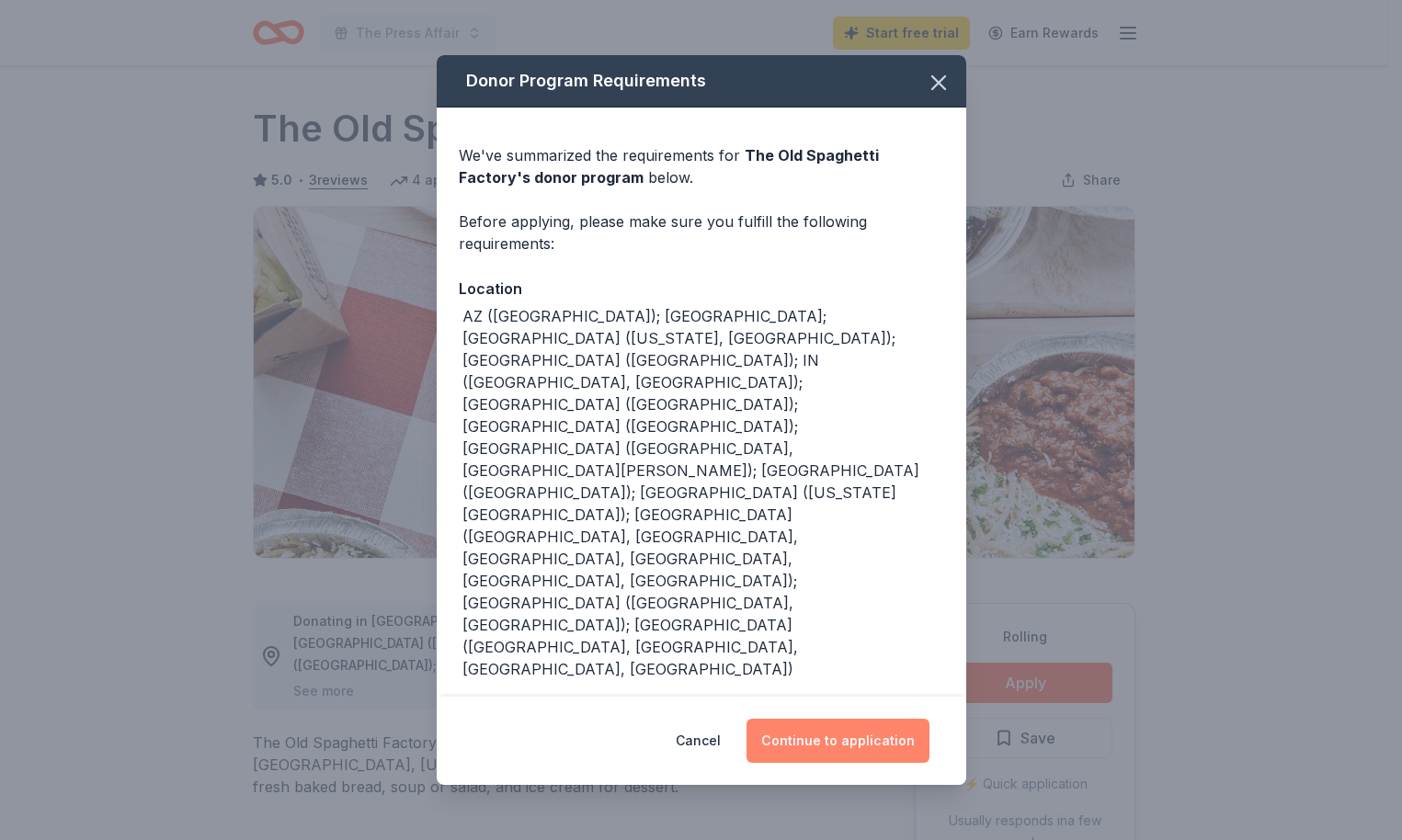
click at [847, 719] on button "Continue to application" at bounding box center [838, 740] width 183 height 44
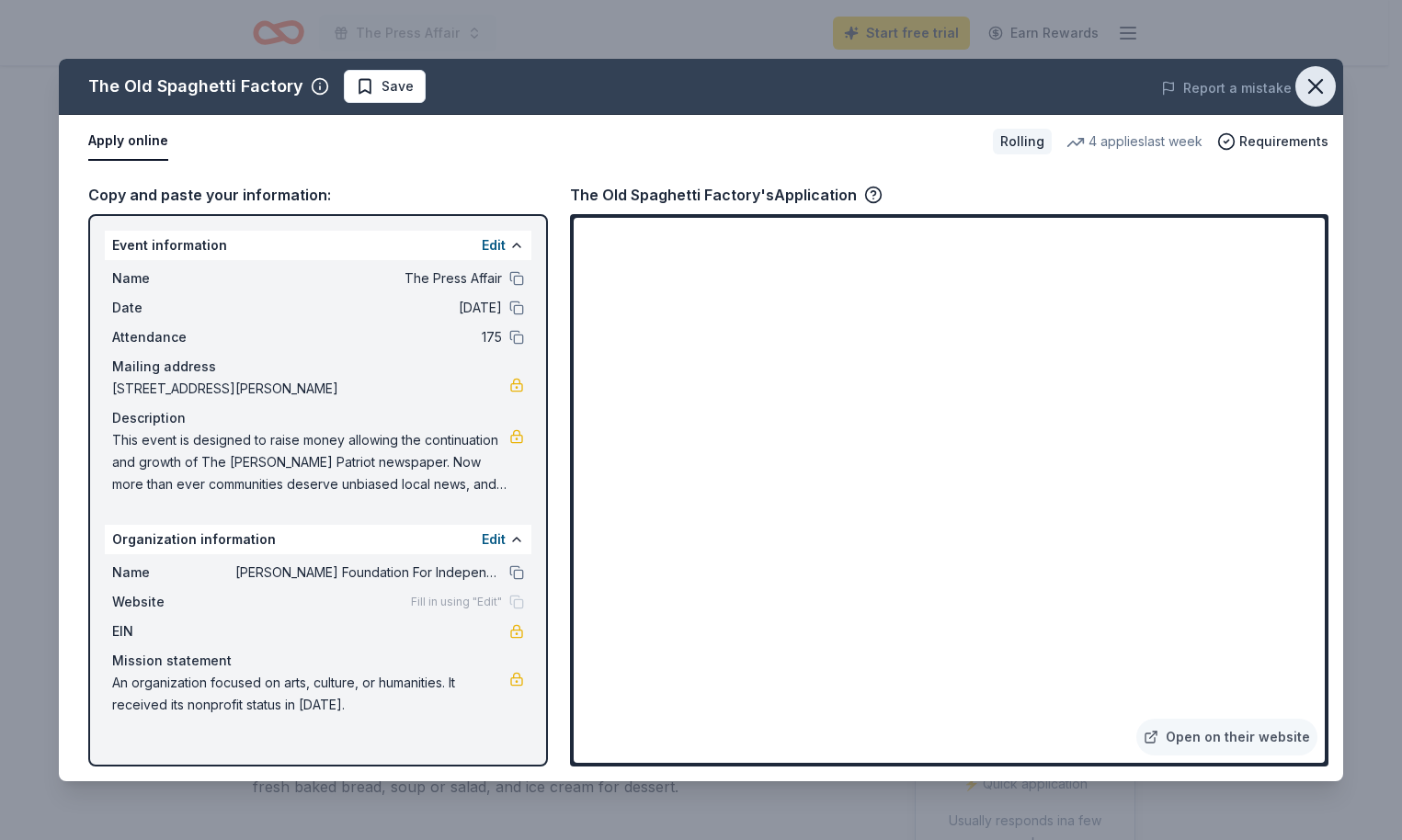
click at [1321, 90] on icon "button" at bounding box center [1316, 87] width 26 height 26
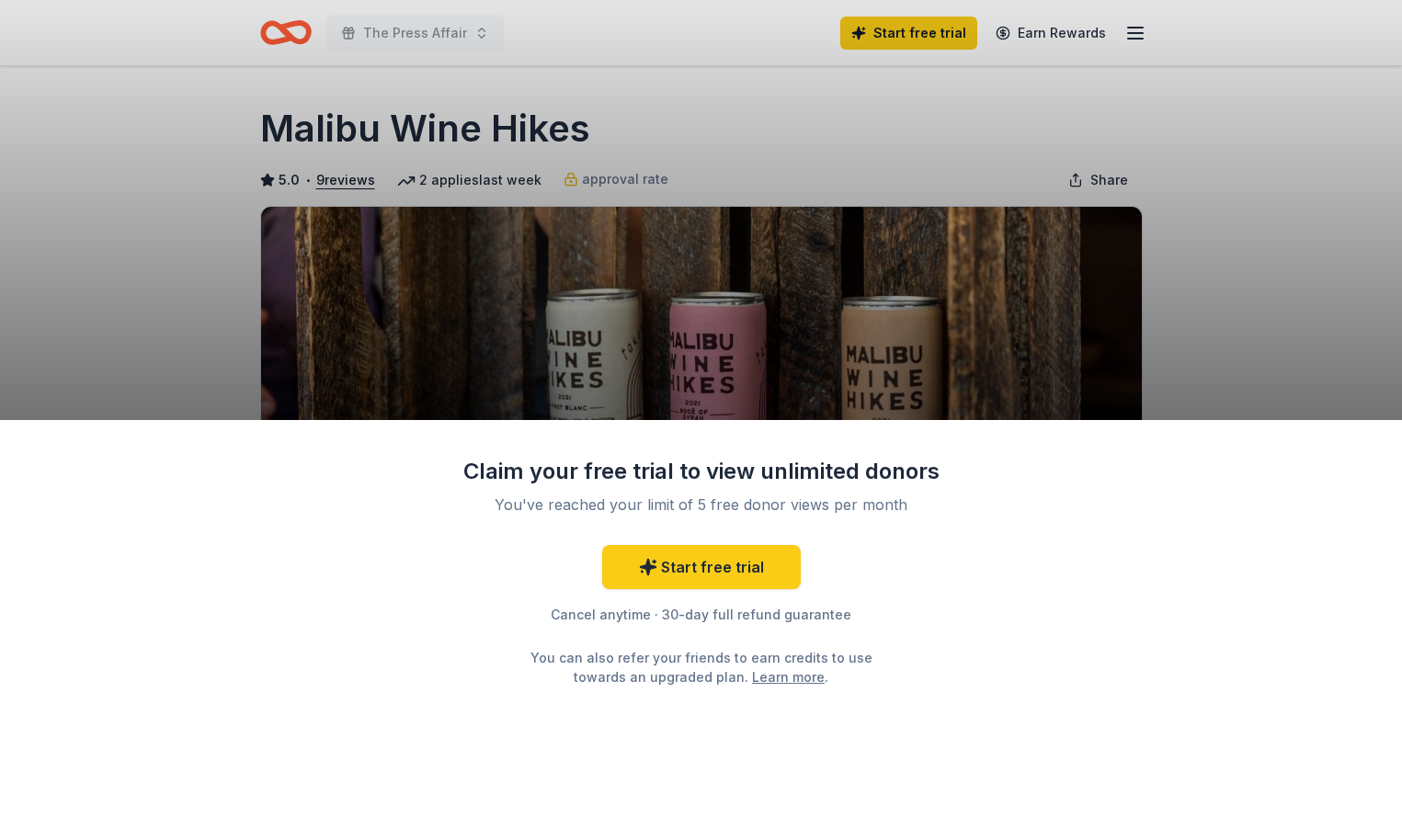
click at [1175, 322] on div "Claim your free trial to view unlimited donors You've reached your limit of 5 f…" at bounding box center [701, 420] width 1402 height 840
click at [908, 93] on div "Claim your free trial to view unlimited donors You've reached your limit of 5 f…" at bounding box center [701, 420] width 1402 height 840
click at [587, 315] on div "Claim your free trial to view unlimited donors You've reached your limit of 5 f…" at bounding box center [701, 420] width 1402 height 840
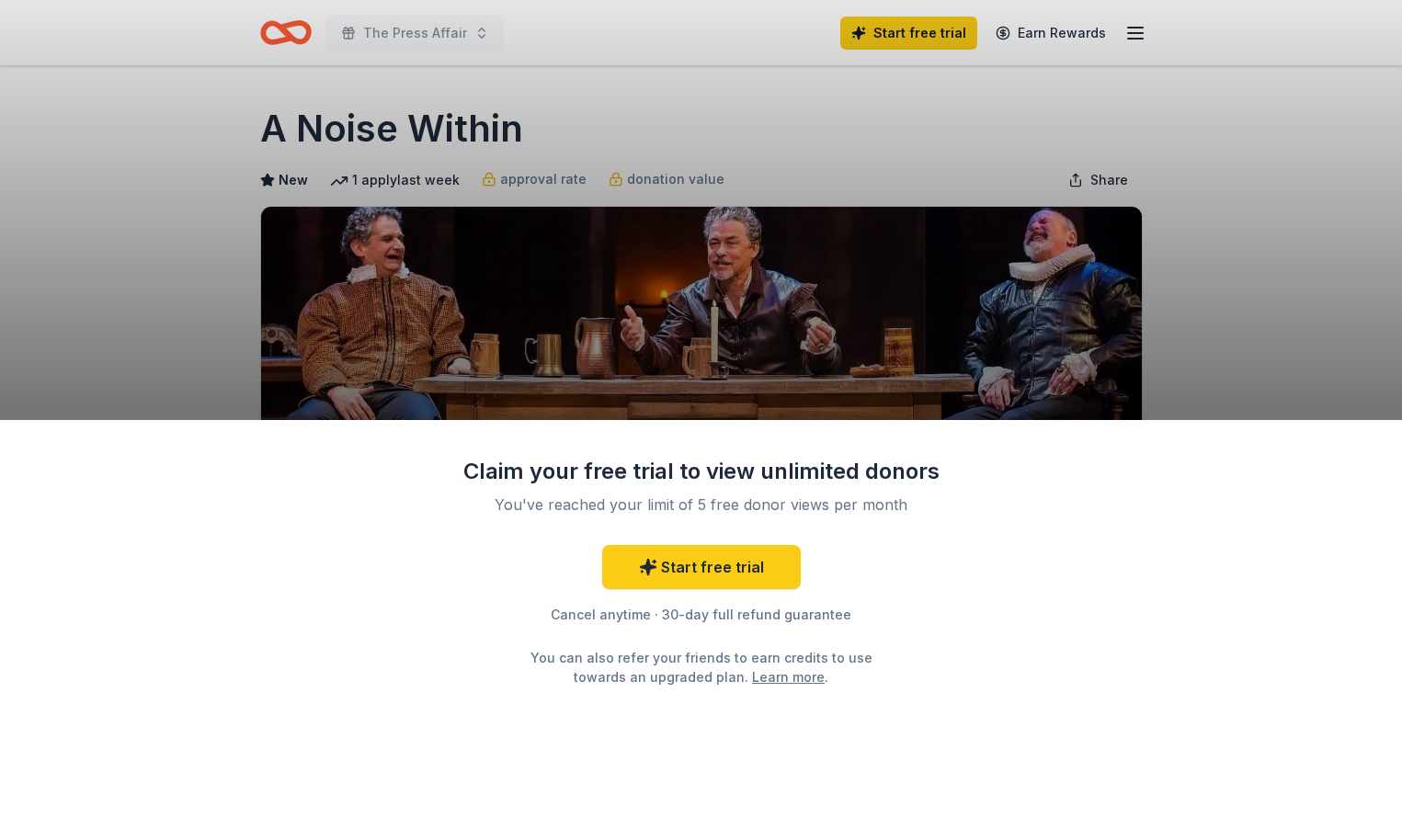
drag, startPoint x: 521, startPoint y: 128, endPoint x: 359, endPoint y: 124, distance: 162.0
click at [359, 124] on div "Claim your free trial to view unlimited donors You've reached your limit of 5 f…" at bounding box center [701, 420] width 1402 height 840
